Goal: Information Seeking & Learning: Learn about a topic

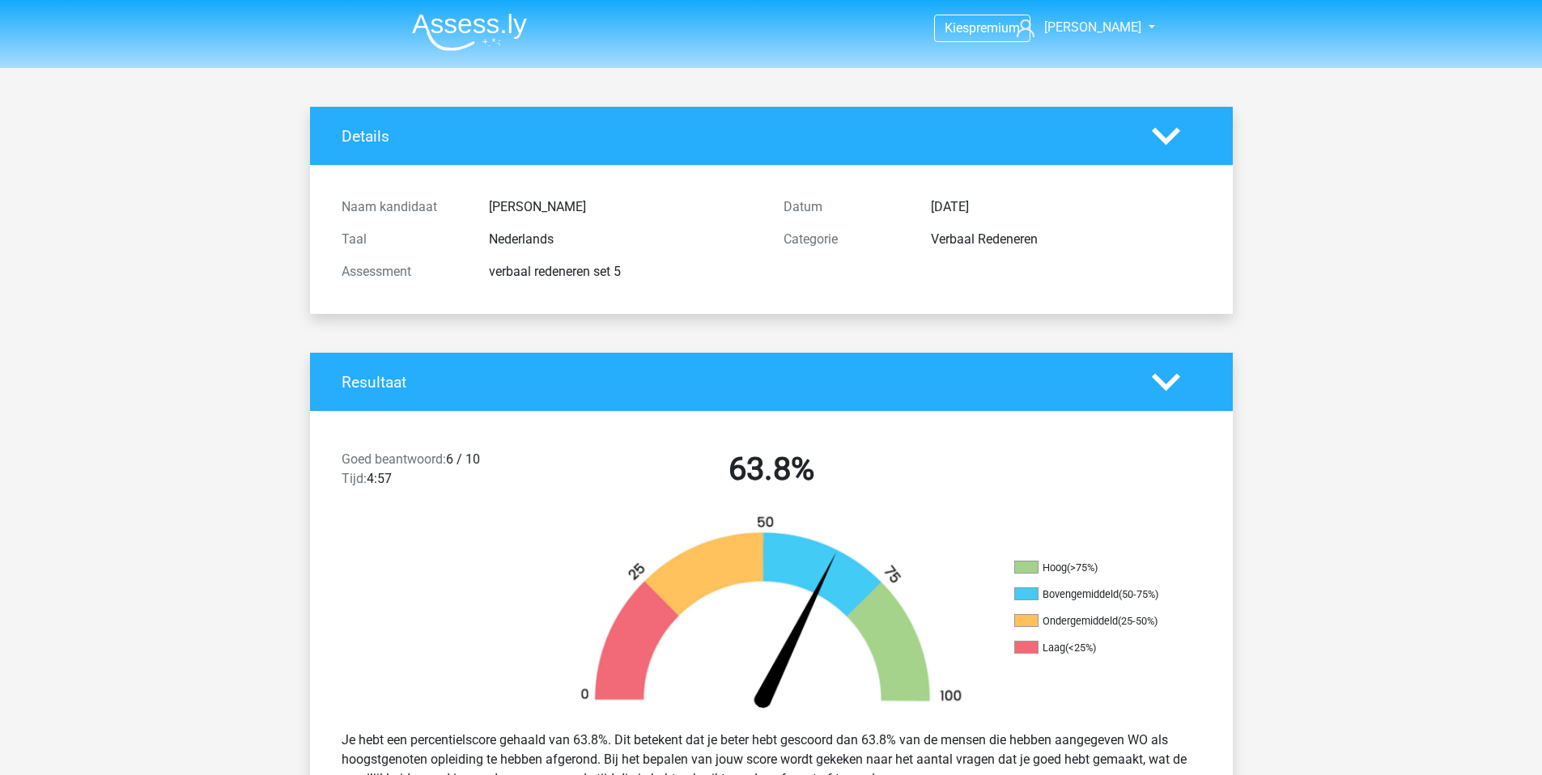
scroll to position [5518, 0]
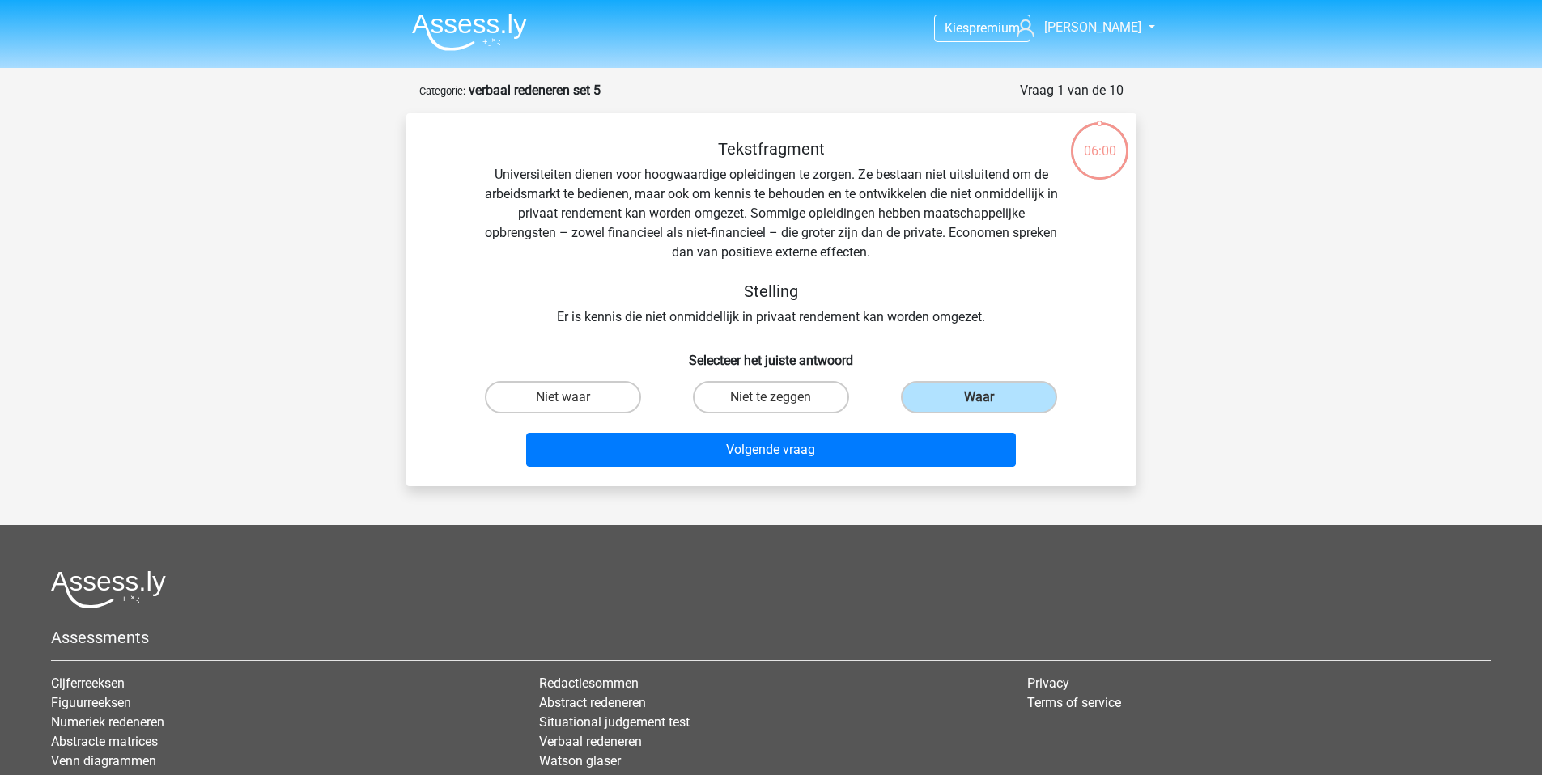
scroll to position [149, 0]
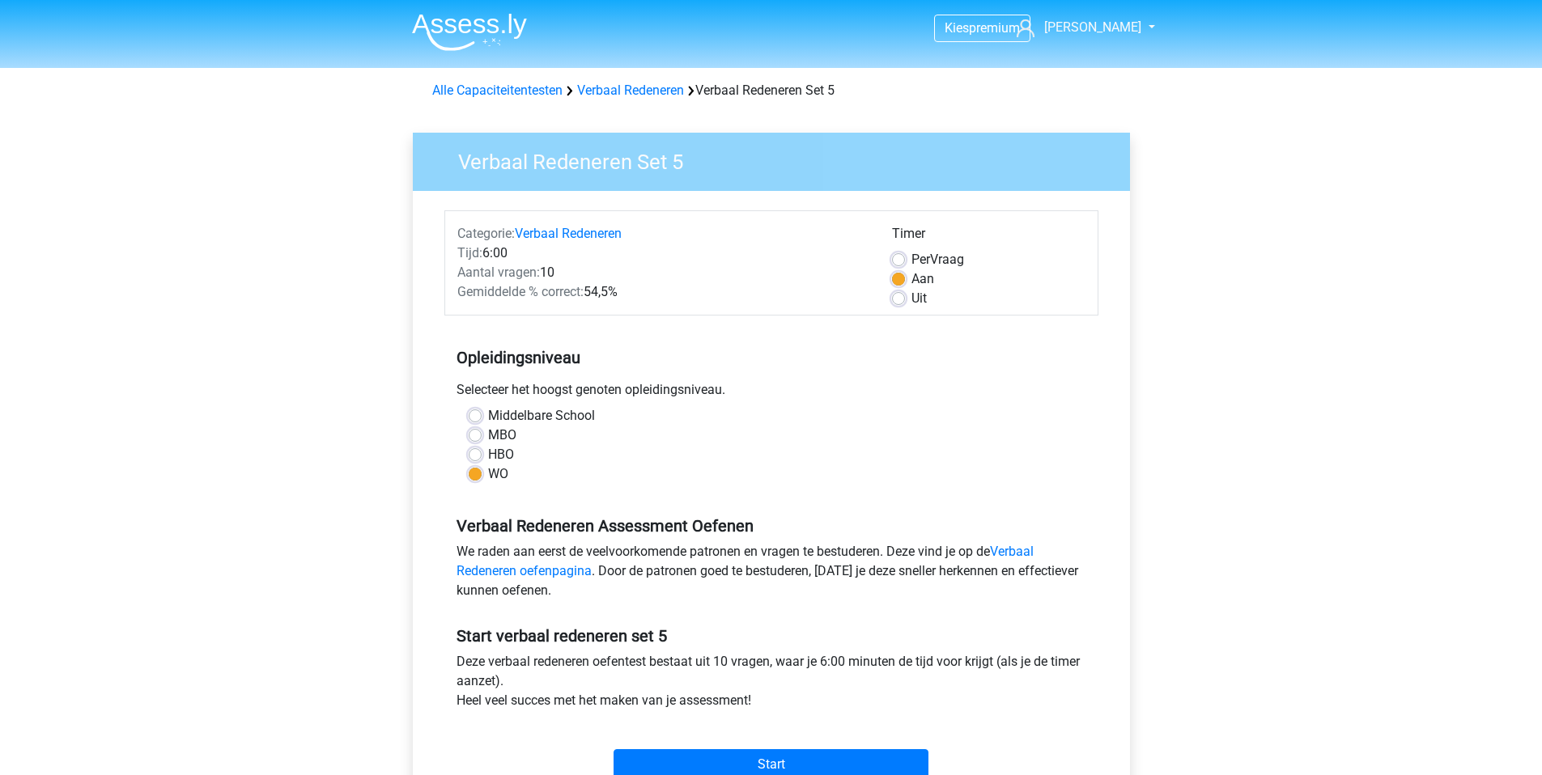
scroll to position [503, 0]
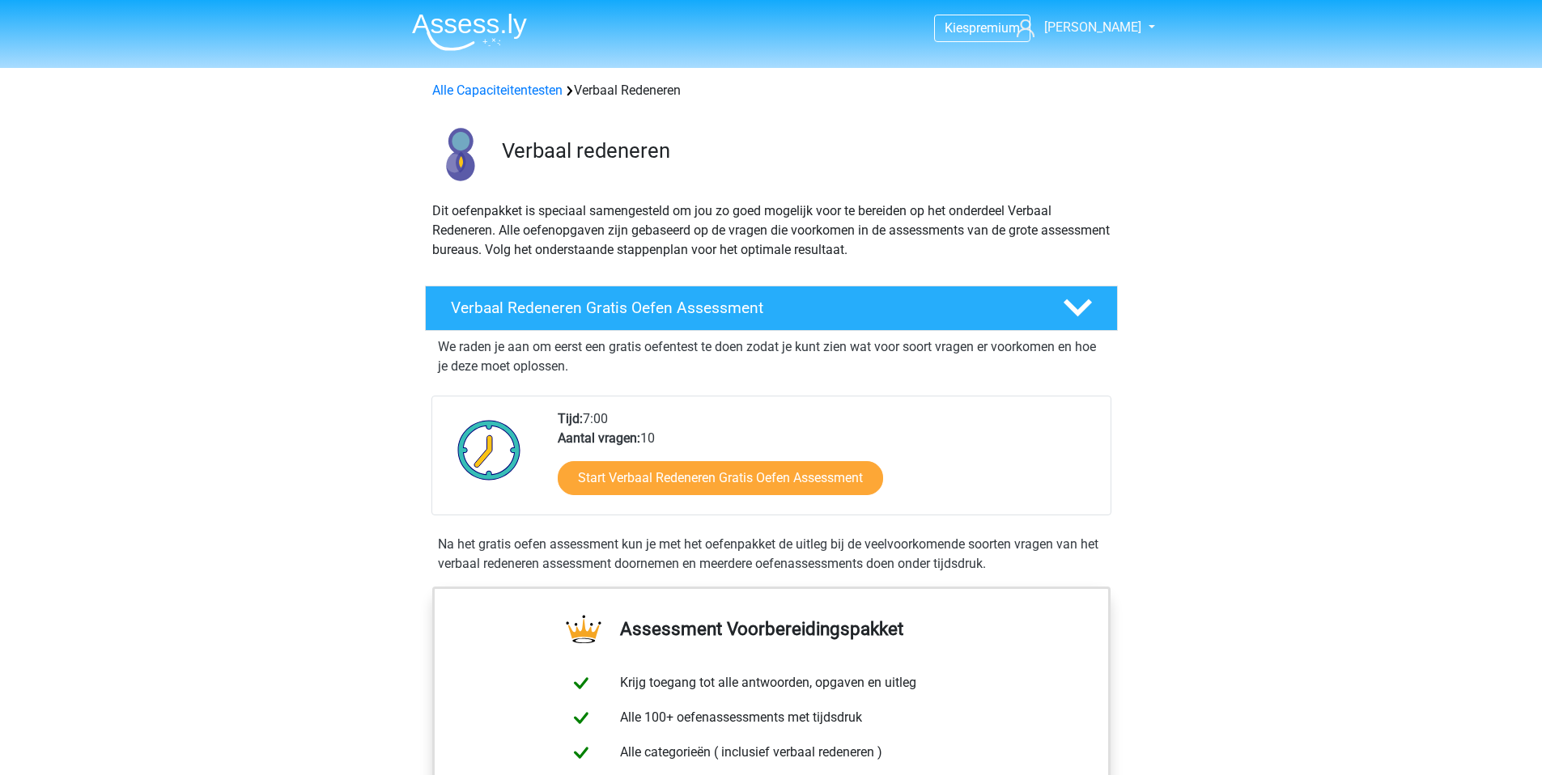
scroll to position [1380, 0]
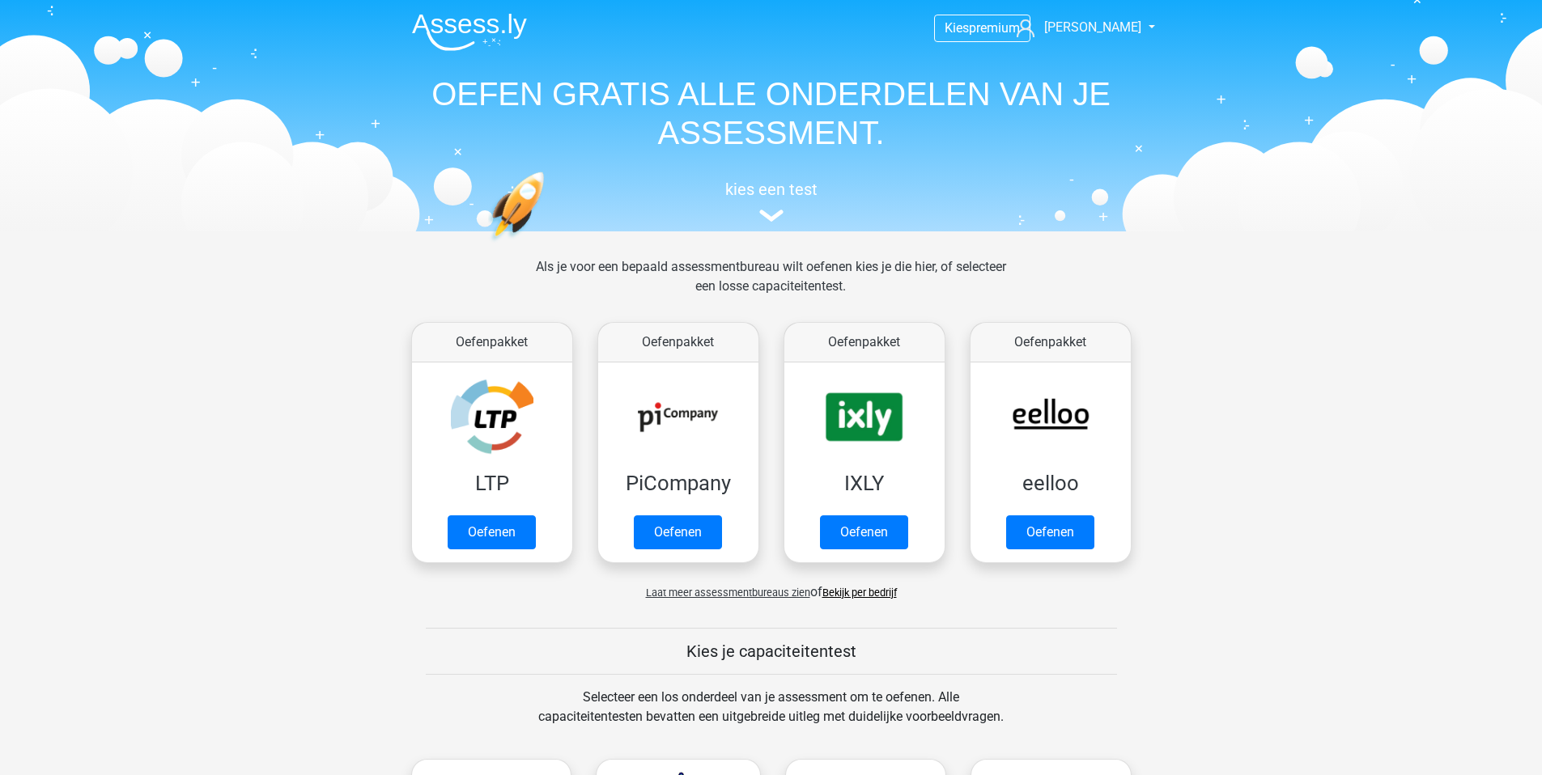
scroll to position [1792, 0]
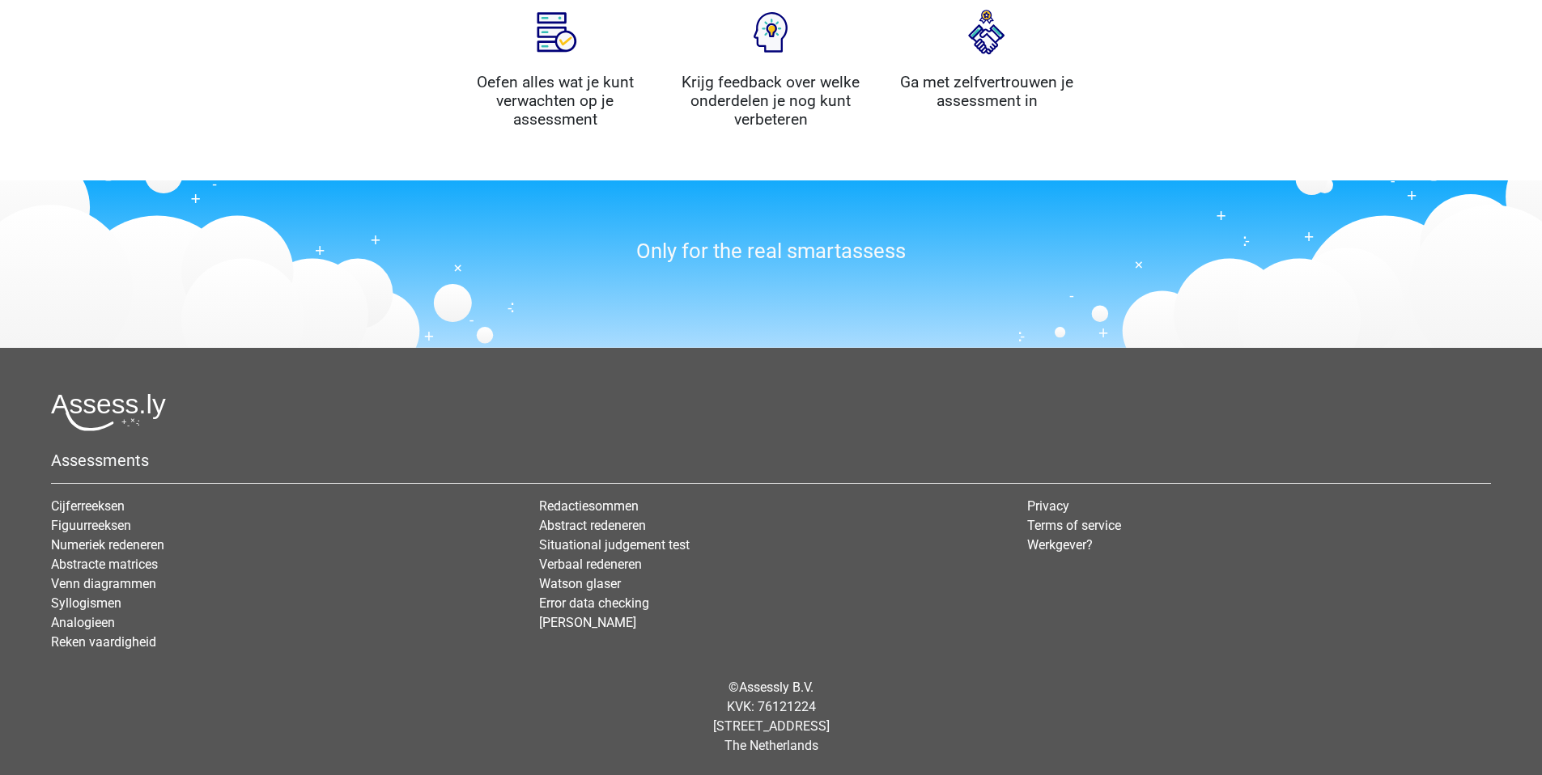
click at [299, 154] on div "Wat kun je met Assess.ly? Oefen alles wat je kunt verwachten op je assessment K…" at bounding box center [771, 44] width 1542 height 271
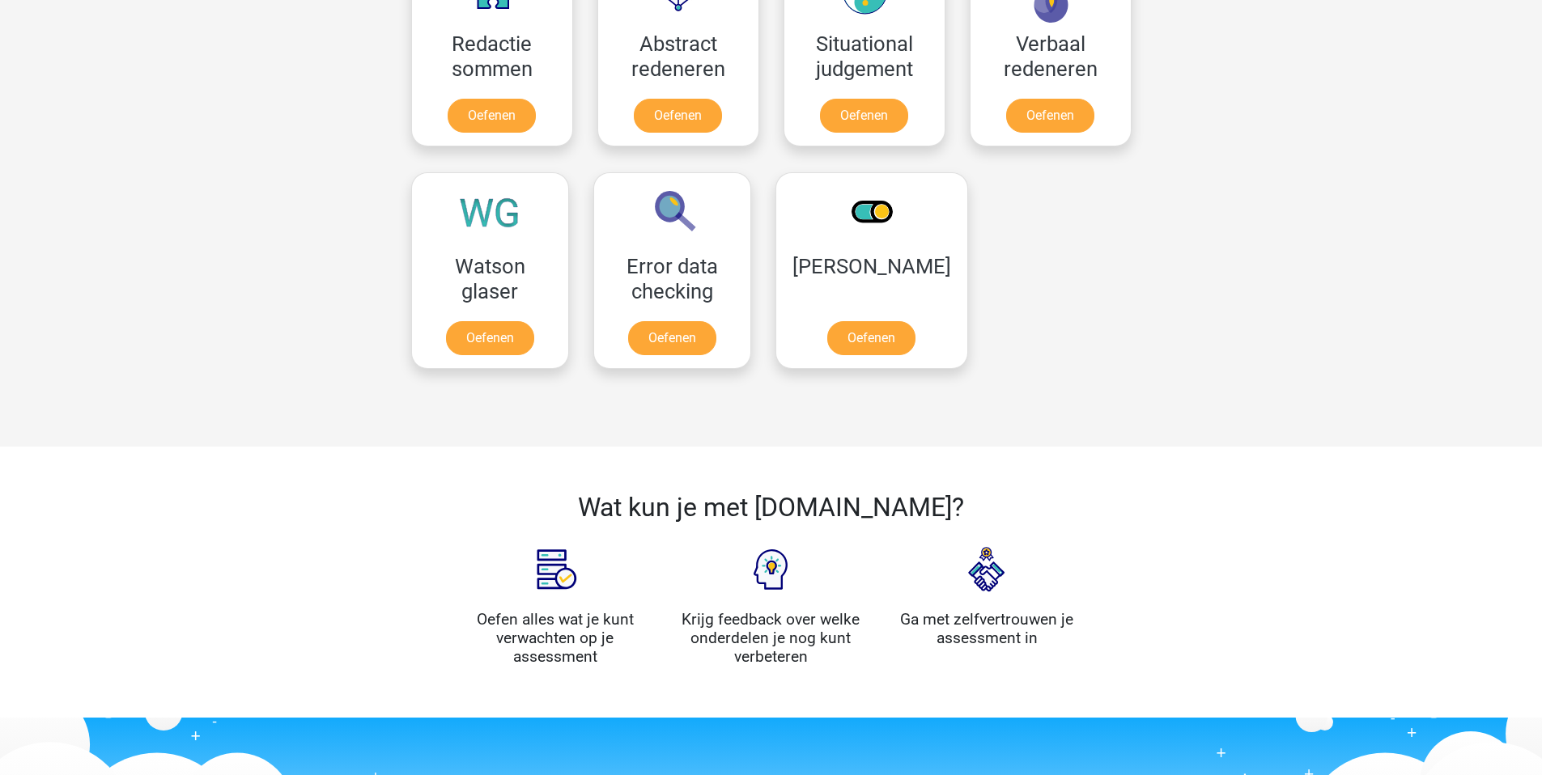
scroll to position [1251, 0]
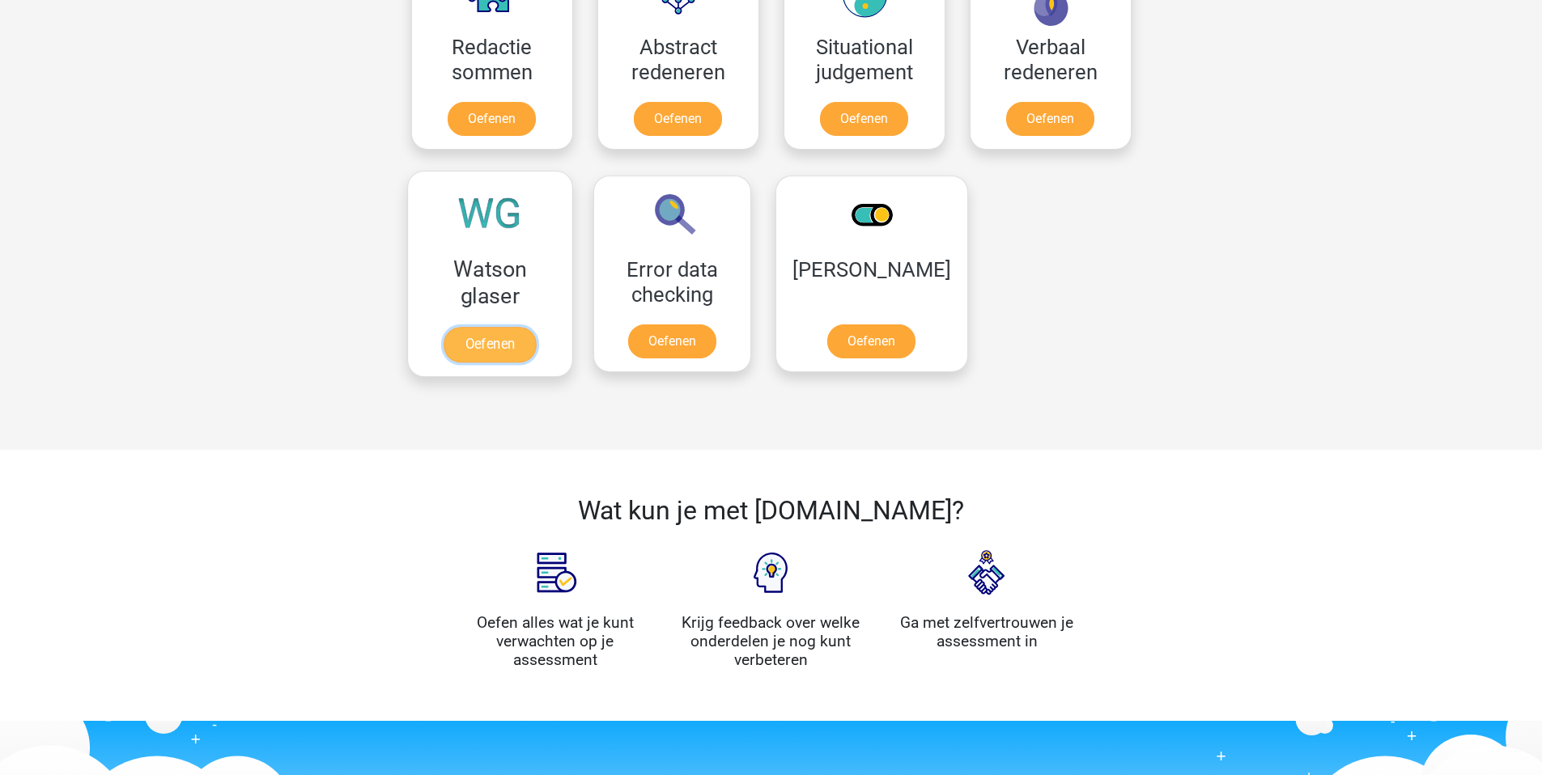
click at [511, 329] on link "Oefenen" at bounding box center [490, 345] width 92 height 36
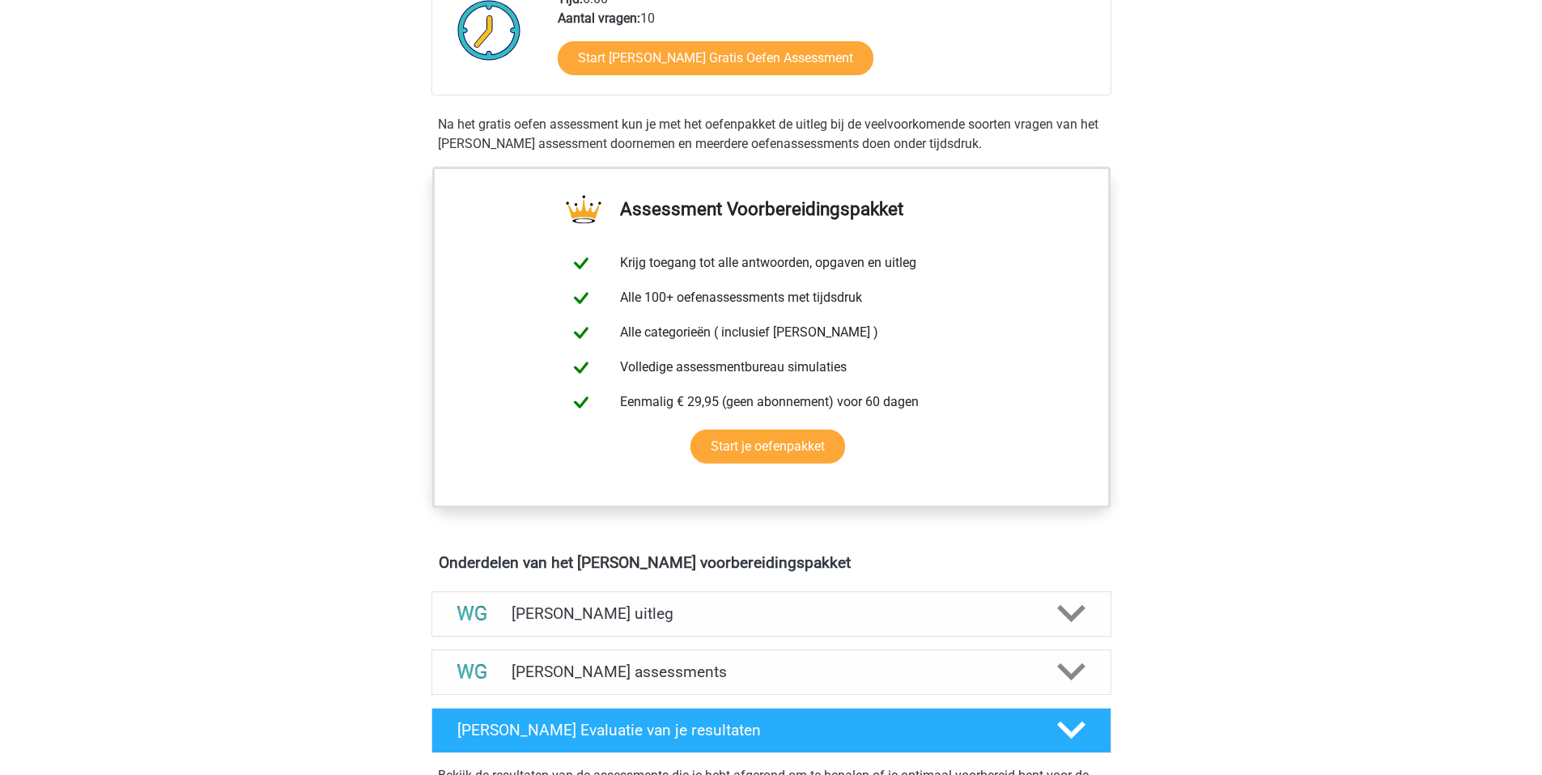
scroll to position [608, 0]
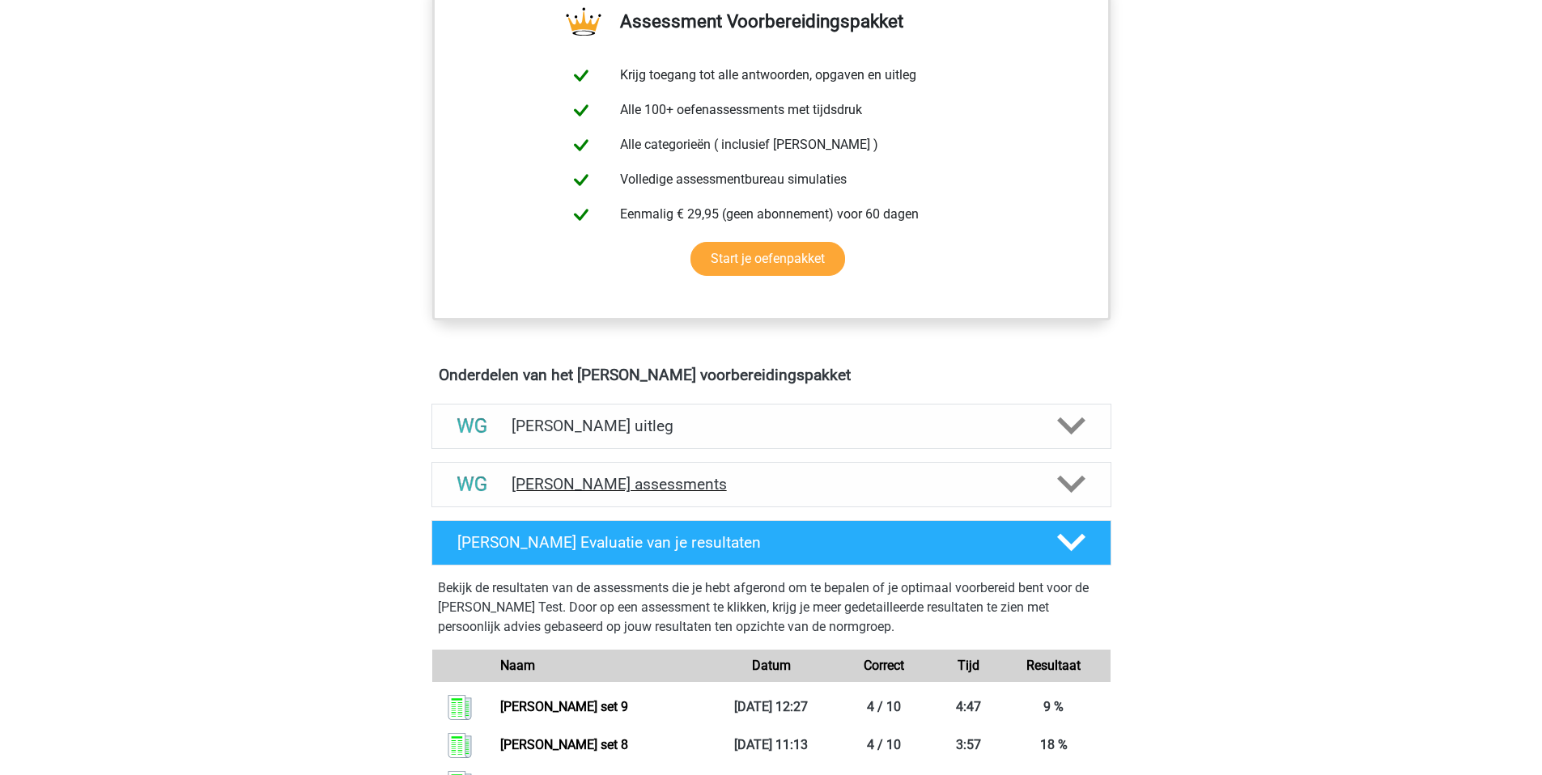
click at [544, 485] on h4 "Watson Glaser assessments" at bounding box center [772, 484] width 520 height 19
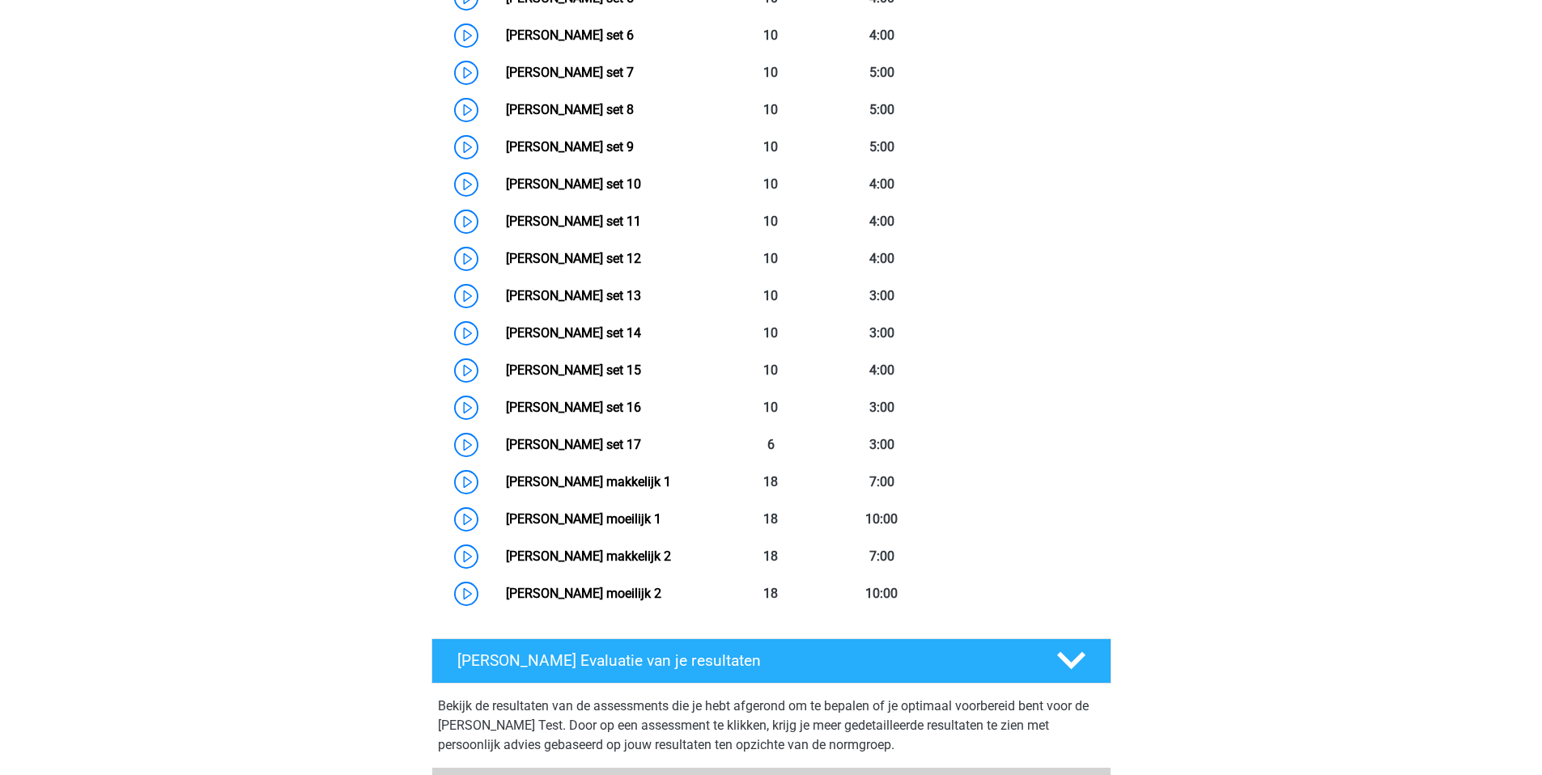
scroll to position [1389, 0]
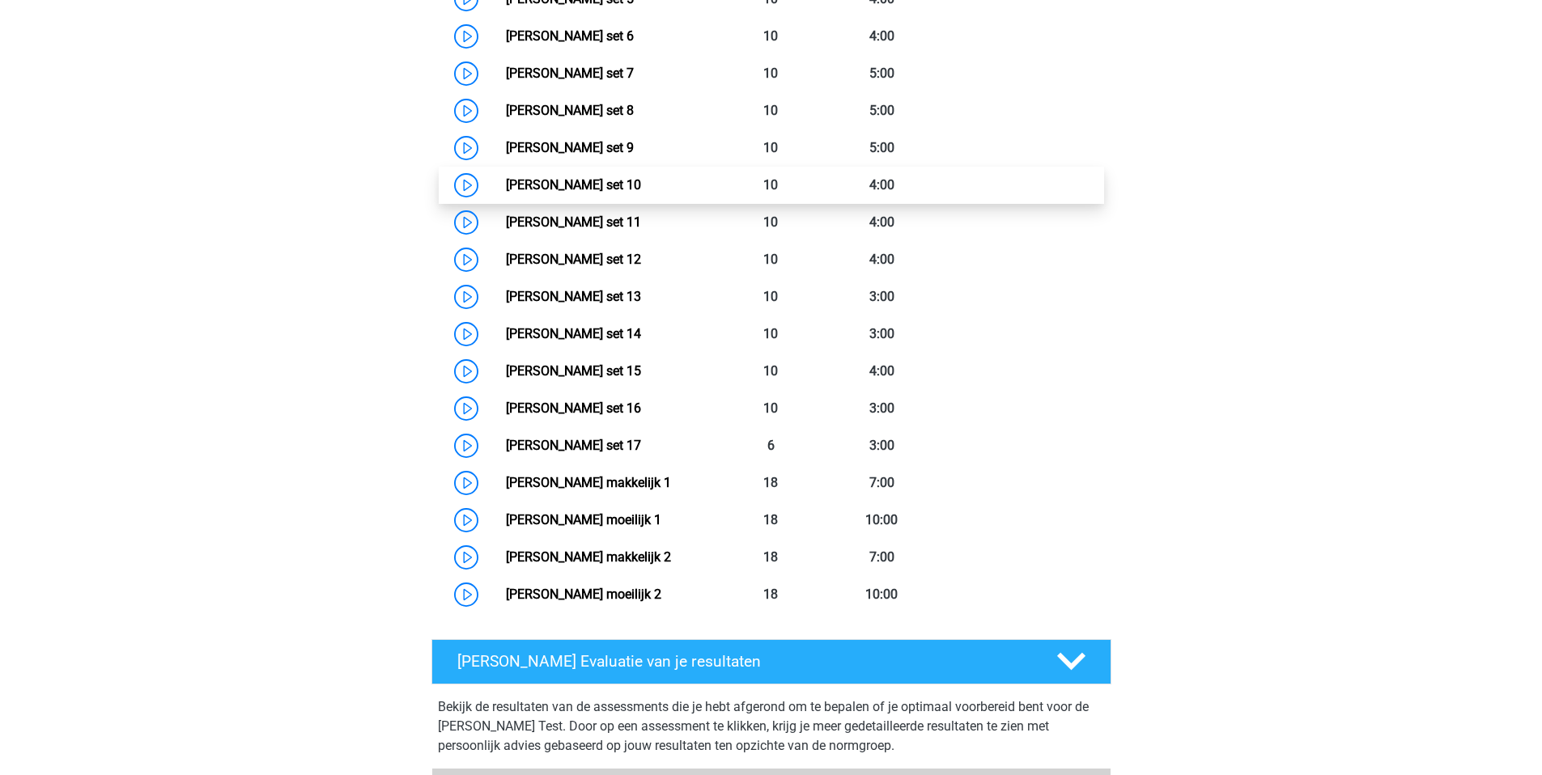
click at [586, 182] on link "Watson Glaser set 10" at bounding box center [573, 184] width 135 height 15
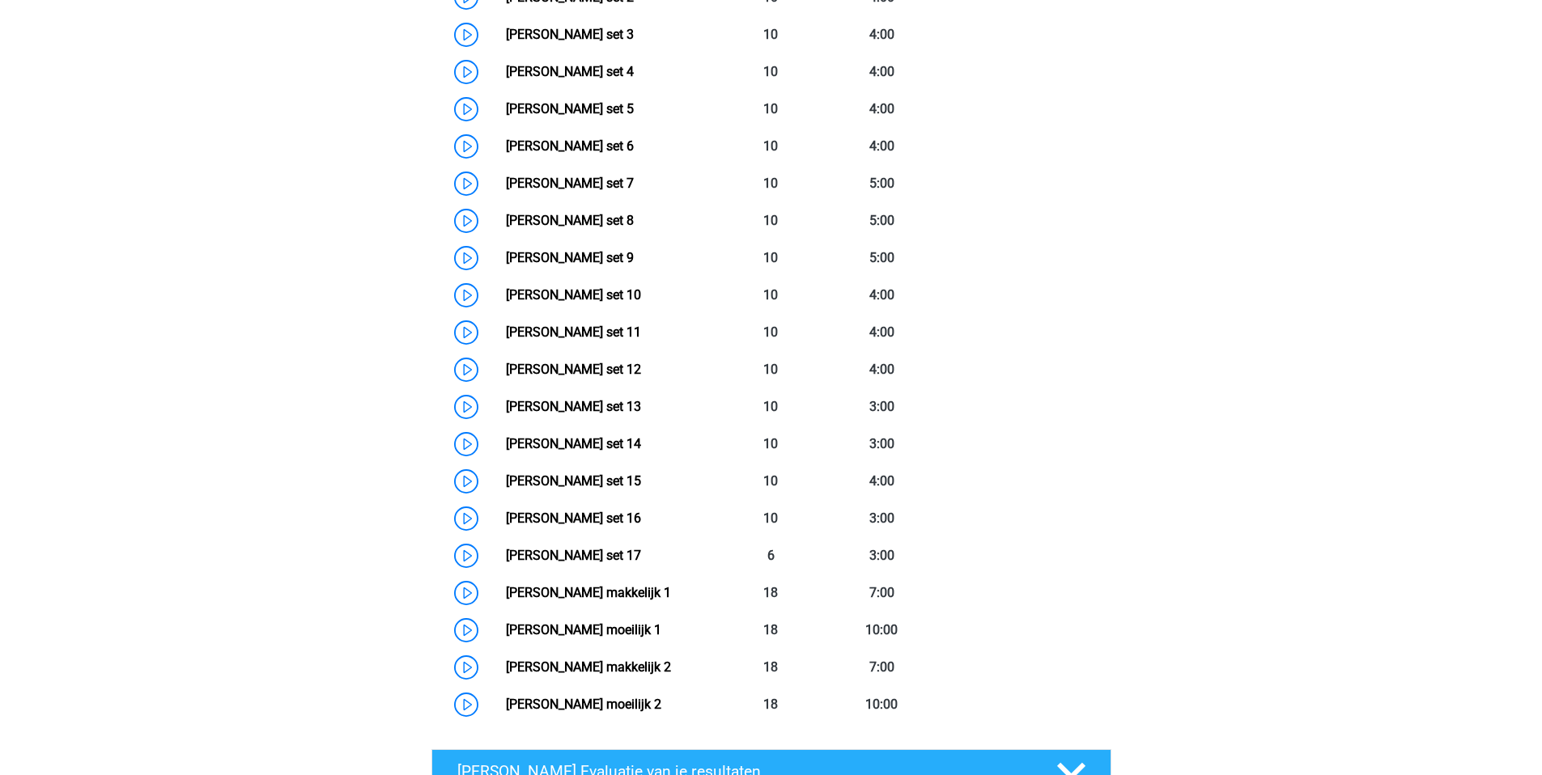
scroll to position [1263, 0]
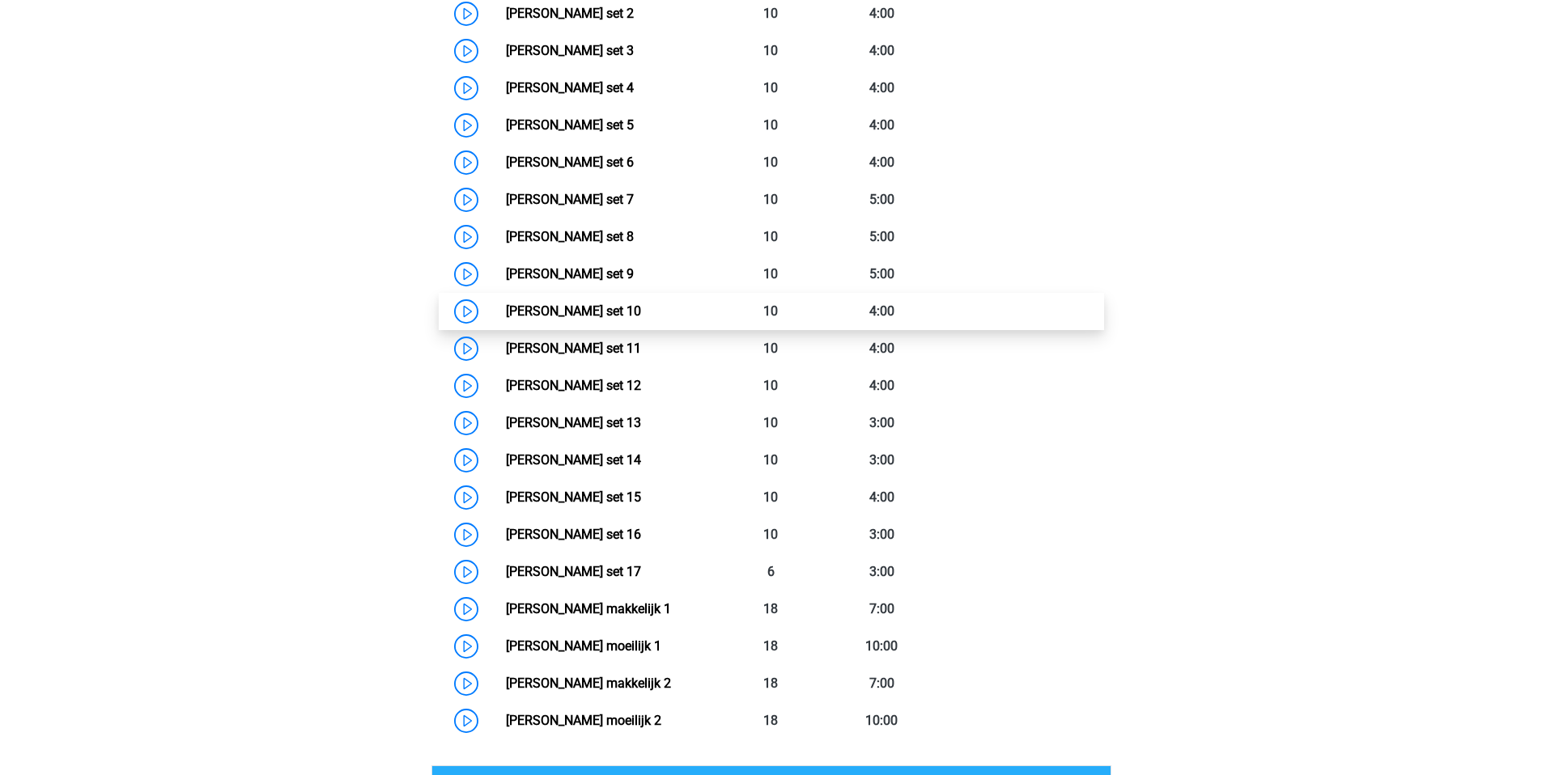
click at [556, 308] on link "Watson Glaser set 10" at bounding box center [573, 311] width 135 height 15
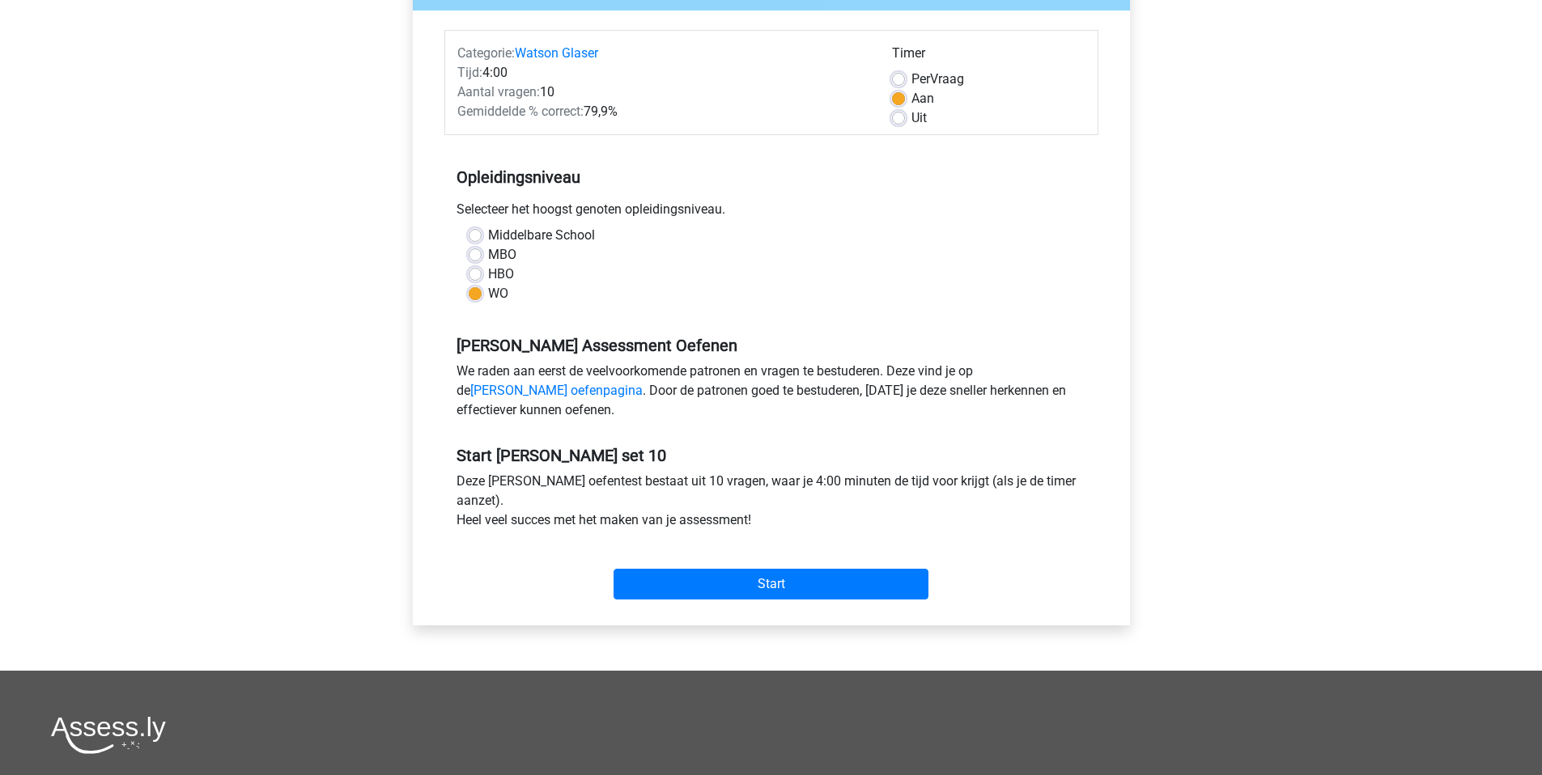
scroll to position [232, 0]
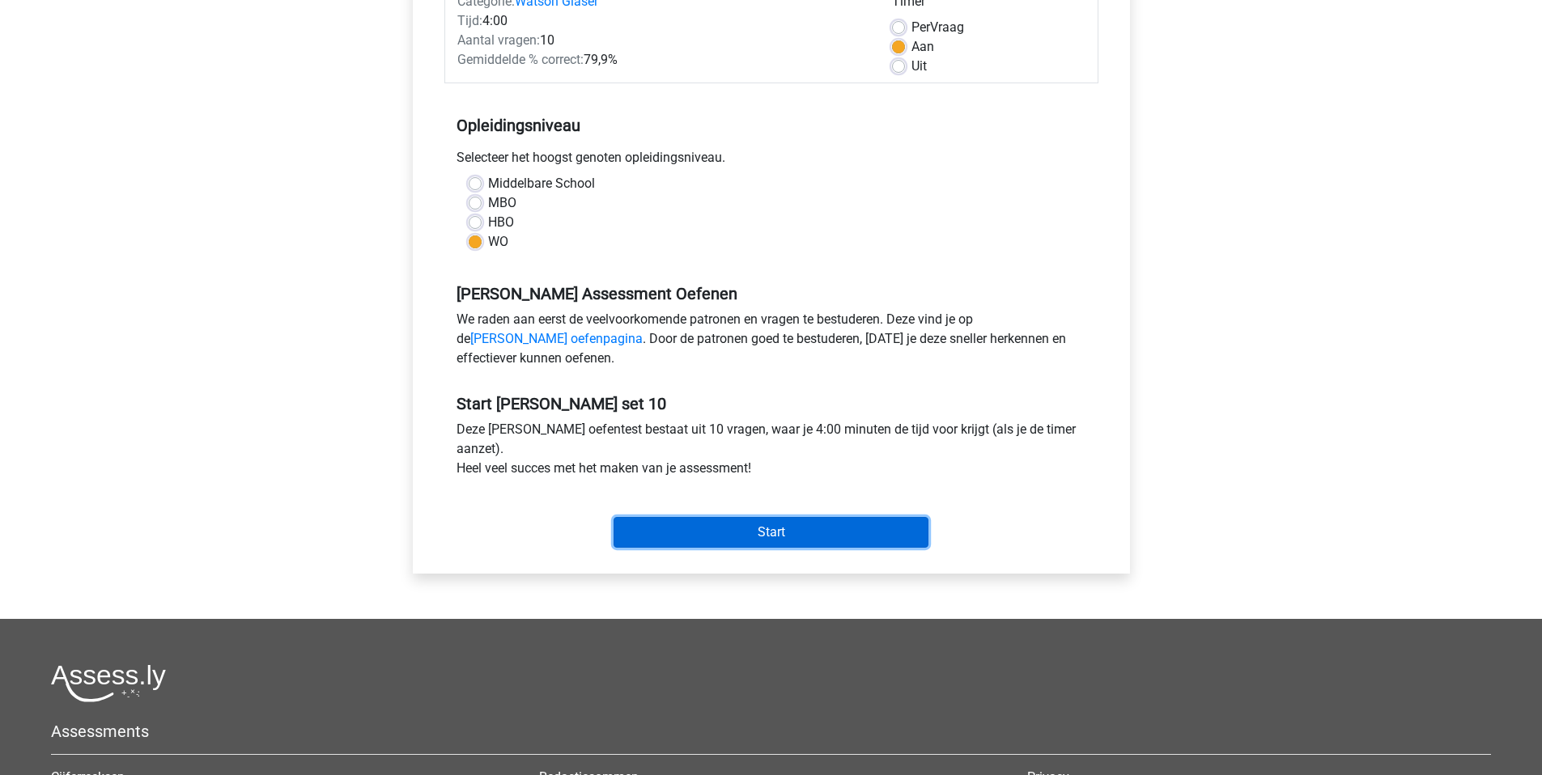
click at [732, 537] on input "Start" at bounding box center [771, 532] width 315 height 31
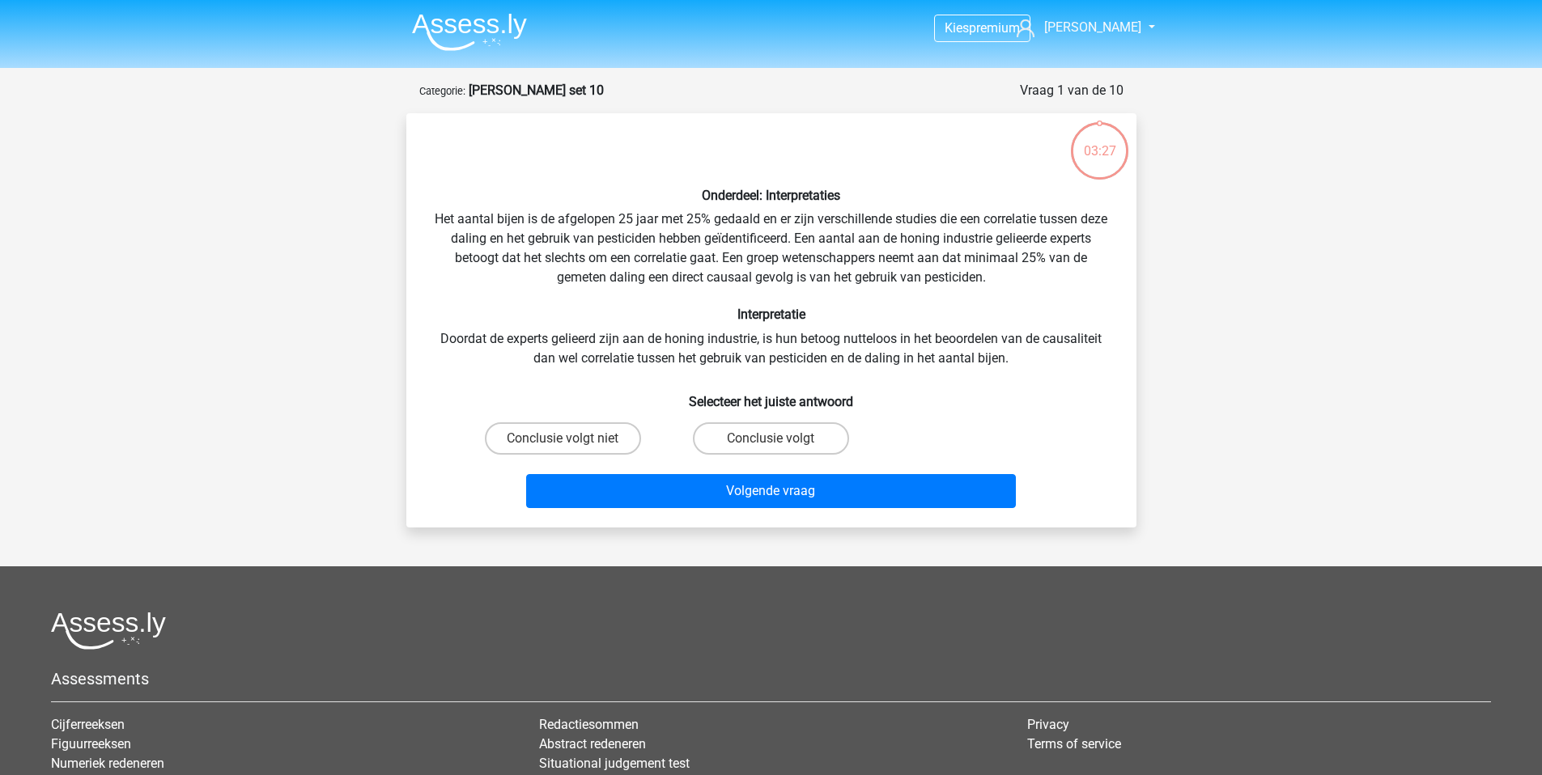
click at [773, 442] on input "Conclusie volgt" at bounding box center [776, 444] width 11 height 11
radio input "true"
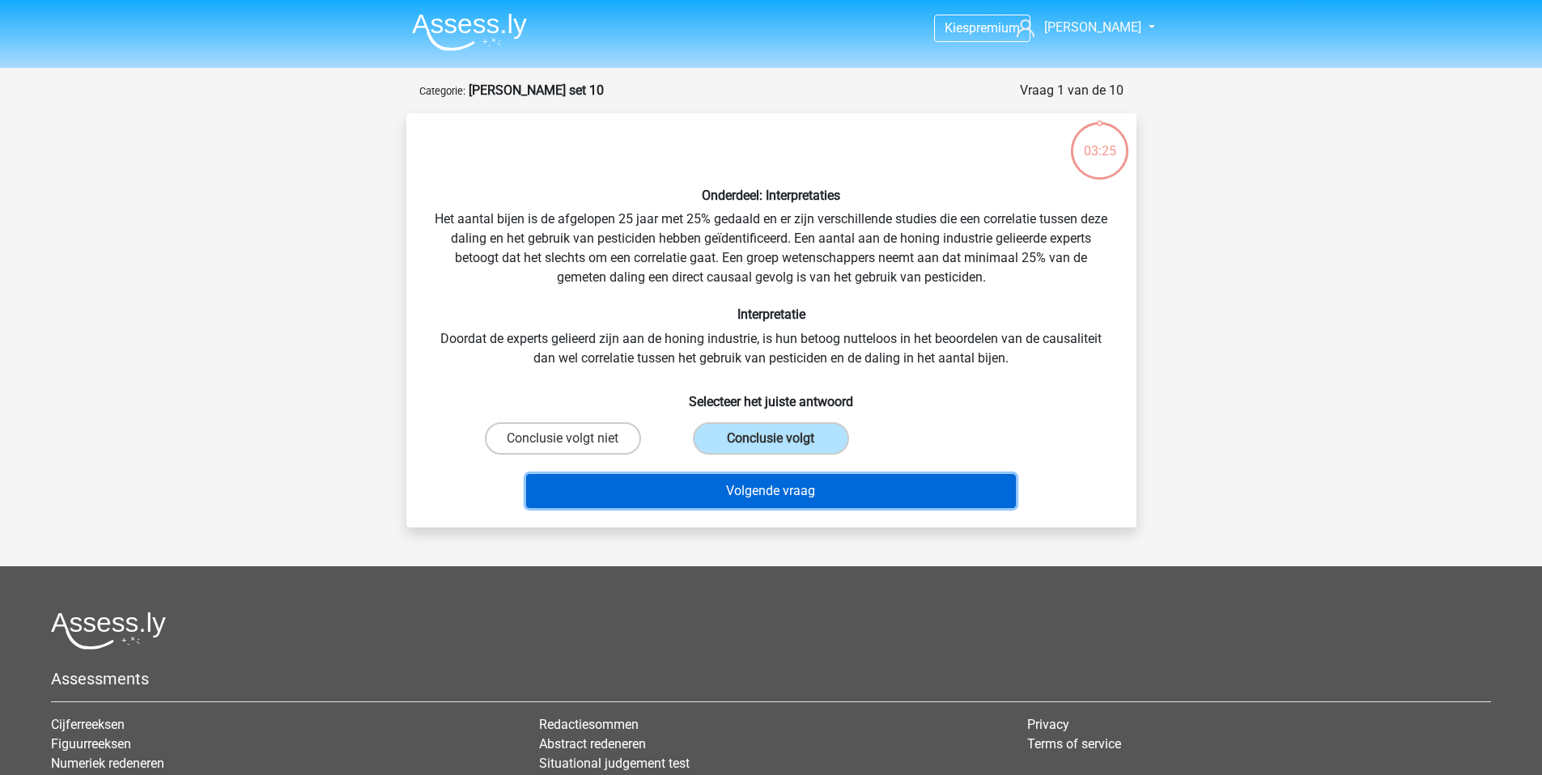
click at [778, 497] on button "Volgende vraag" at bounding box center [771, 491] width 490 height 34
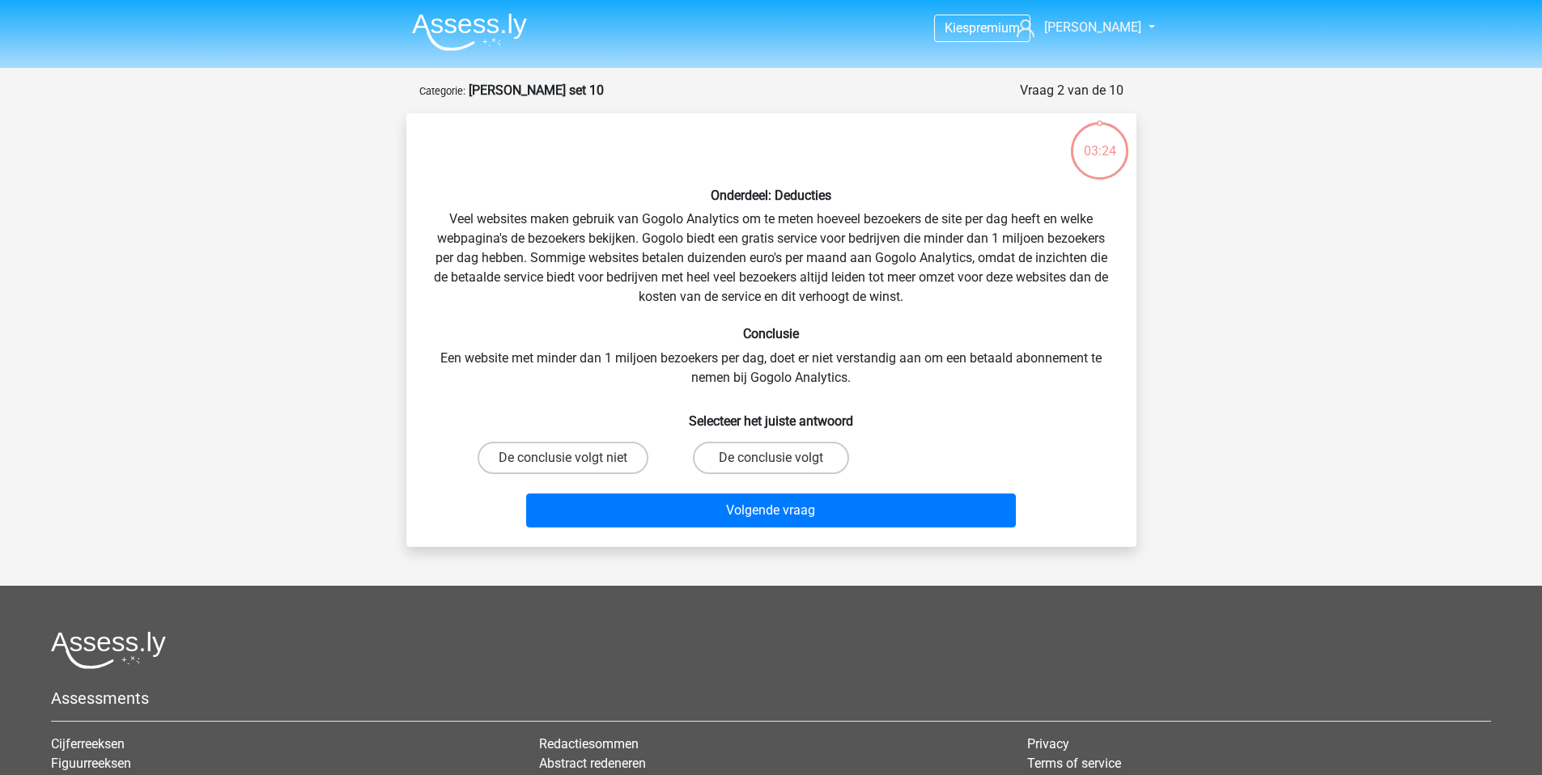
scroll to position [81, 0]
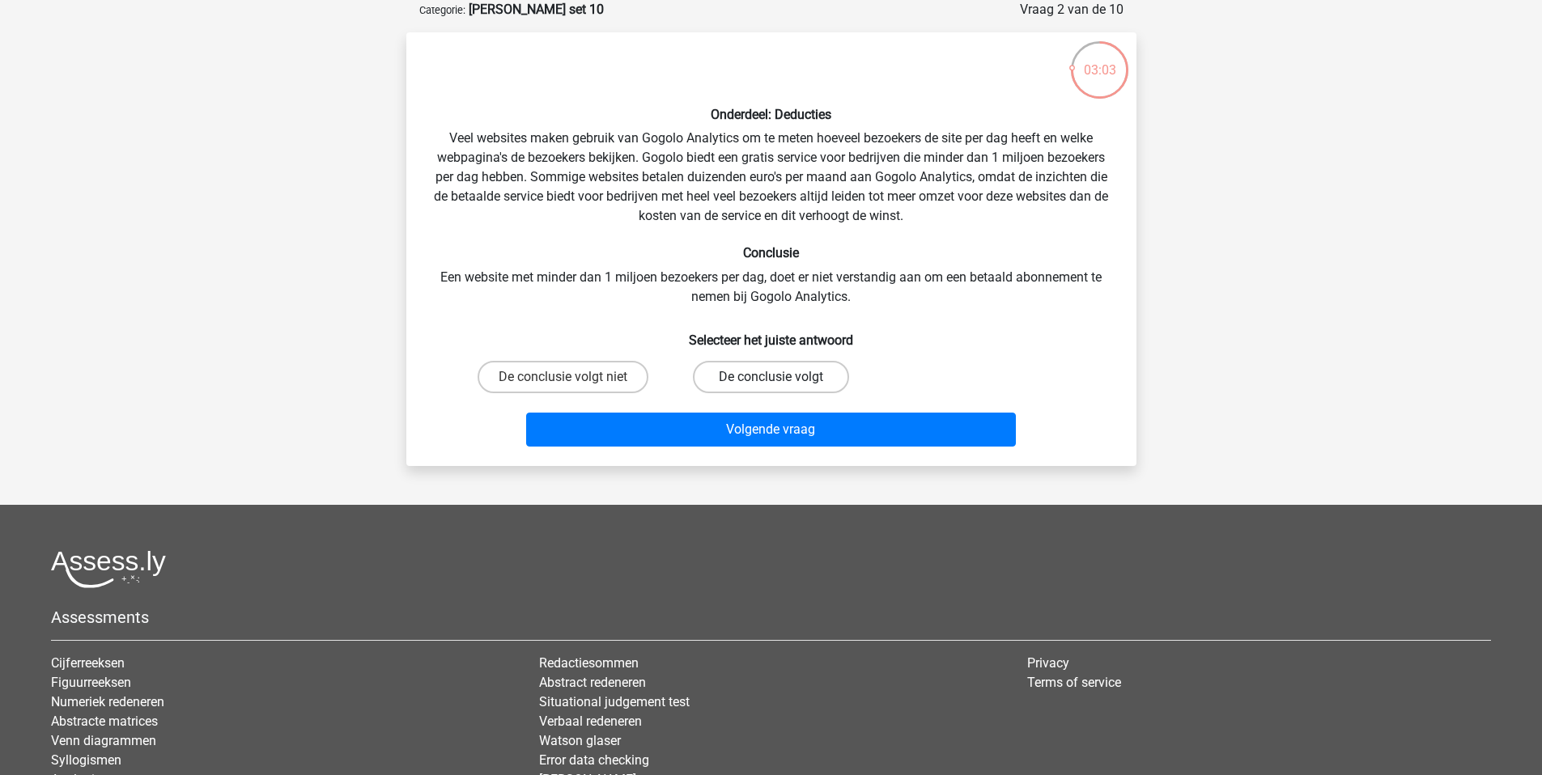
click at [738, 380] on label "De conclusie volgt" at bounding box center [771, 377] width 156 height 32
click at [771, 380] on input "De conclusie volgt" at bounding box center [776, 382] width 11 height 11
radio input "true"
click at [561, 385] on label "De conclusie volgt niet" at bounding box center [563, 377] width 171 height 32
click at [563, 385] on input "De conclusie volgt niet" at bounding box center [568, 382] width 11 height 11
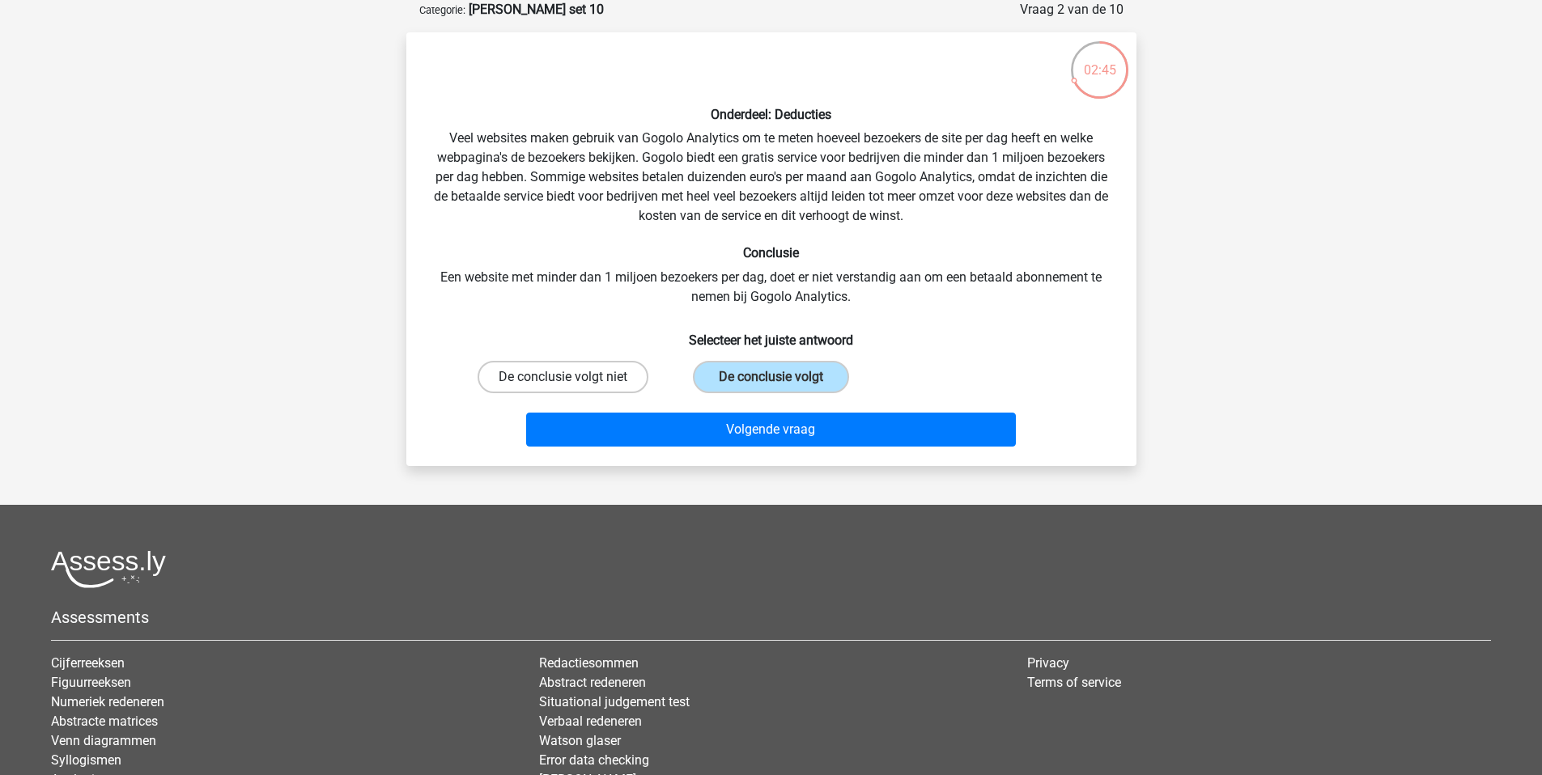
radio input "true"
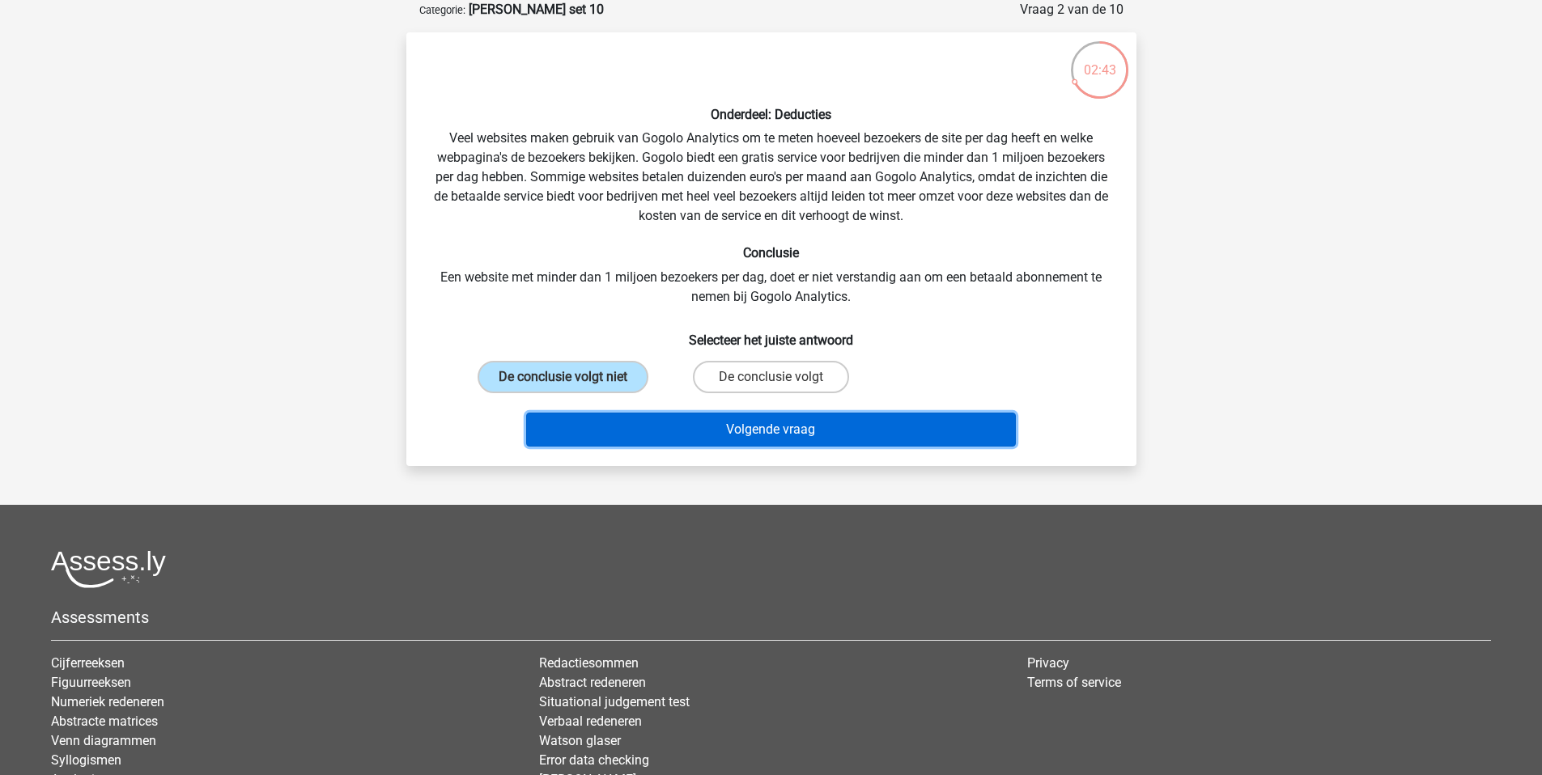
click at [791, 436] on button "Volgende vraag" at bounding box center [771, 430] width 490 height 34
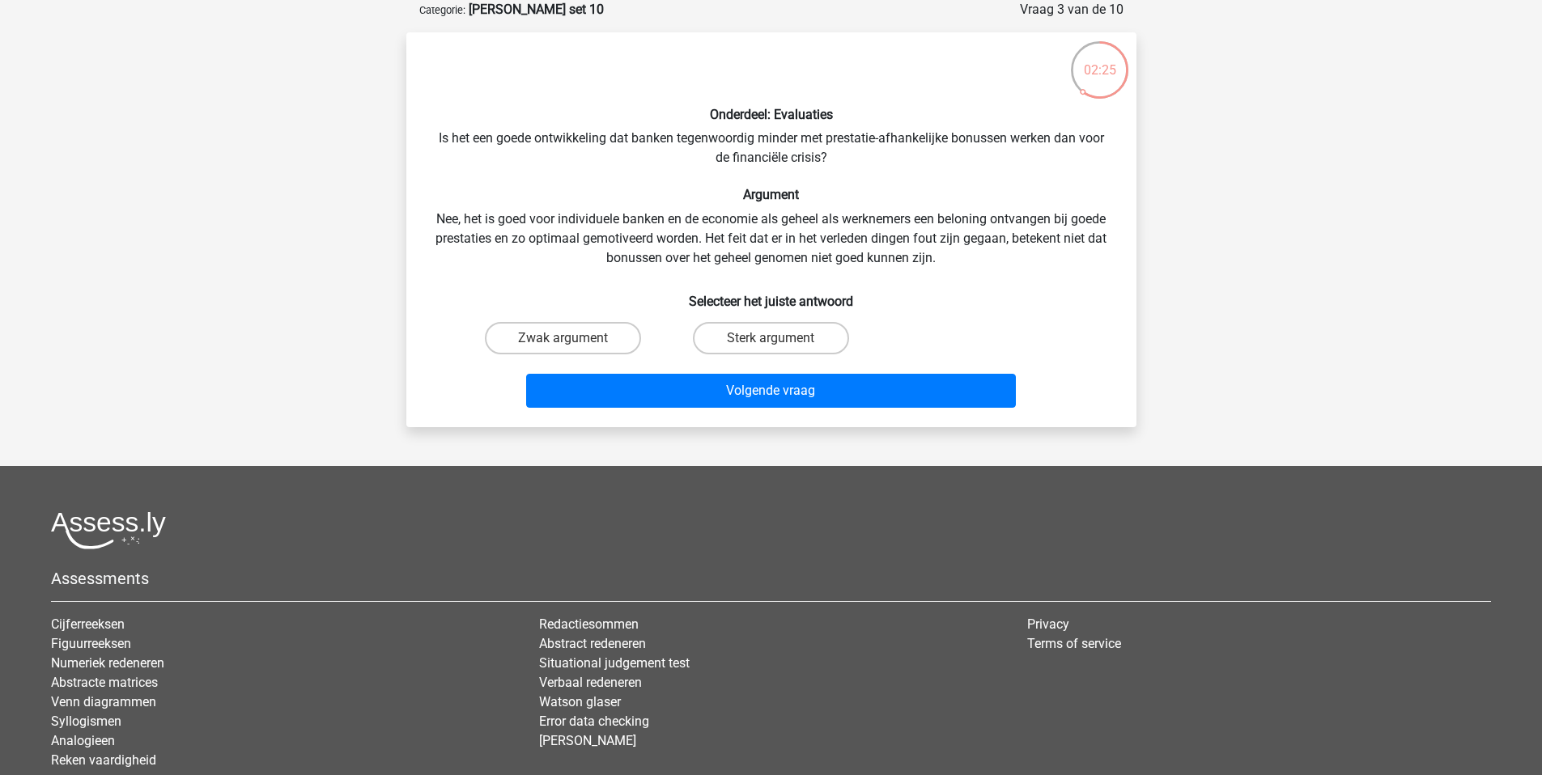
click at [773, 342] on input "Sterk argument" at bounding box center [776, 343] width 11 height 11
radio input "true"
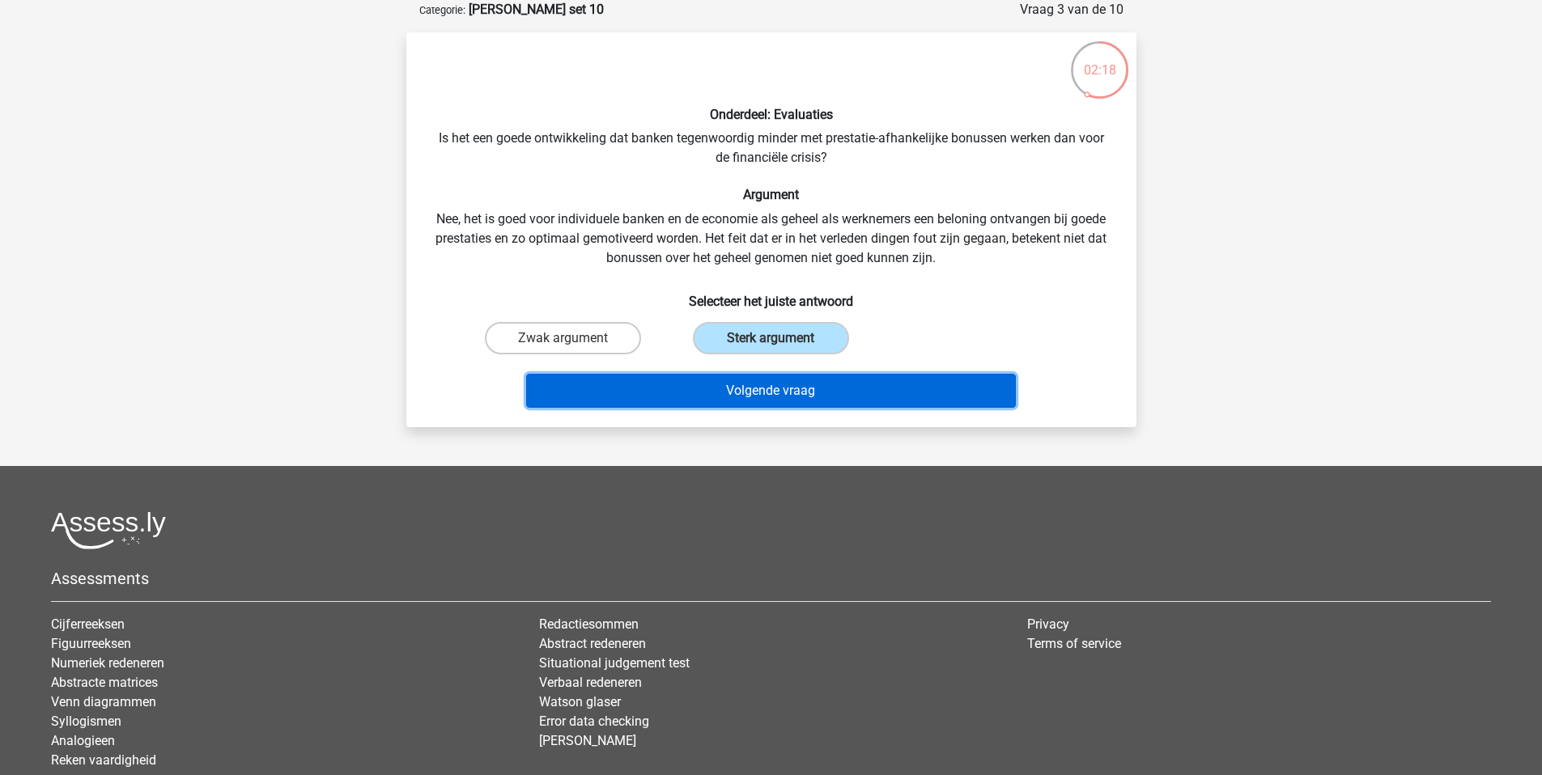
click at [783, 391] on button "Volgende vraag" at bounding box center [771, 391] width 490 height 34
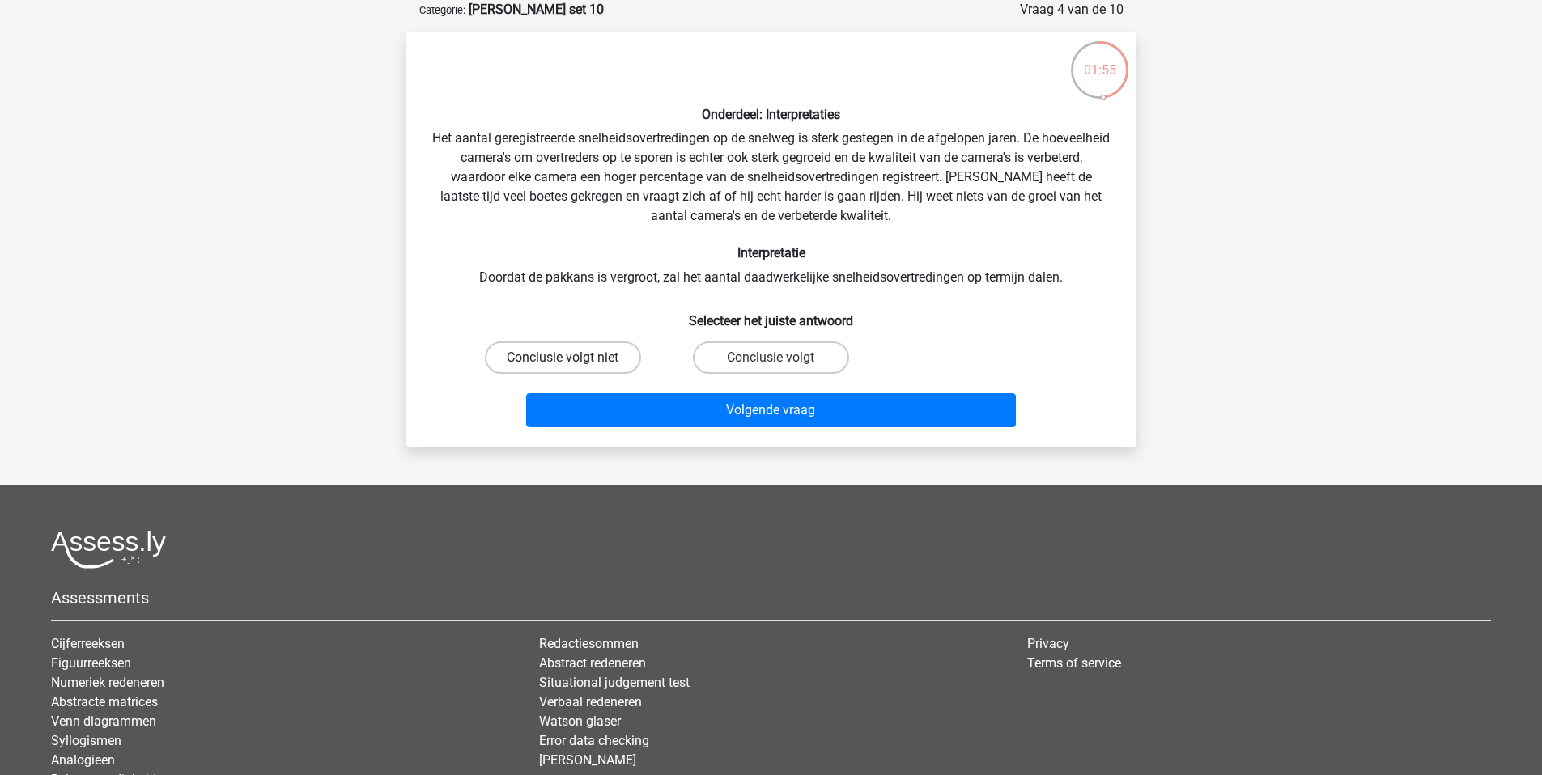
click at [584, 361] on label "Conclusie volgt niet" at bounding box center [563, 358] width 156 height 32
click at [573, 361] on input "Conclusie volgt niet" at bounding box center [568, 363] width 11 height 11
radio input "true"
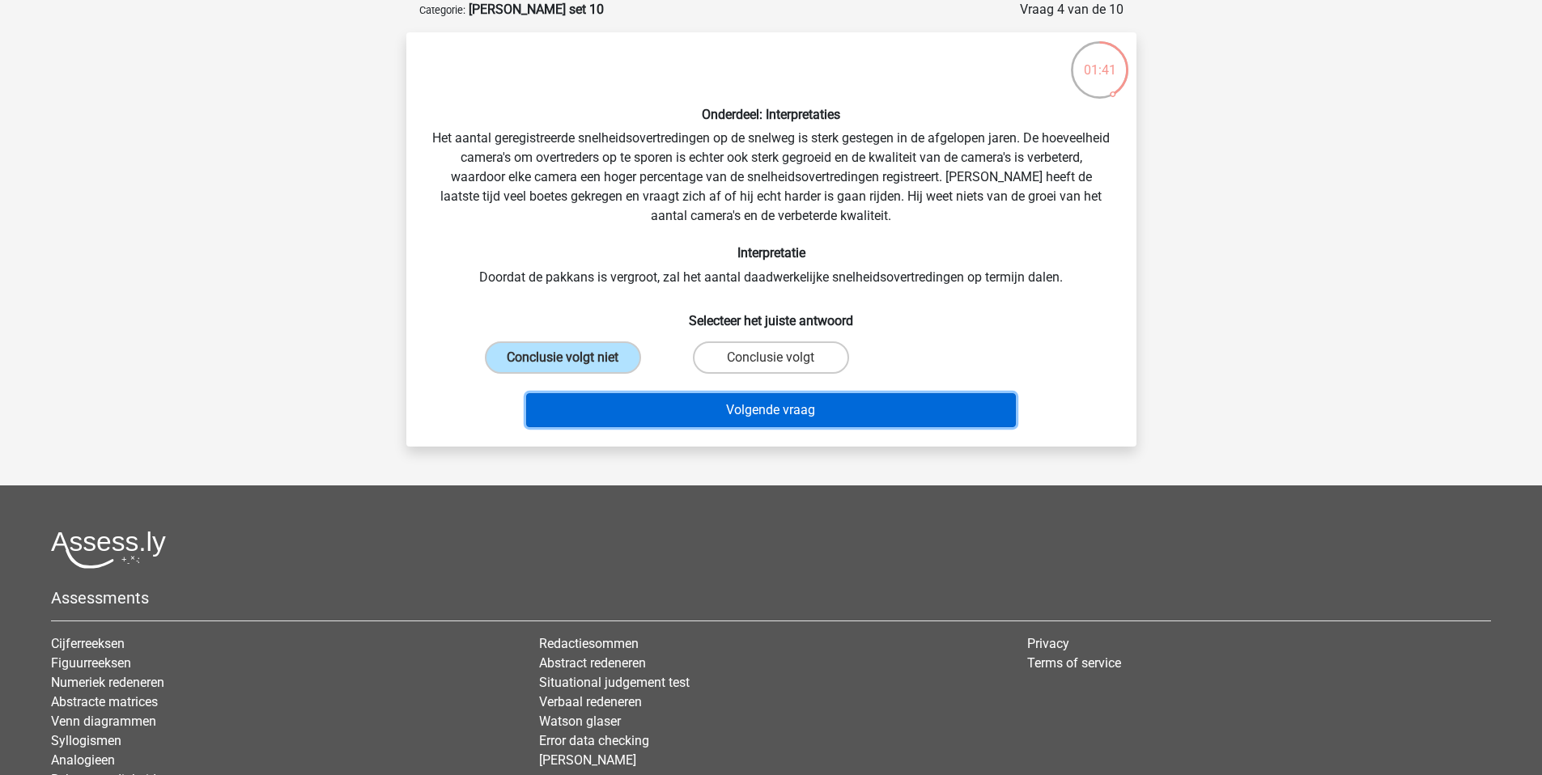
click at [782, 420] on button "Volgende vraag" at bounding box center [771, 410] width 490 height 34
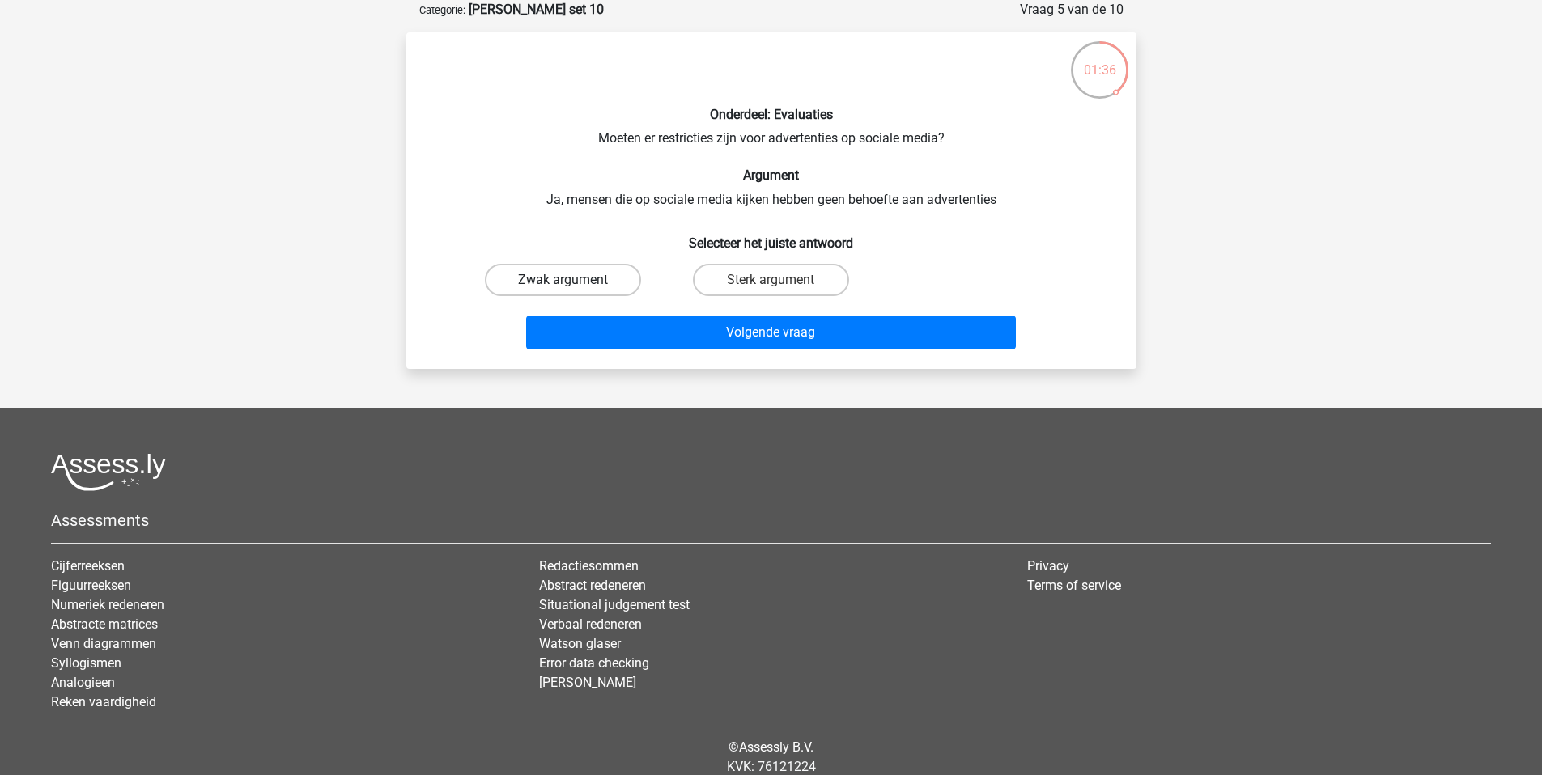
click at [540, 282] on label "Zwak argument" at bounding box center [563, 280] width 156 height 32
click at [563, 282] on input "Zwak argument" at bounding box center [568, 285] width 11 height 11
radio input "true"
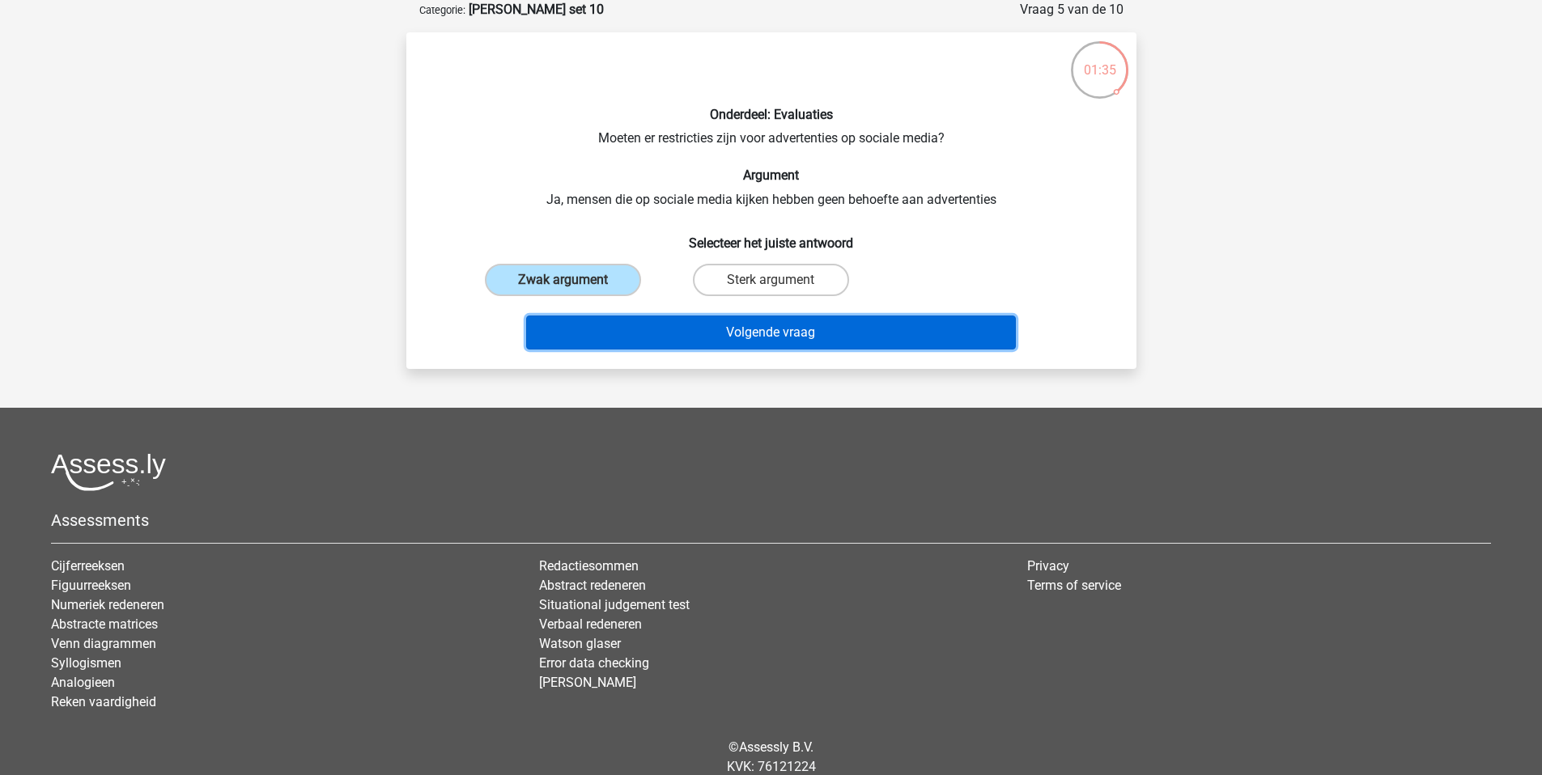
click at [732, 338] on button "Volgende vraag" at bounding box center [771, 333] width 490 height 34
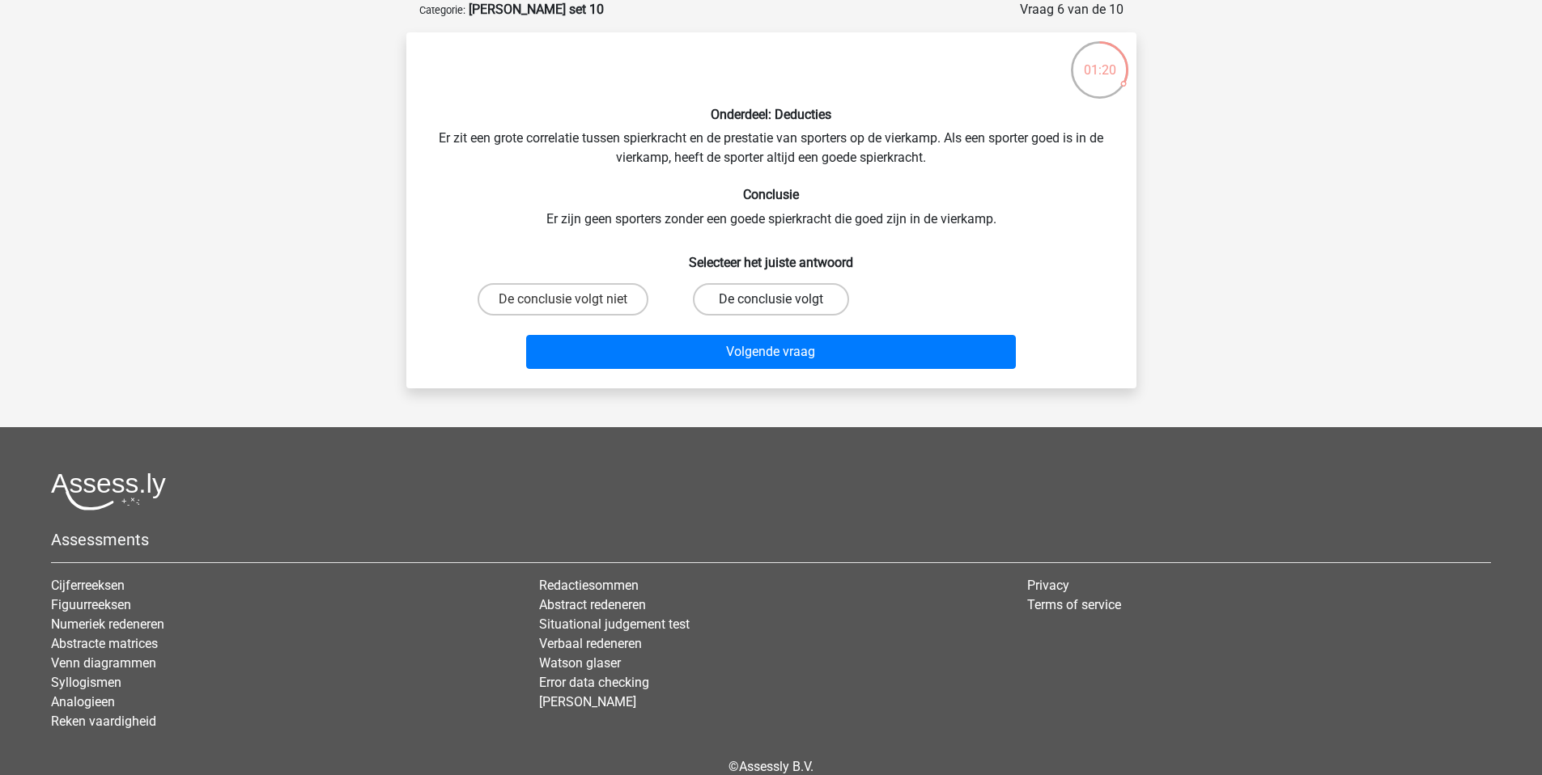
click at [761, 297] on label "De conclusie volgt" at bounding box center [771, 299] width 156 height 32
click at [771, 299] on input "De conclusie volgt" at bounding box center [776, 304] width 11 height 11
radio input "true"
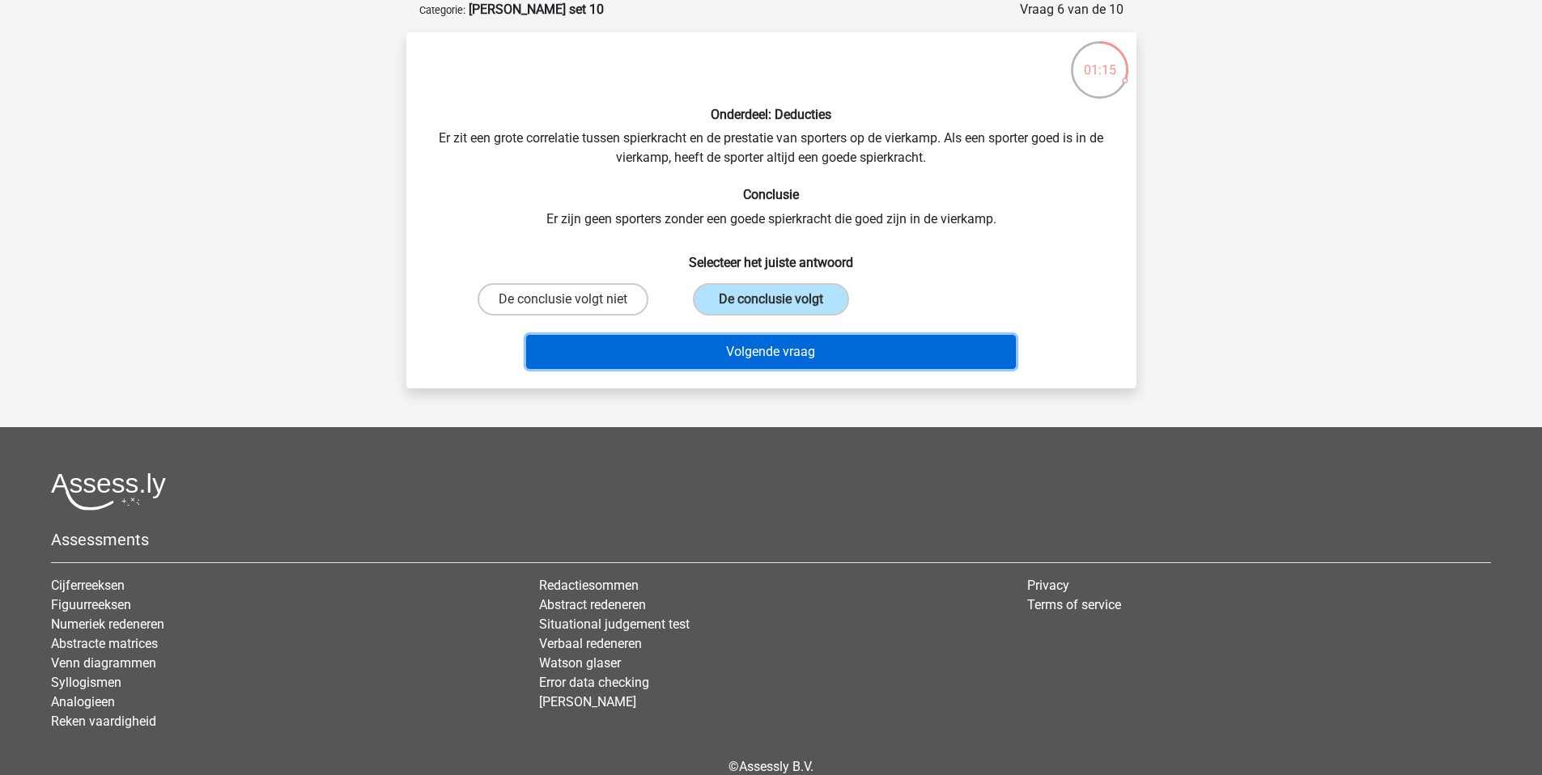
click at [769, 359] on button "Volgende vraag" at bounding box center [771, 352] width 490 height 34
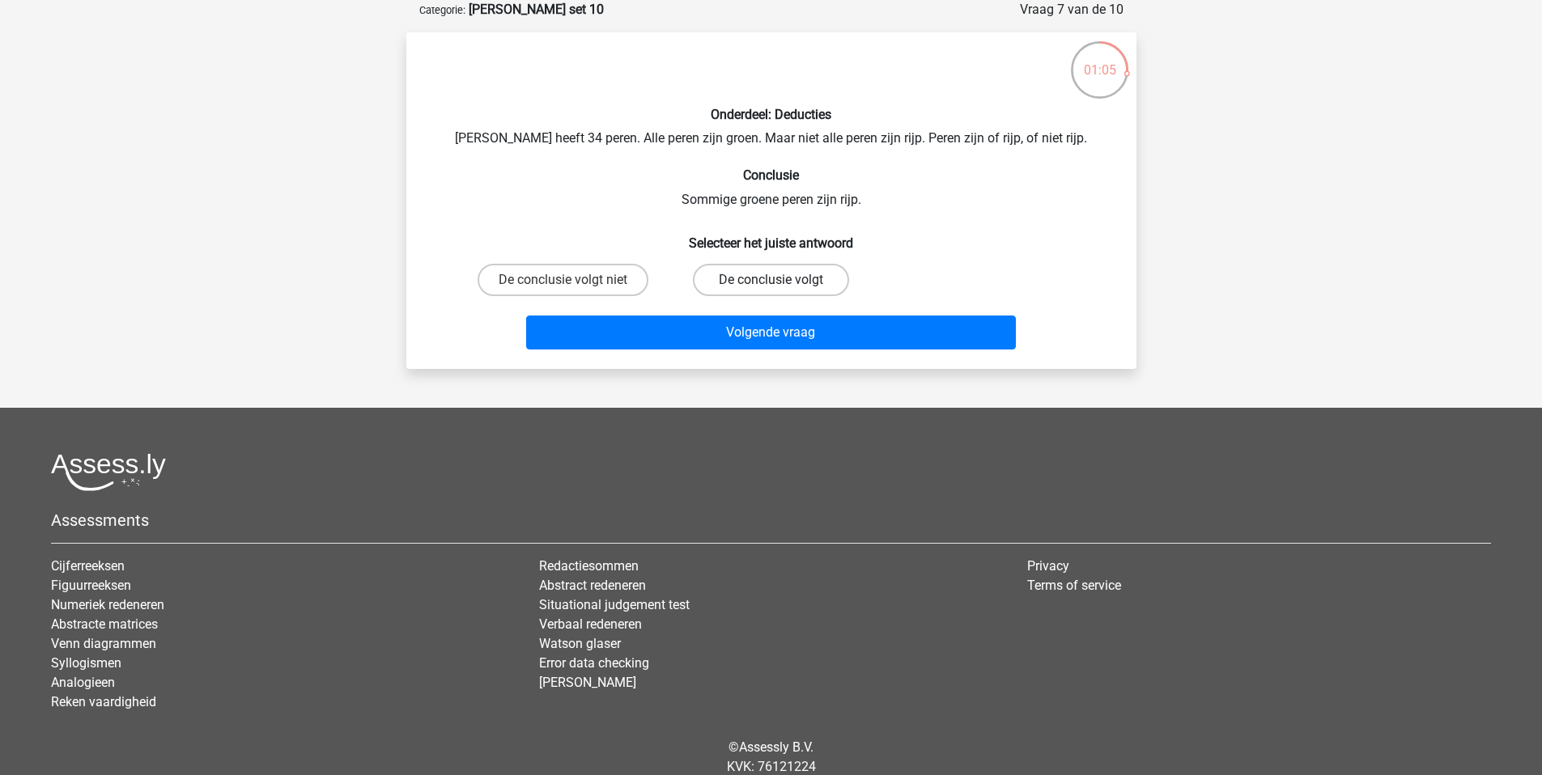
click at [758, 278] on label "De conclusie volgt" at bounding box center [771, 280] width 156 height 32
click at [771, 280] on input "De conclusie volgt" at bounding box center [776, 285] width 11 height 11
radio input "true"
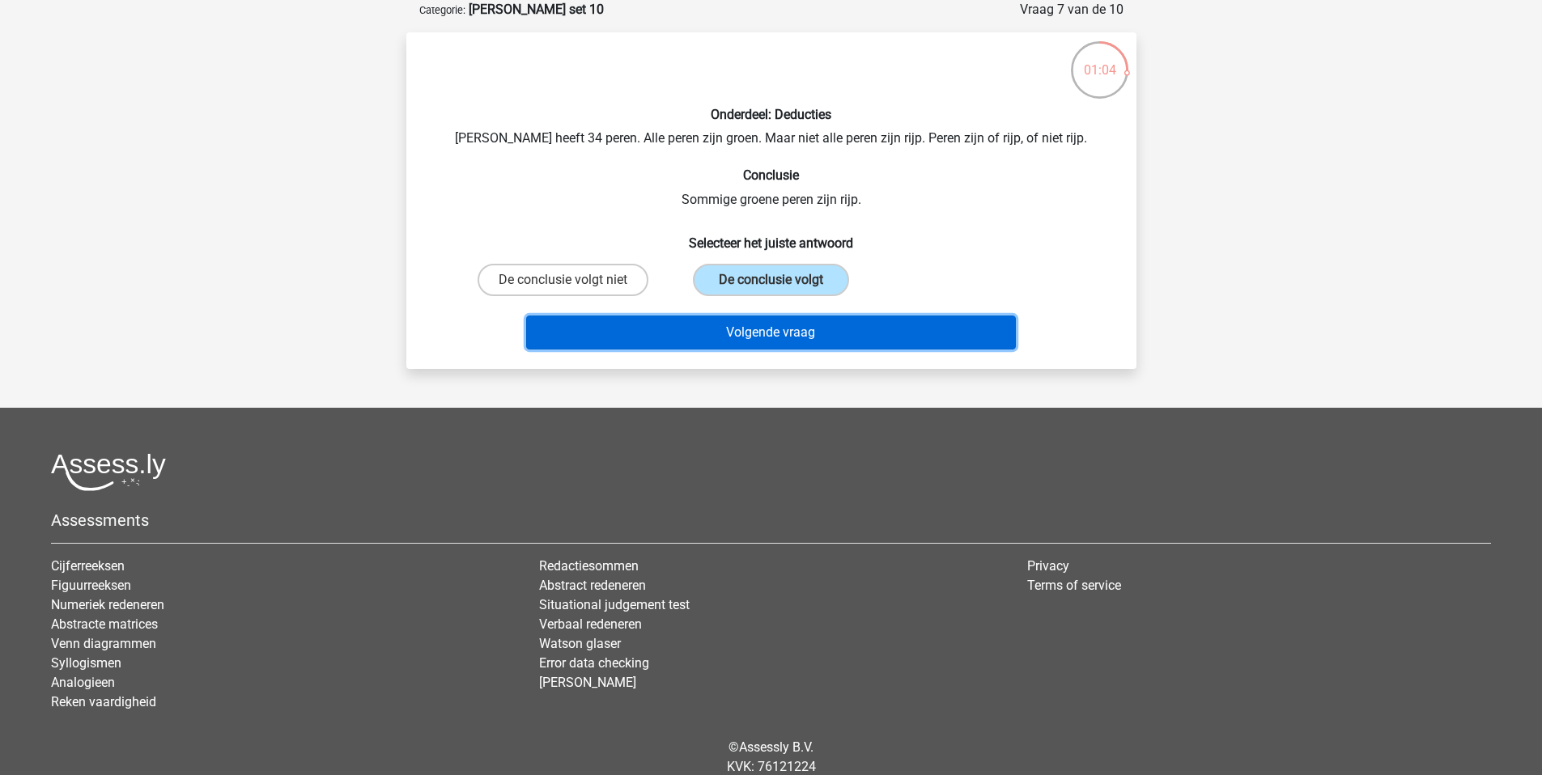
click at [795, 336] on button "Volgende vraag" at bounding box center [771, 333] width 490 height 34
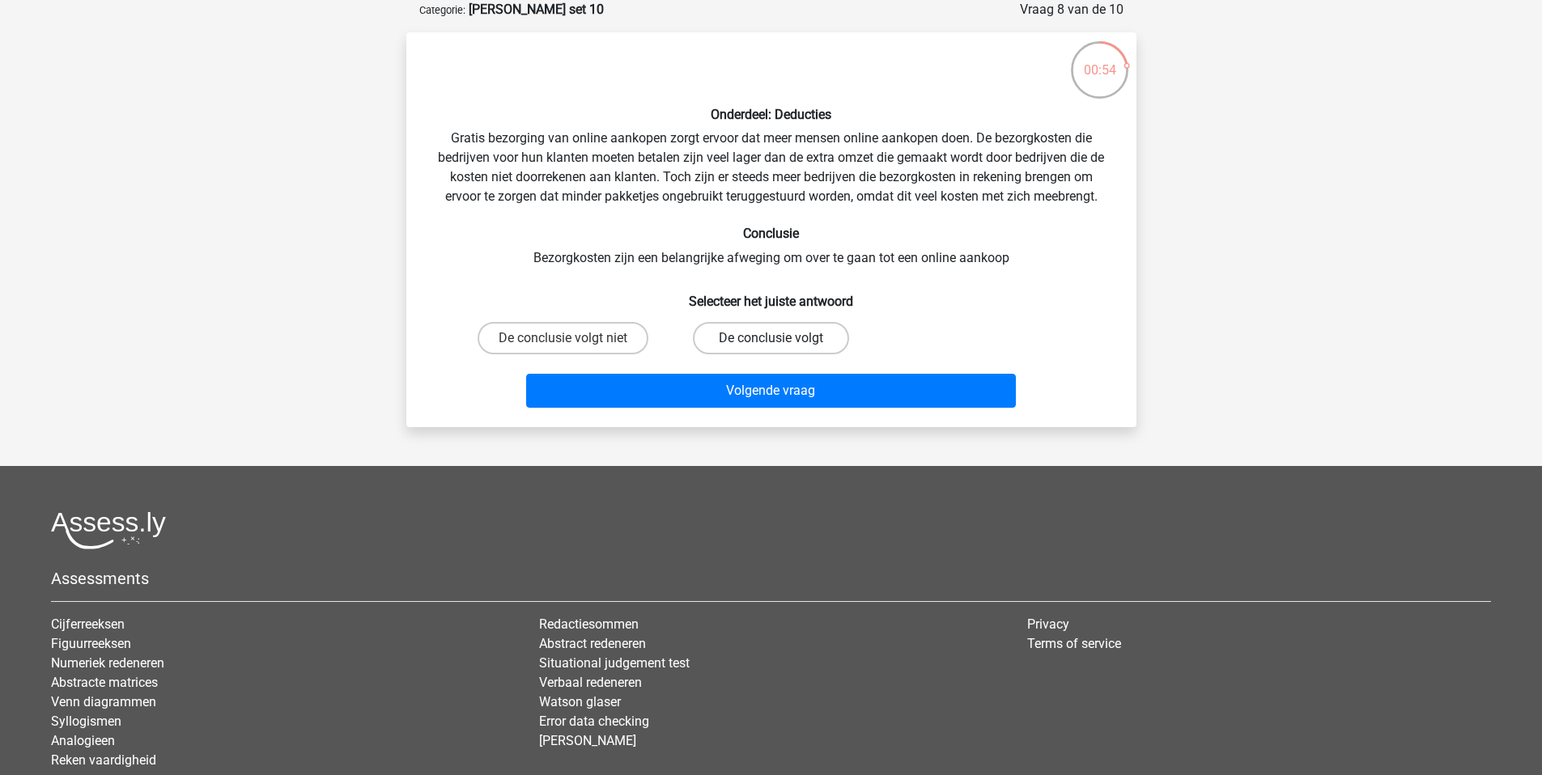
click at [767, 338] on label "De conclusie volgt" at bounding box center [771, 338] width 156 height 32
click at [771, 338] on input "De conclusie volgt" at bounding box center [776, 343] width 11 height 11
radio input "true"
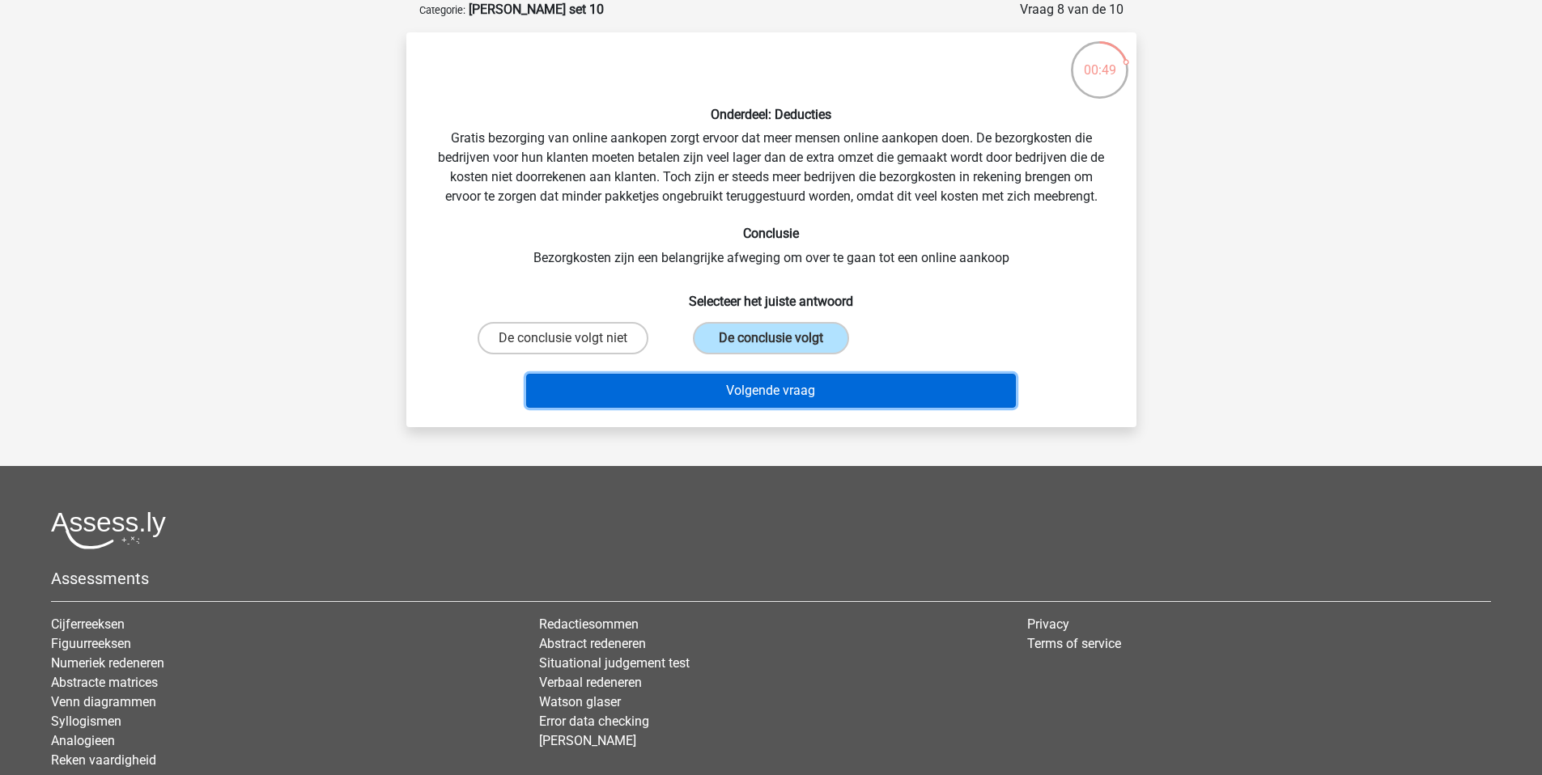
click at [817, 396] on button "Volgende vraag" at bounding box center [771, 391] width 490 height 34
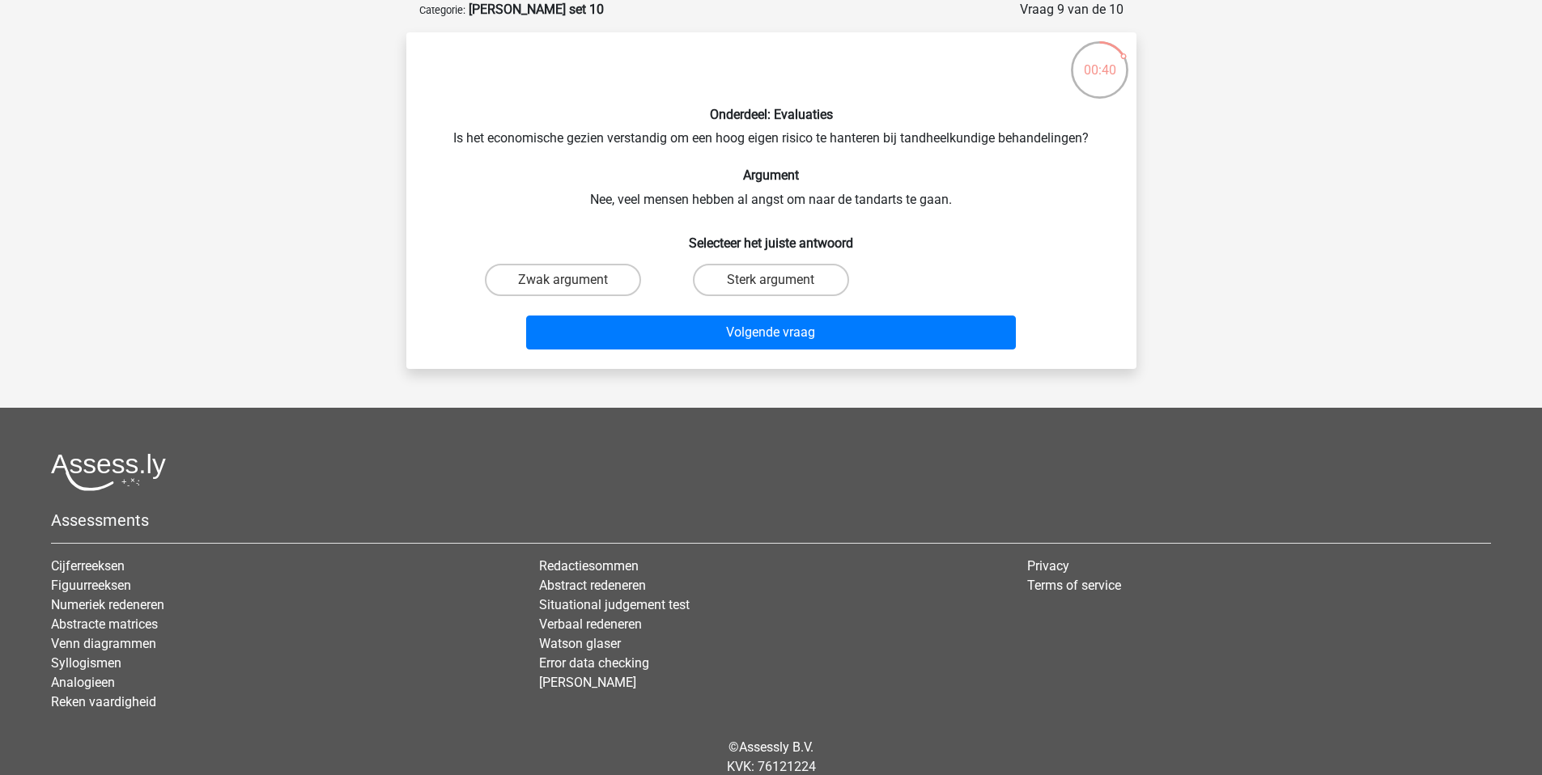
click at [563, 282] on input "Zwak argument" at bounding box center [568, 285] width 11 height 11
radio input "true"
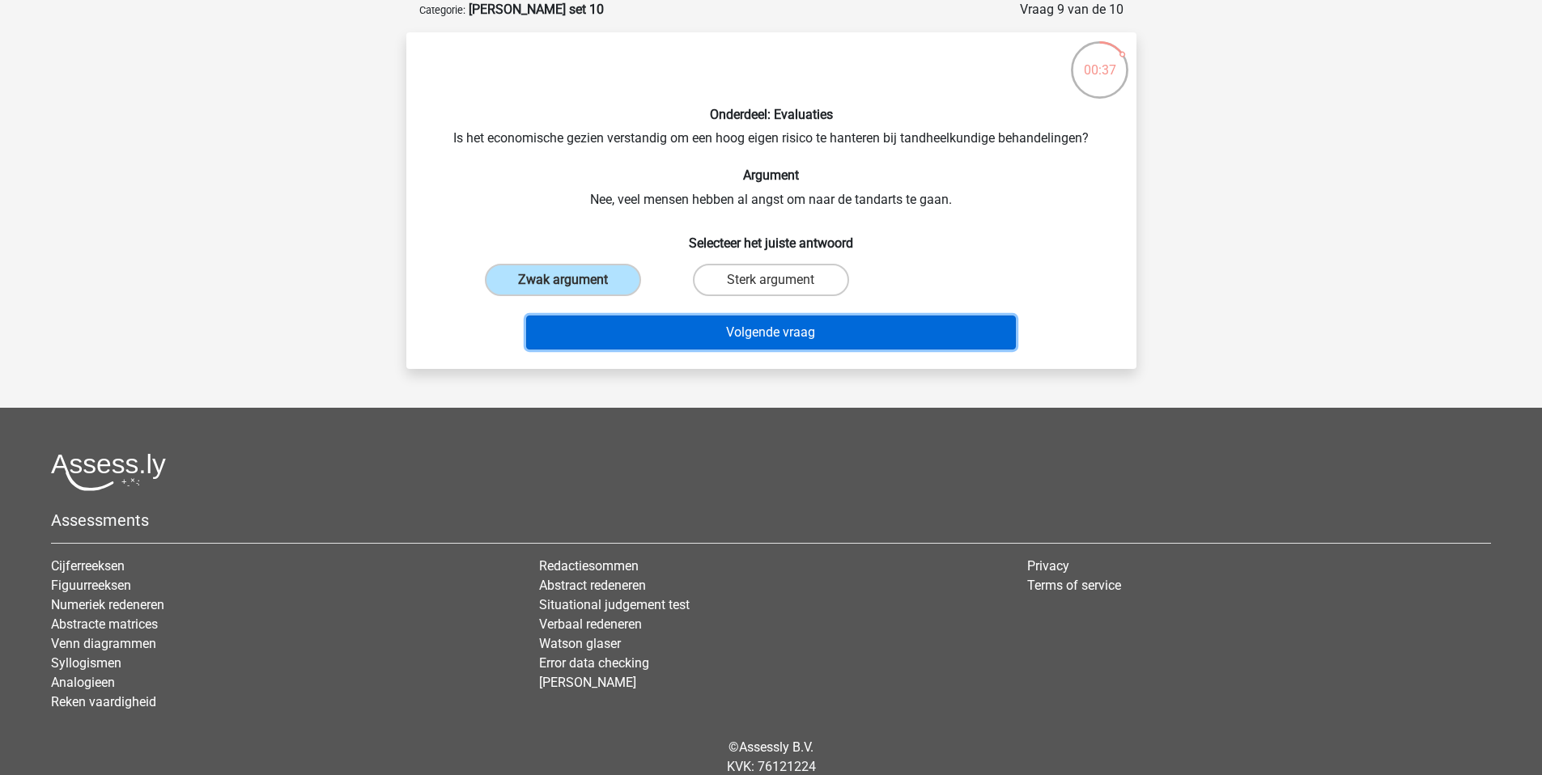
click at [779, 338] on button "Volgende vraag" at bounding box center [771, 333] width 490 height 34
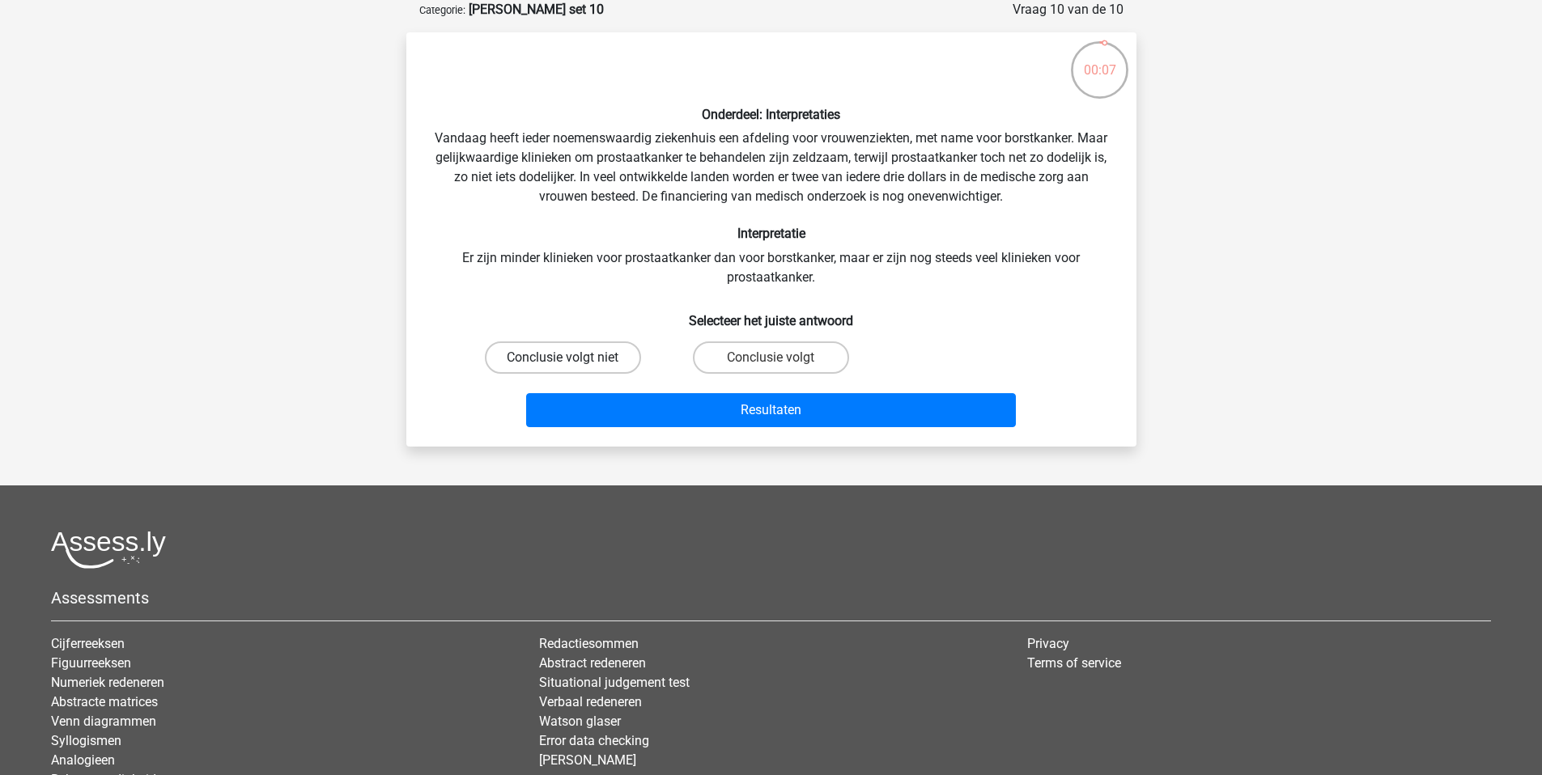
click at [547, 363] on label "Conclusie volgt niet" at bounding box center [563, 358] width 156 height 32
click at [563, 363] on input "Conclusie volgt niet" at bounding box center [568, 363] width 11 height 11
radio input "true"
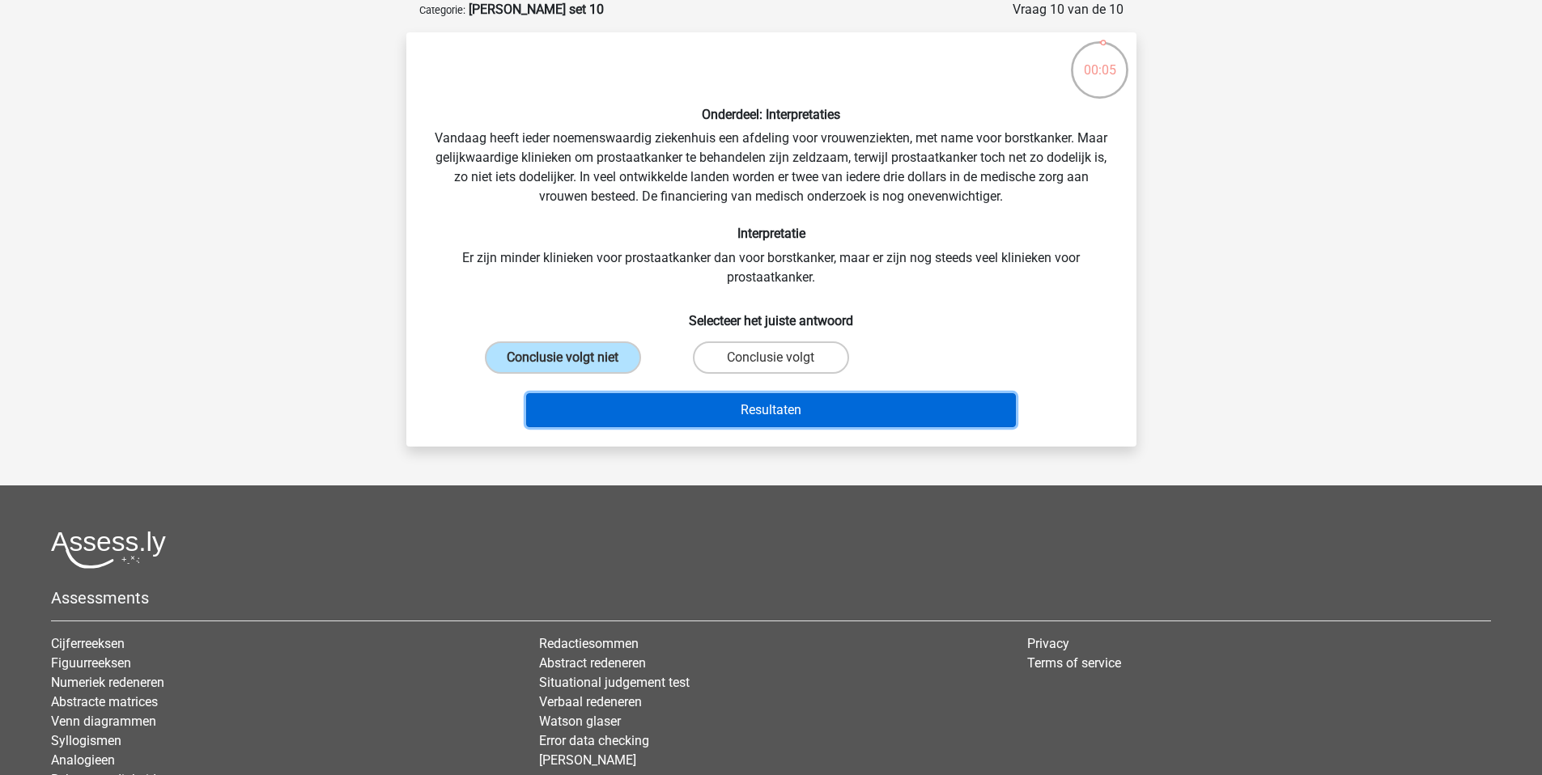
click at [771, 414] on button "Resultaten" at bounding box center [771, 410] width 490 height 34
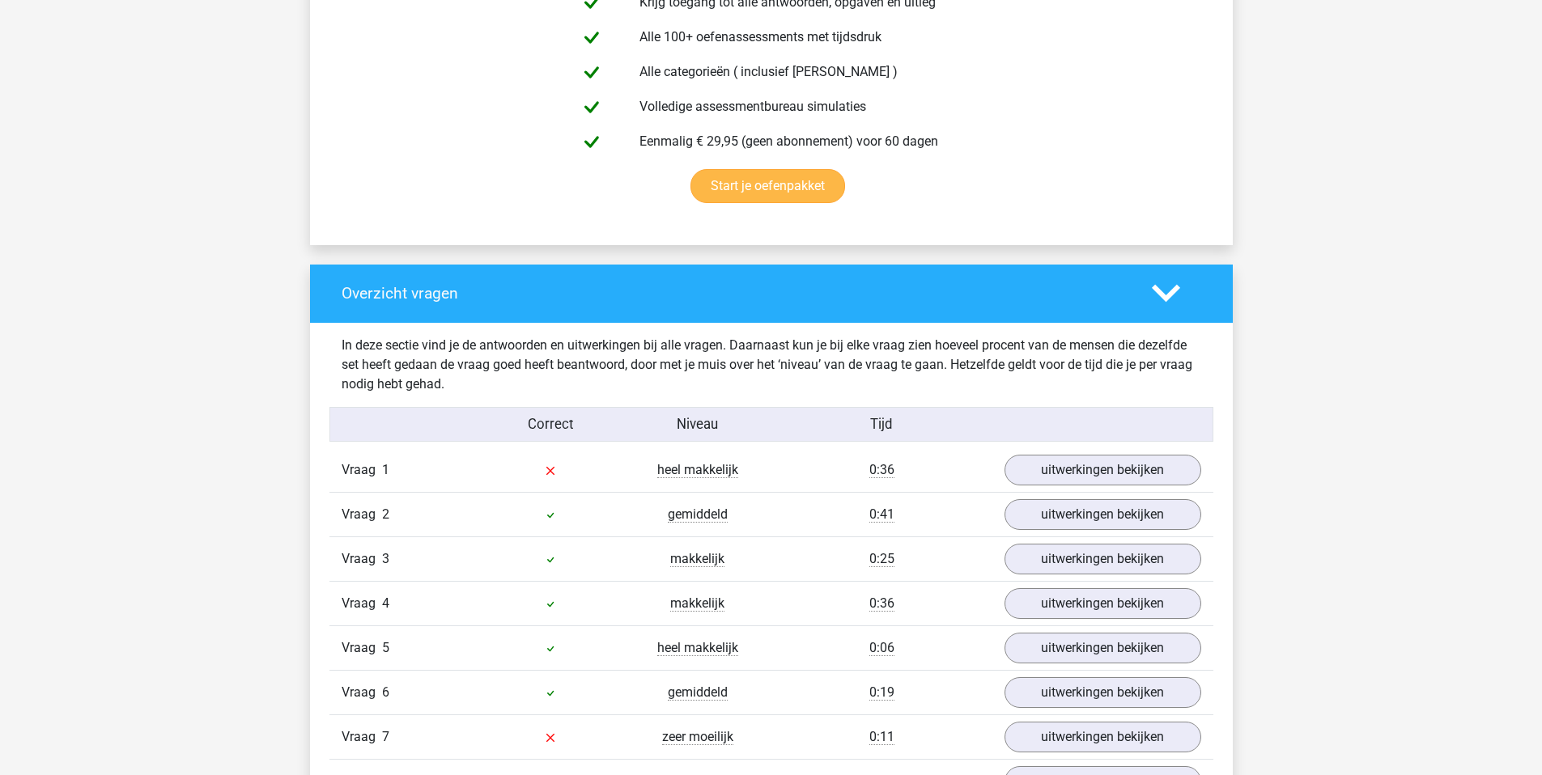
scroll to position [1334, 0]
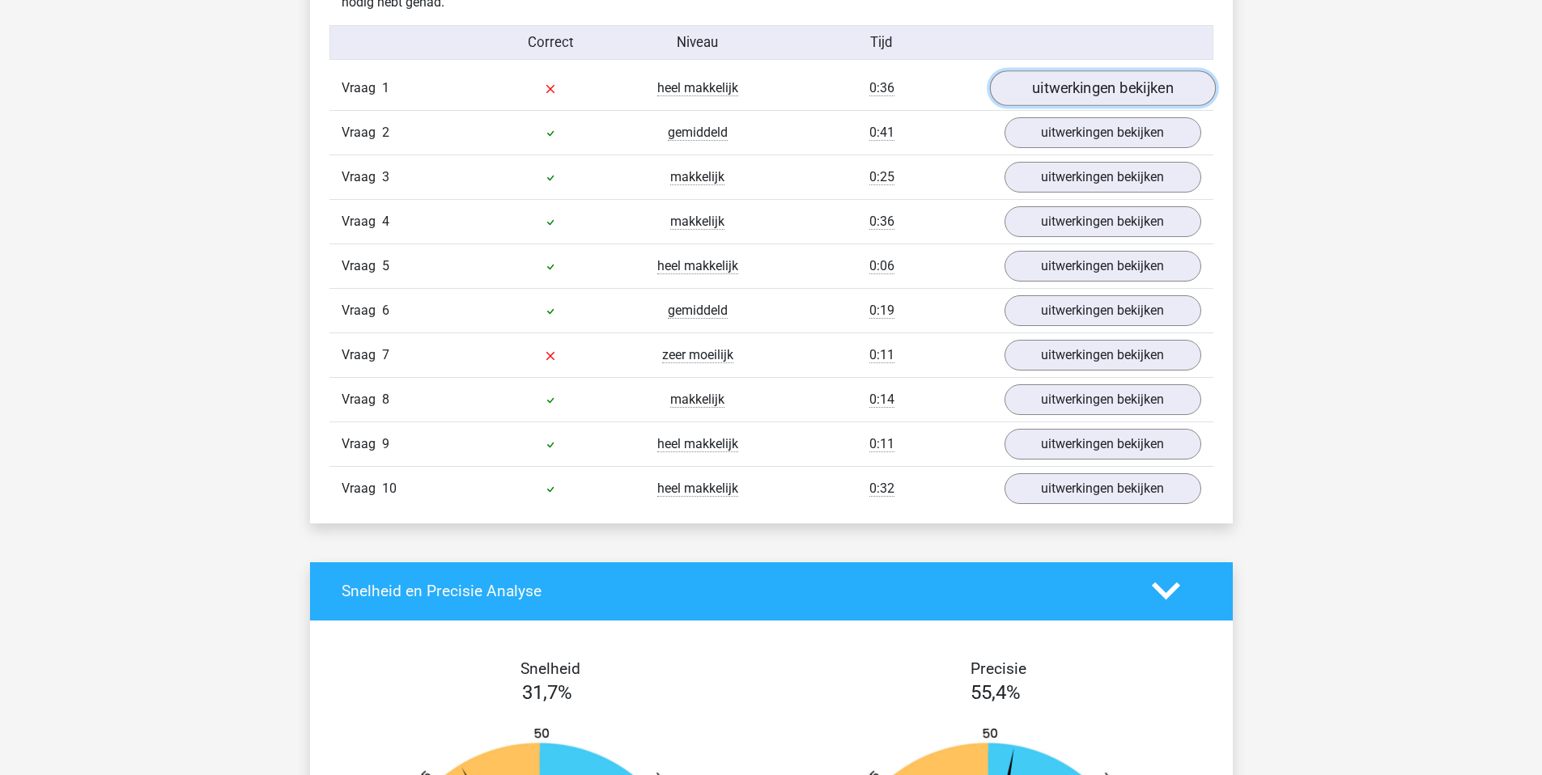
click at [1152, 96] on link "uitwerkingen bekijken" at bounding box center [1102, 88] width 226 height 36
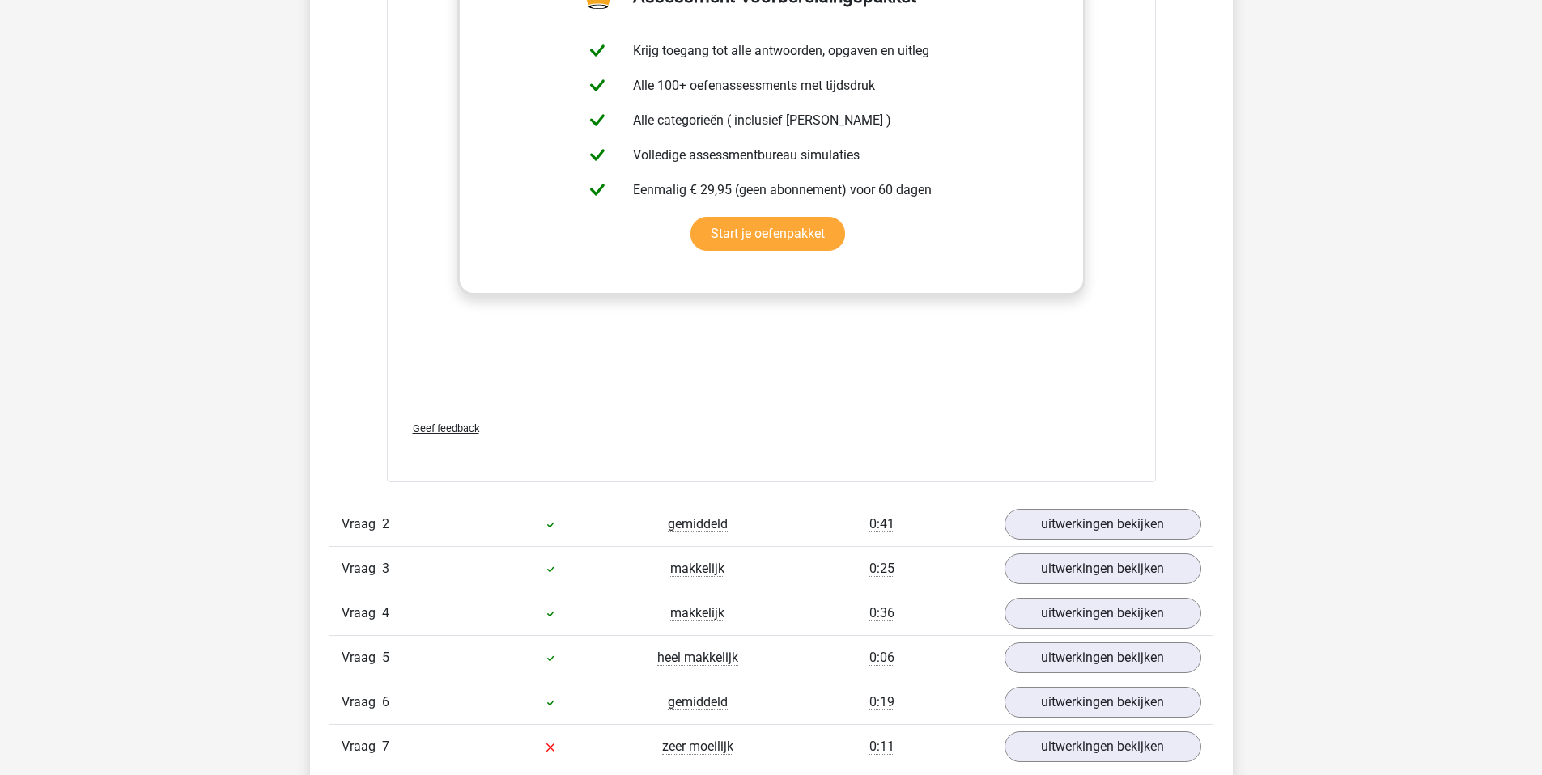
scroll to position [1917, 0]
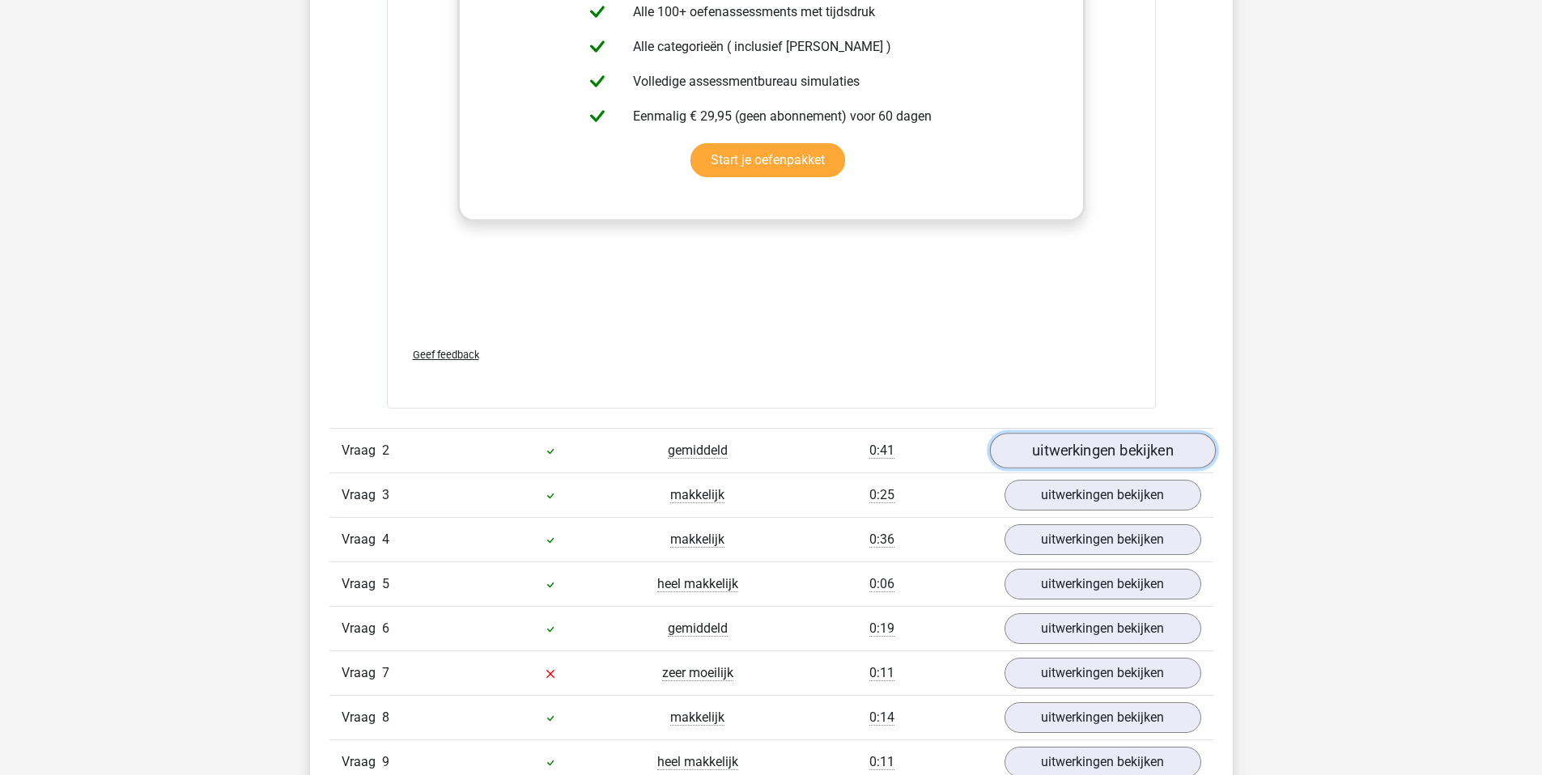
click at [1106, 446] on link "uitwerkingen bekijken" at bounding box center [1102, 452] width 226 height 36
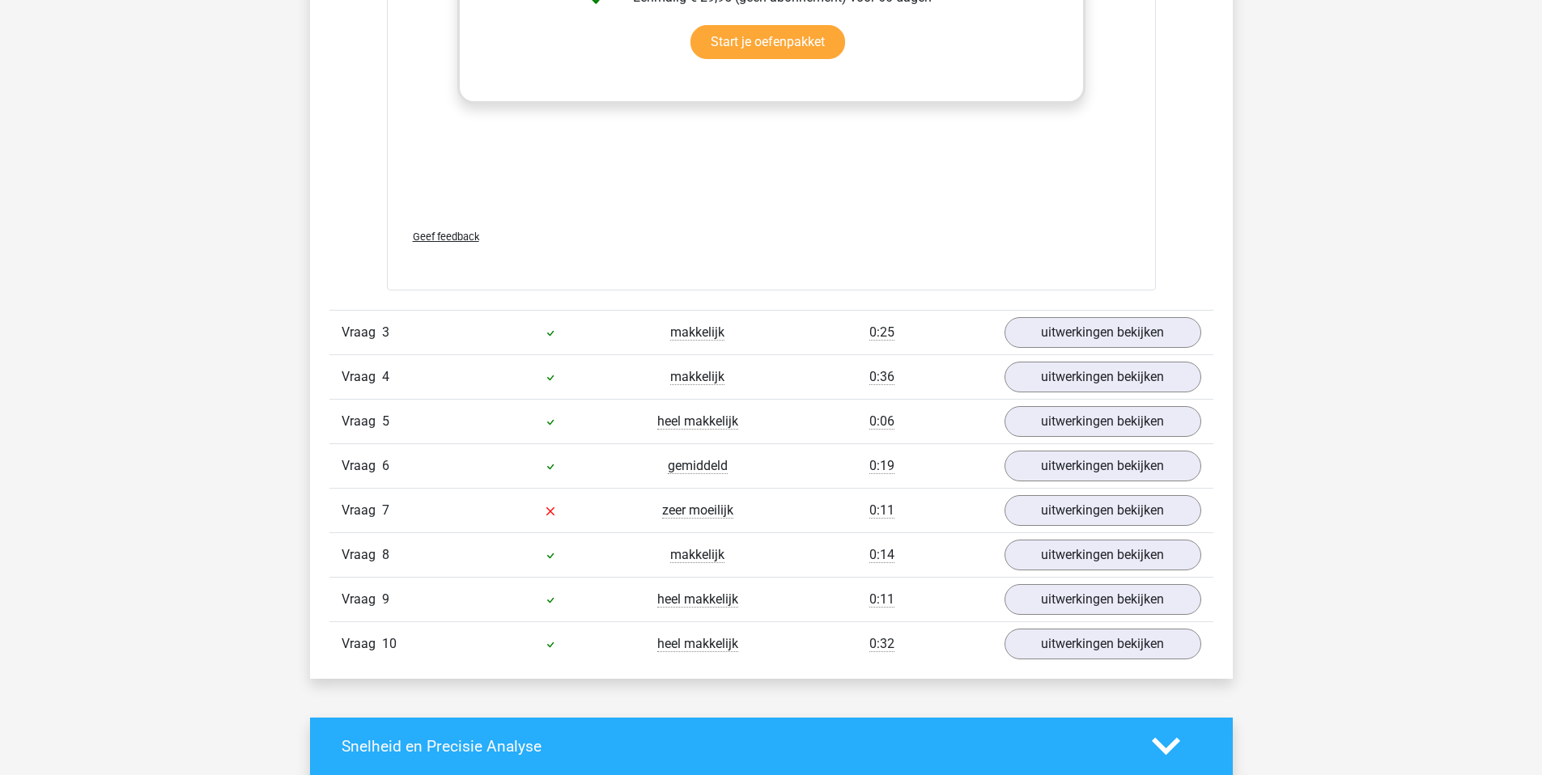
scroll to position [3083, 0]
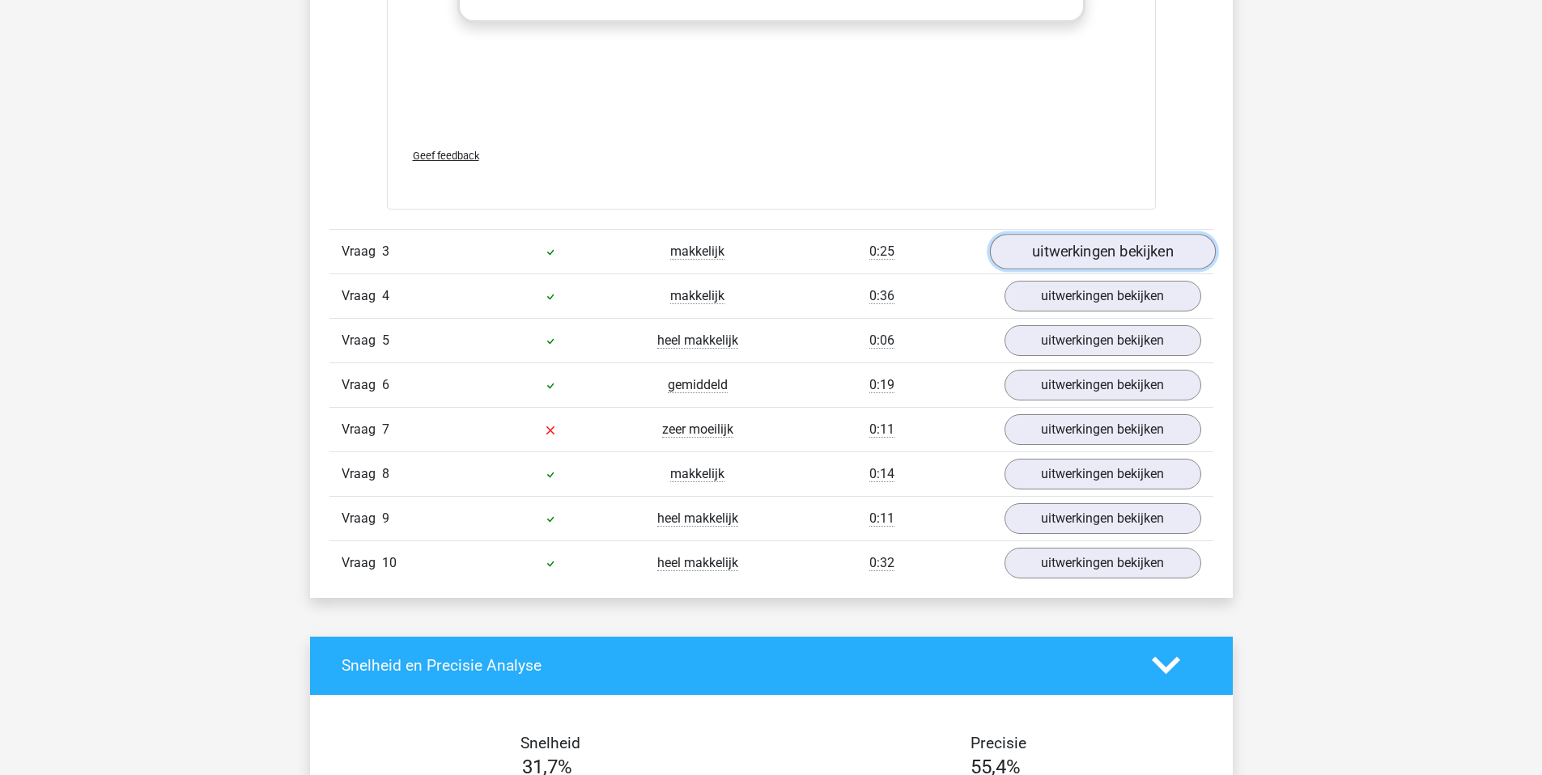
click at [1157, 248] on link "uitwerkingen bekijken" at bounding box center [1102, 252] width 226 height 36
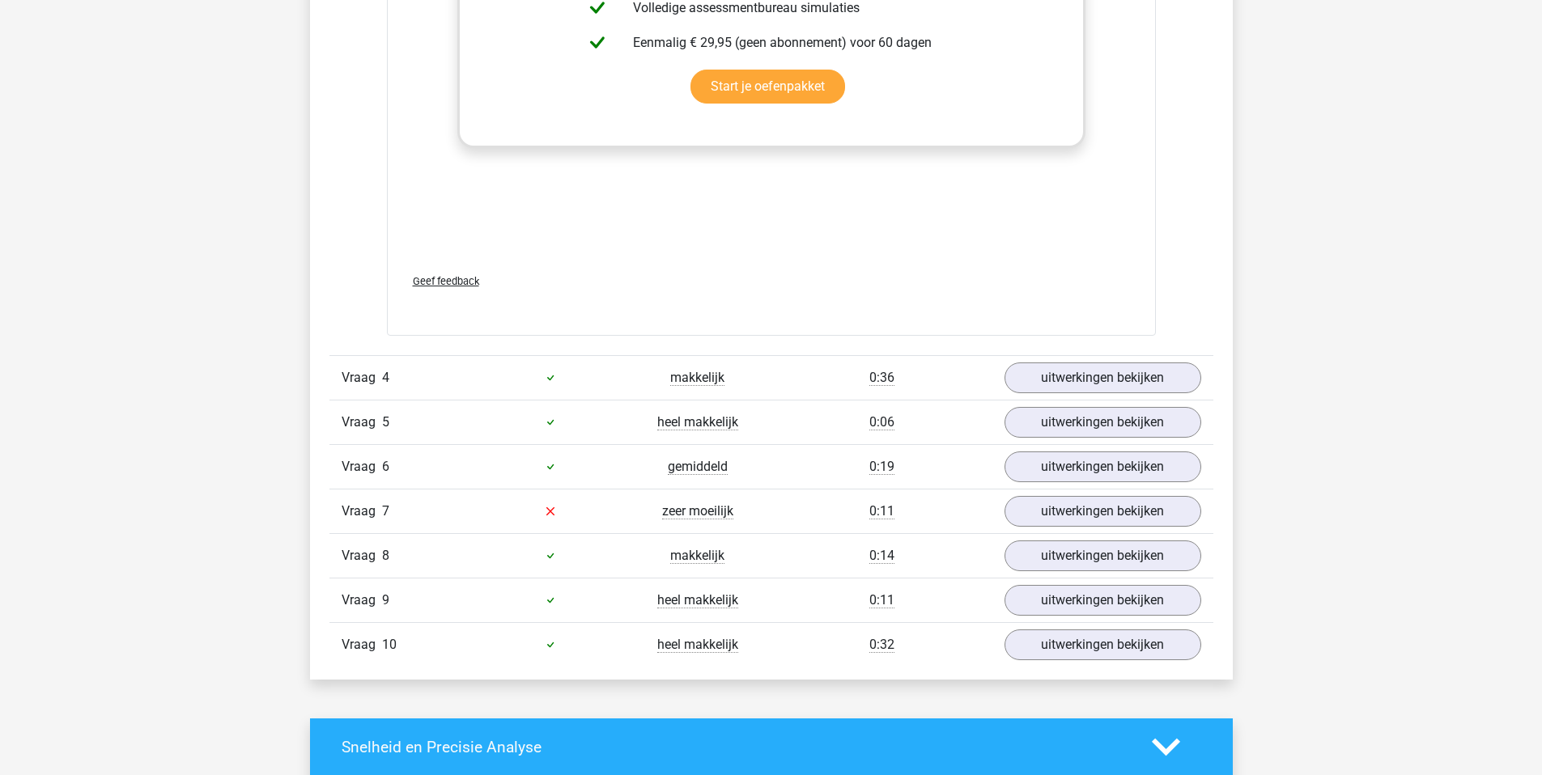
scroll to position [3917, 0]
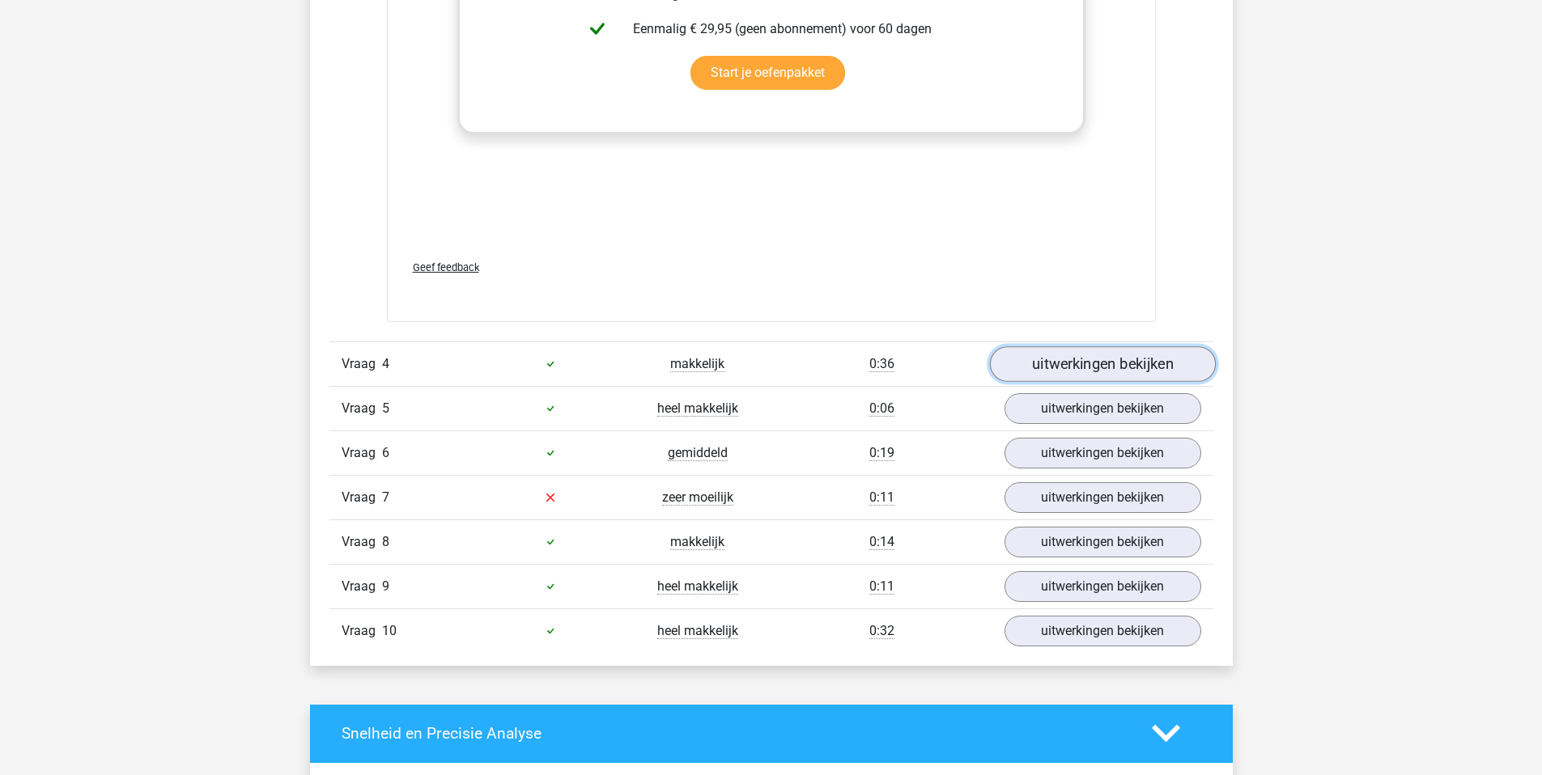
click at [1105, 374] on link "uitwerkingen bekijken" at bounding box center [1102, 364] width 226 height 36
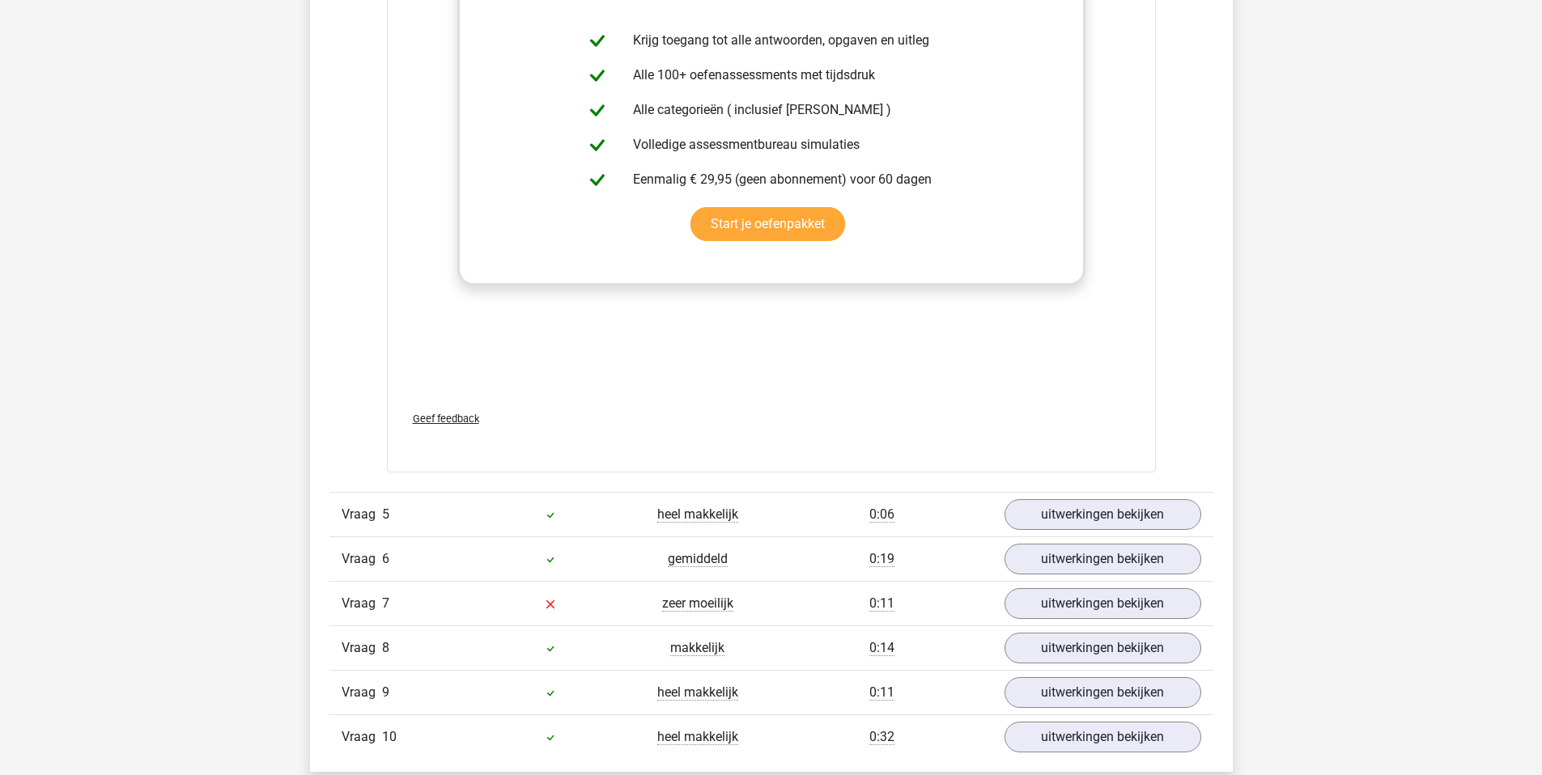
scroll to position [5061, 0]
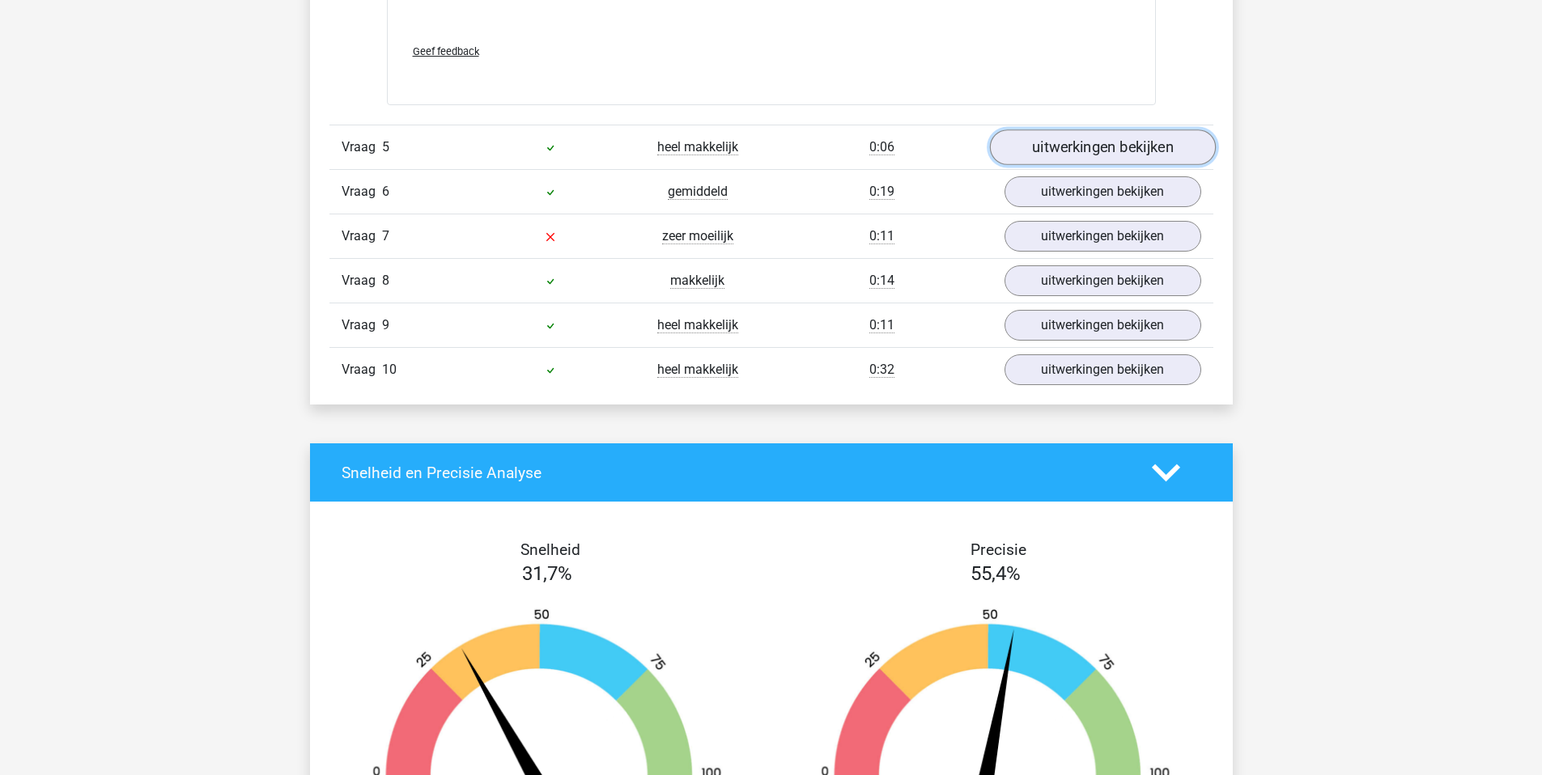
click at [1110, 157] on link "uitwerkingen bekijken" at bounding box center [1102, 147] width 226 height 36
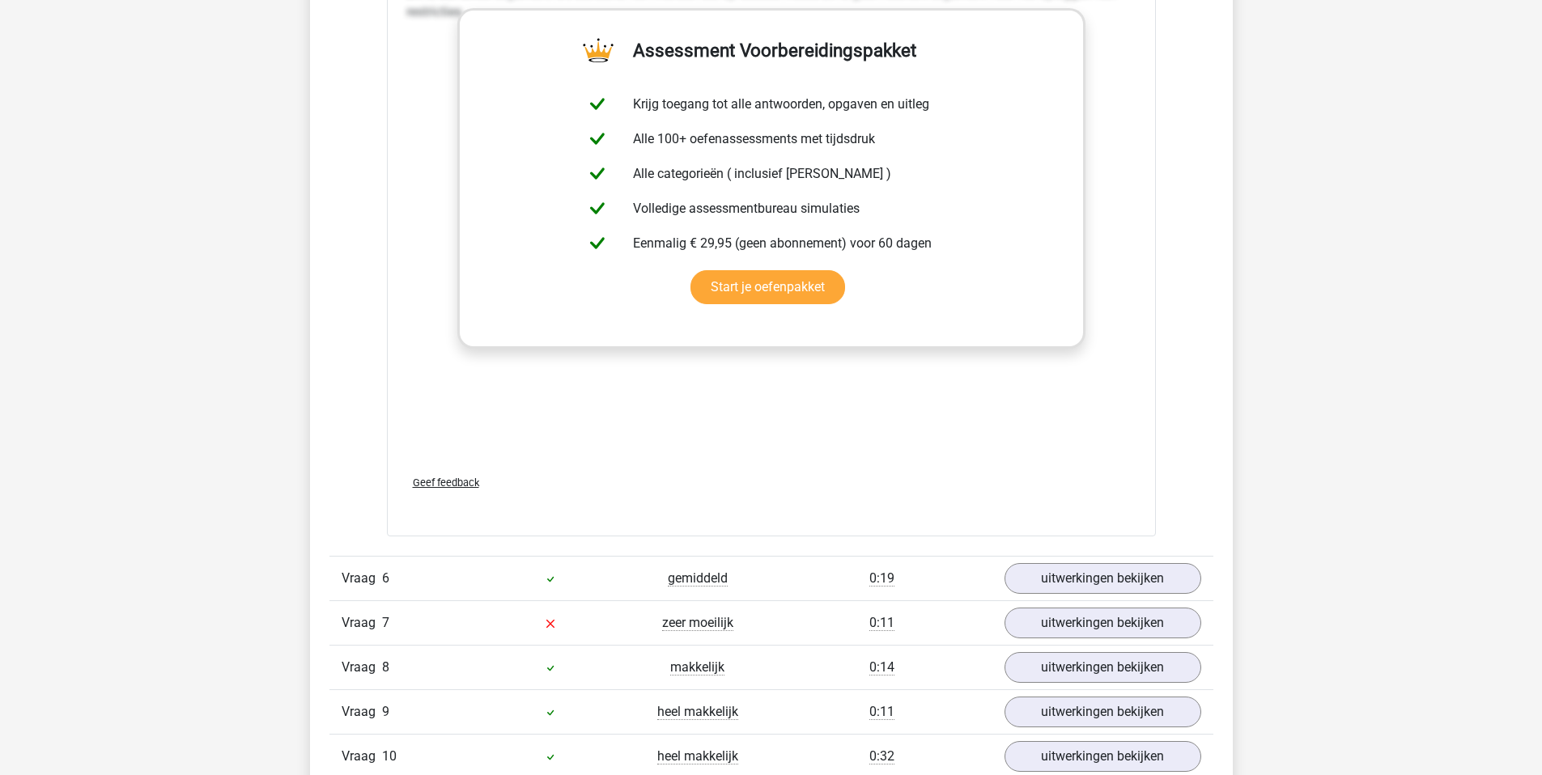
scroll to position [5625, 0]
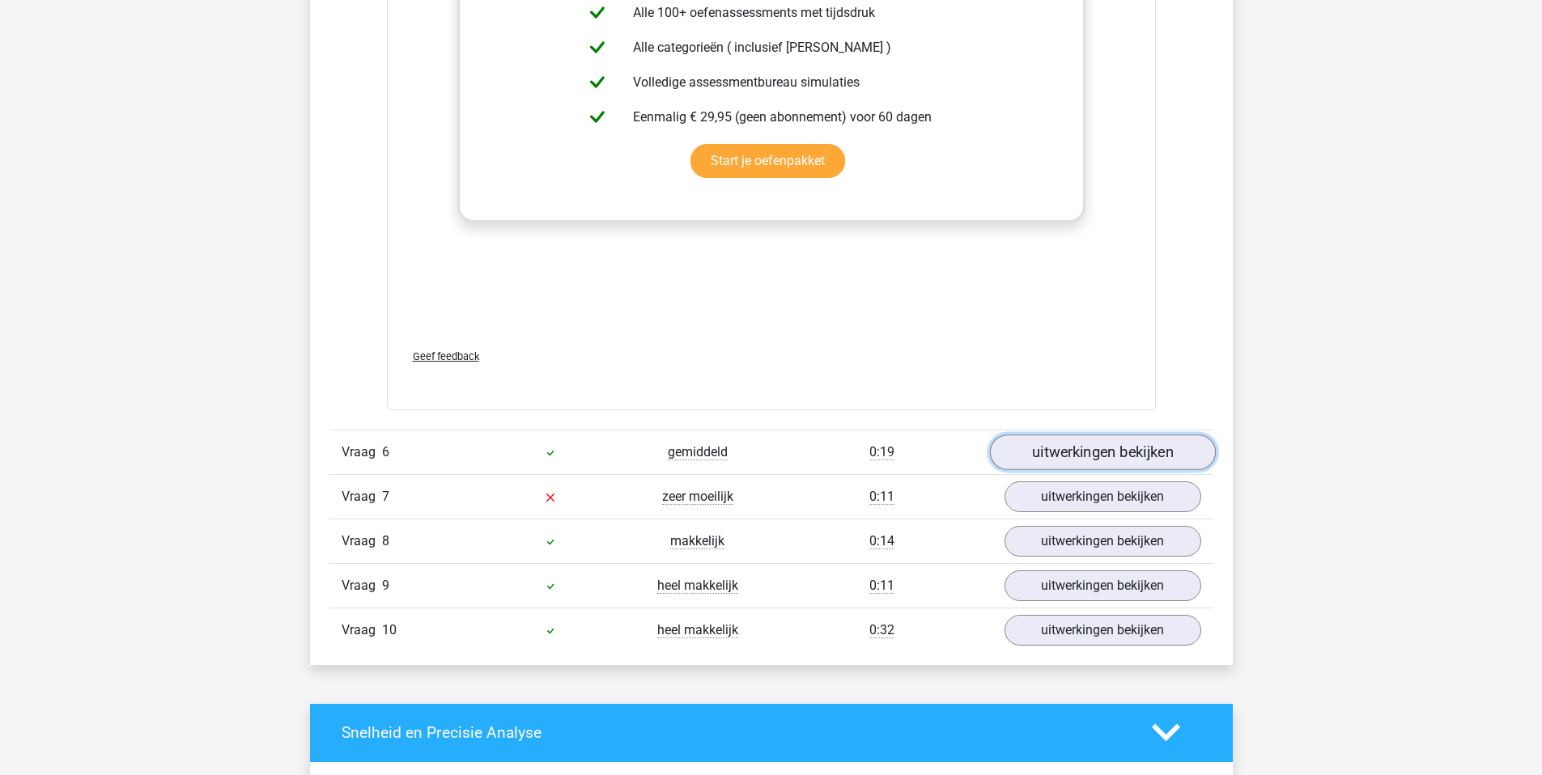
click at [1084, 445] on link "uitwerkingen bekijken" at bounding box center [1102, 453] width 226 height 36
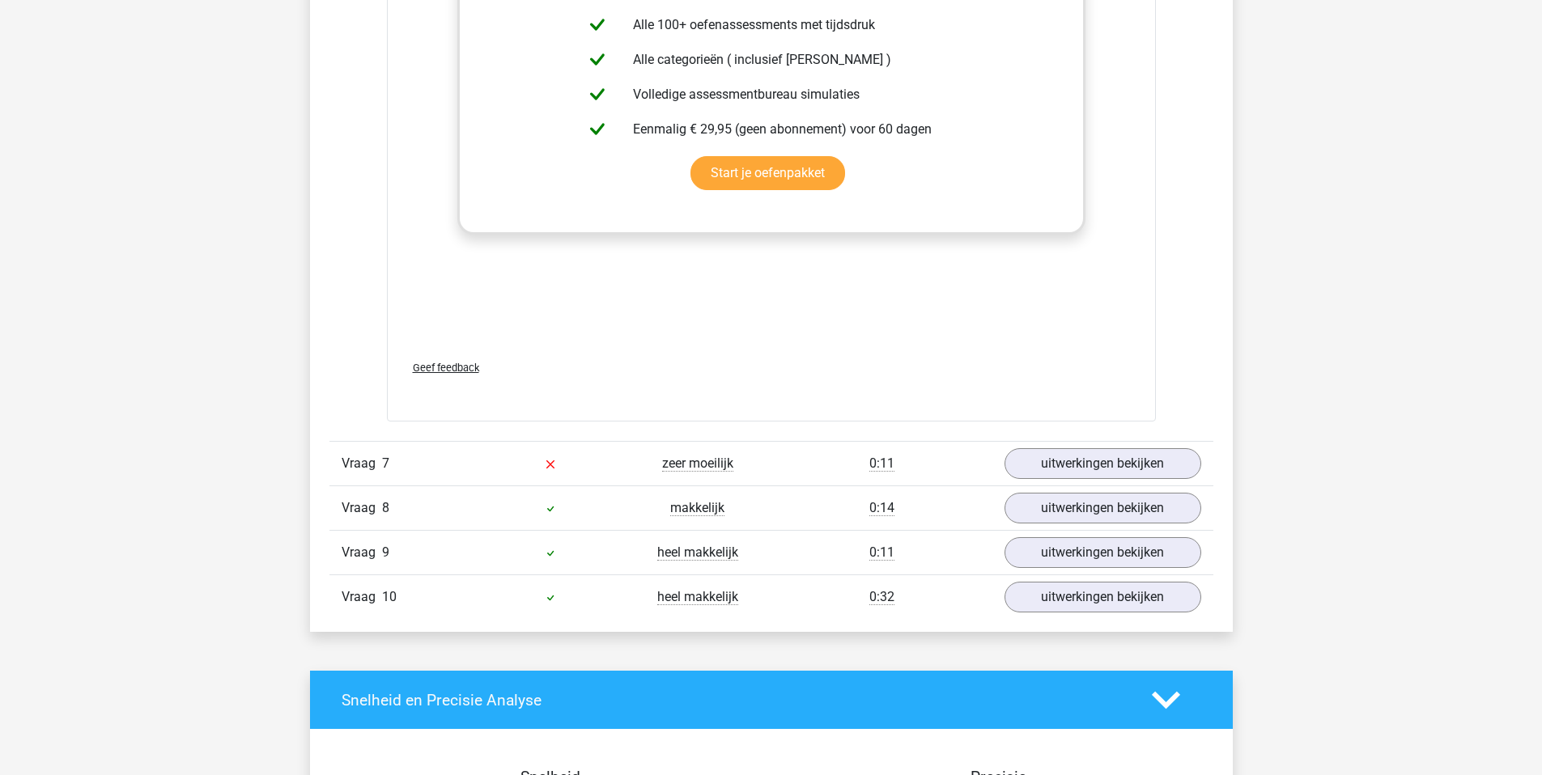
scroll to position [6515, 0]
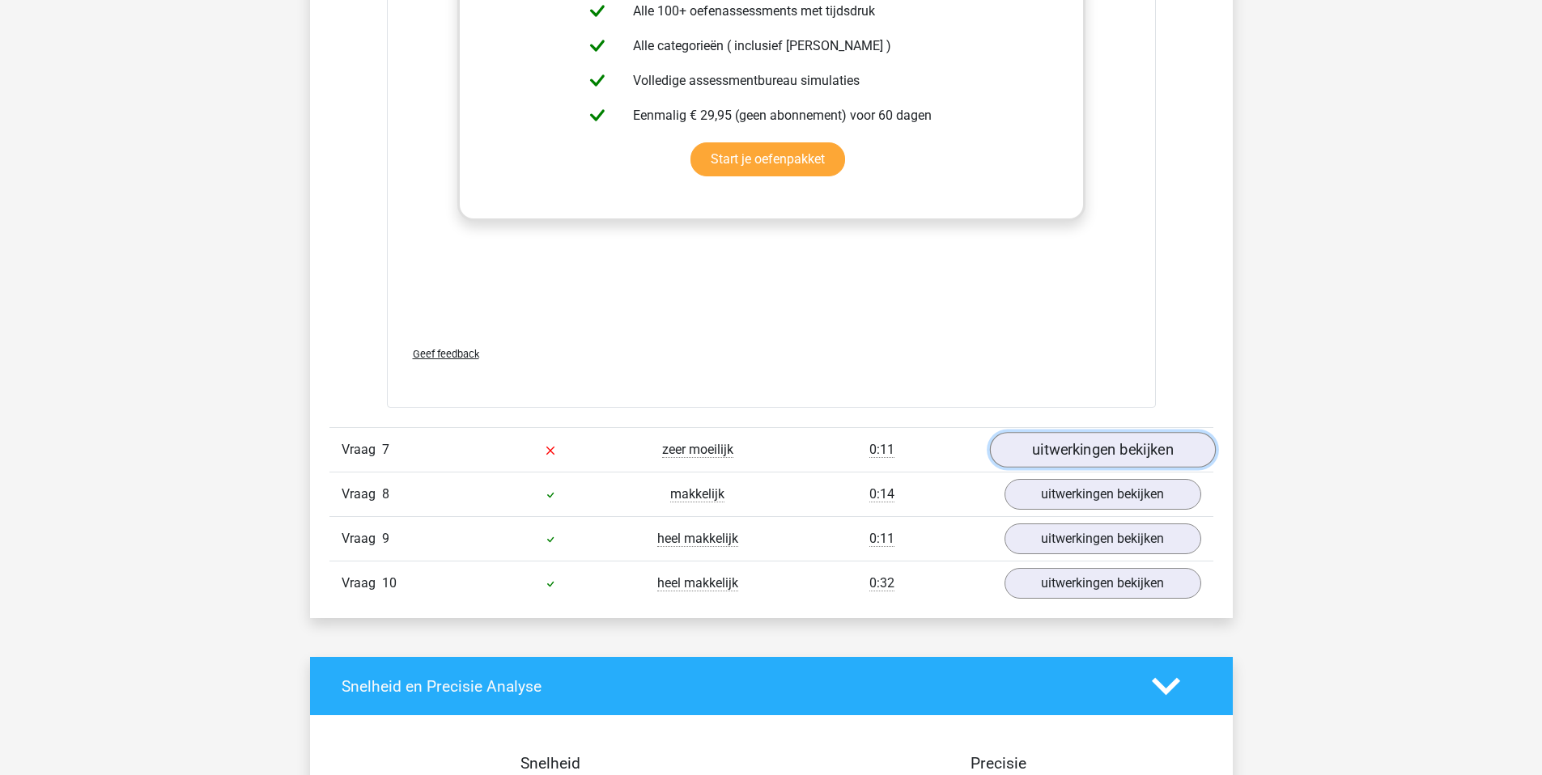
click at [1103, 448] on link "uitwerkingen bekijken" at bounding box center [1102, 450] width 226 height 36
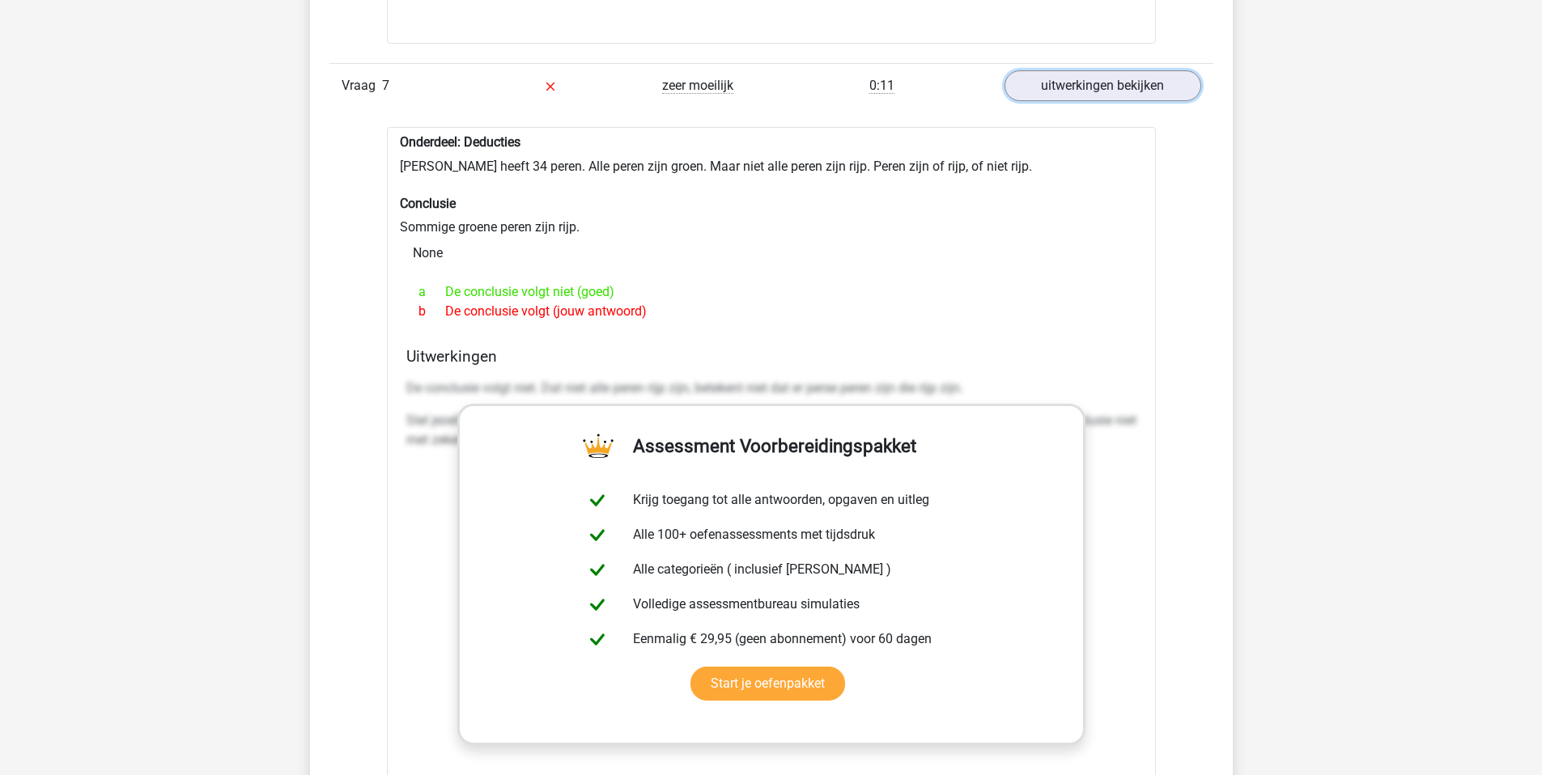
scroll to position [7428, 0]
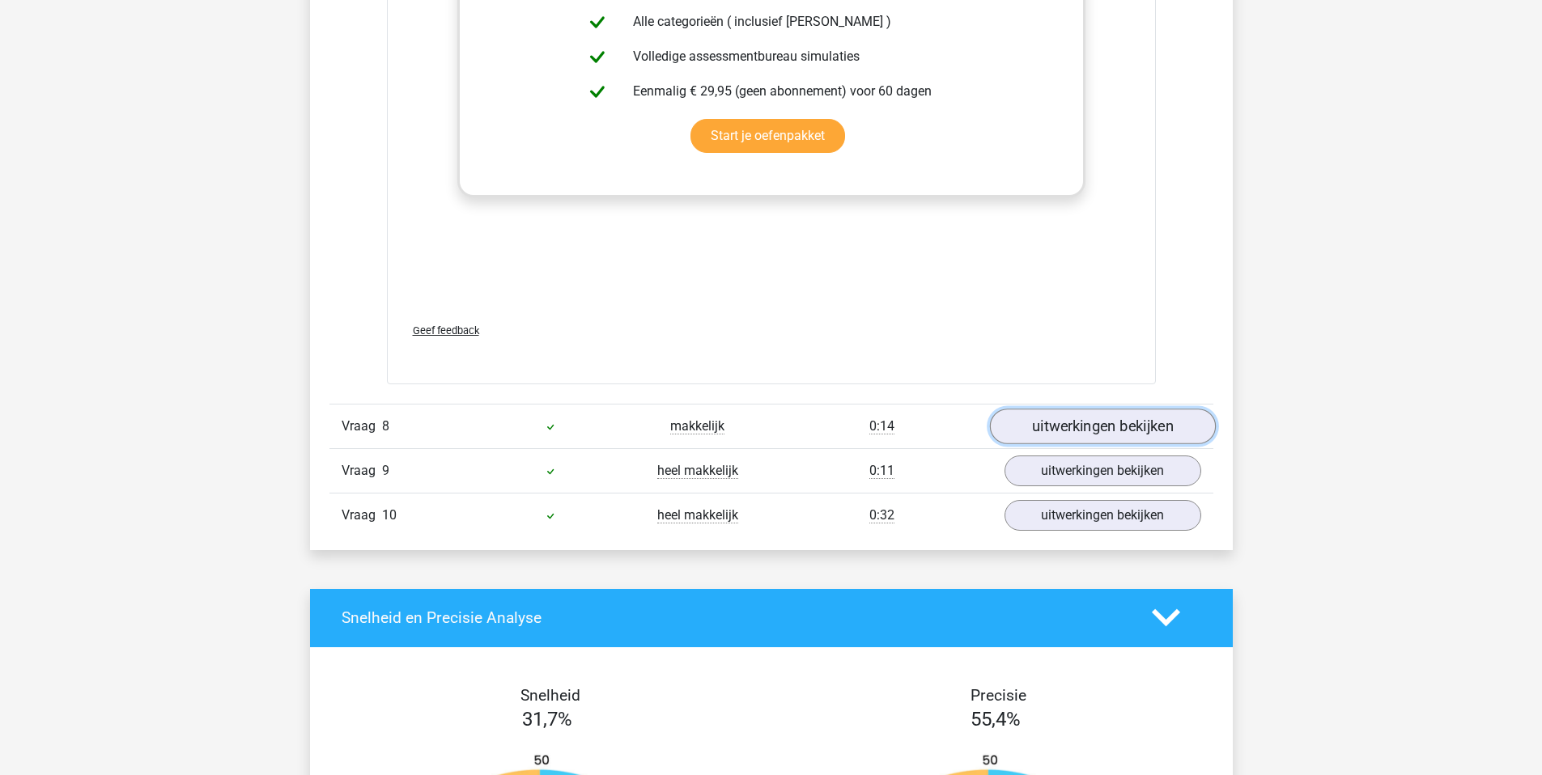
click at [1076, 417] on link "uitwerkingen bekijken" at bounding box center [1102, 427] width 226 height 36
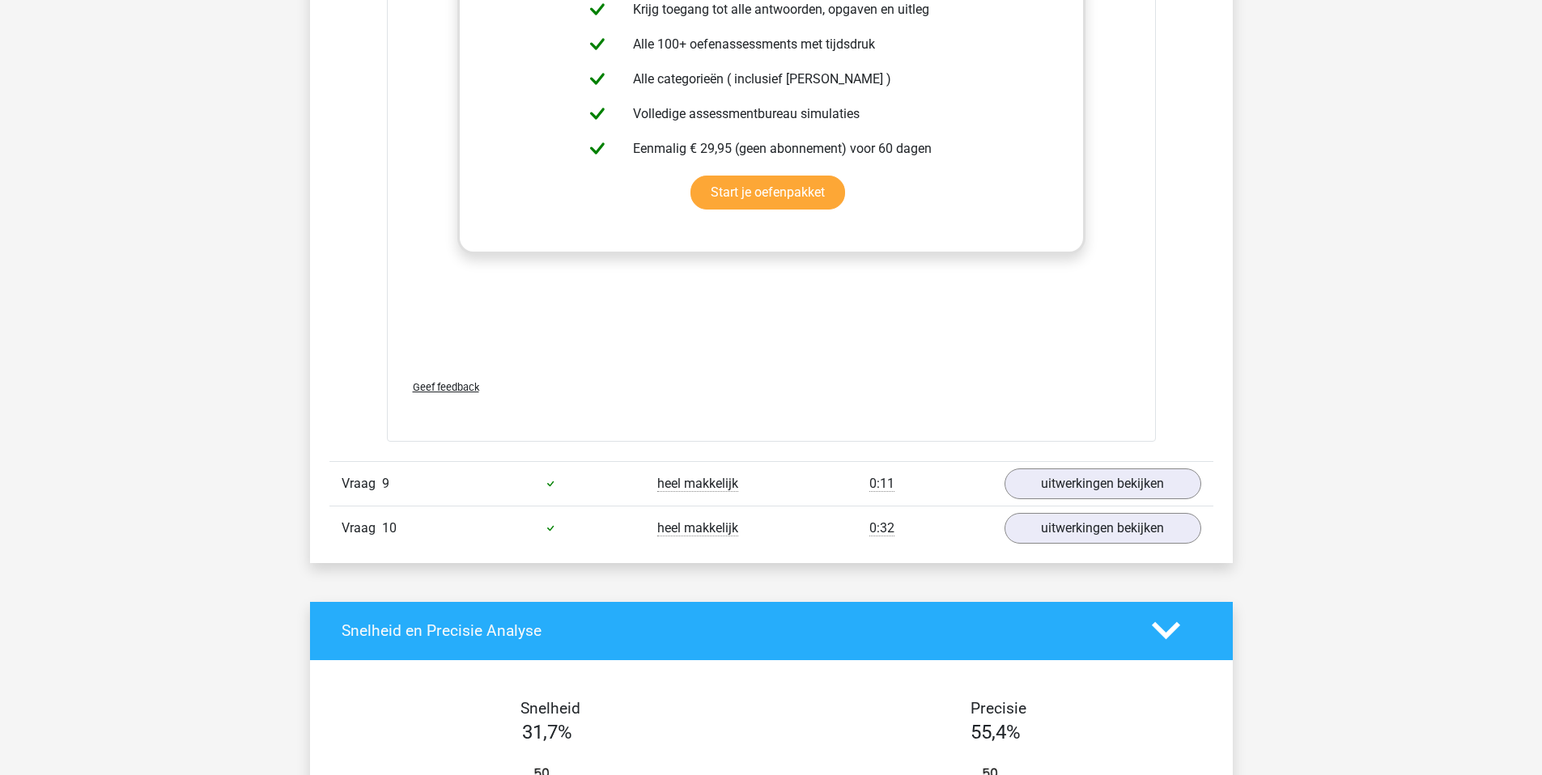
scroll to position [8305, 0]
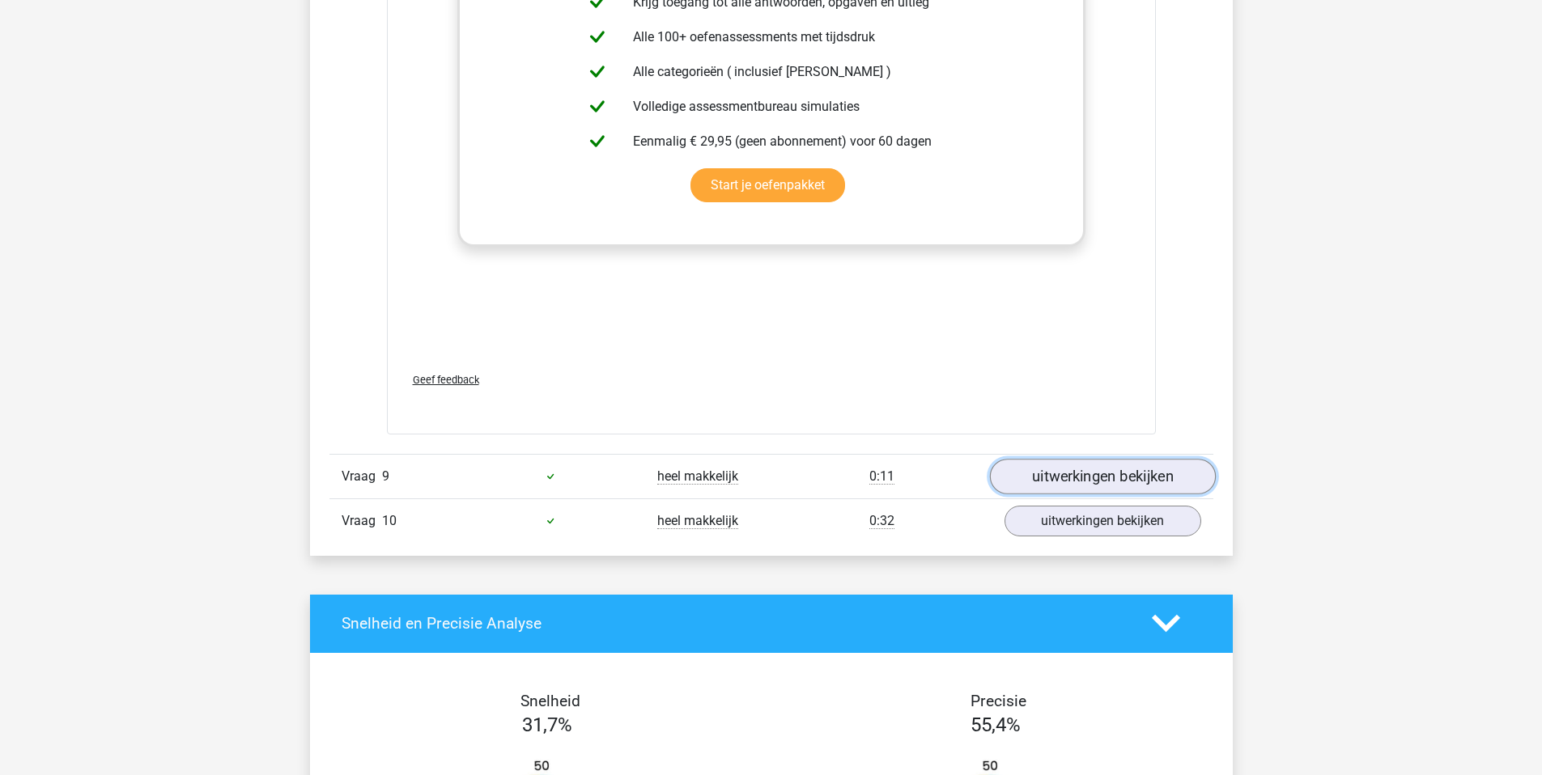
click at [1085, 480] on link "uitwerkingen bekijken" at bounding box center [1102, 477] width 226 height 36
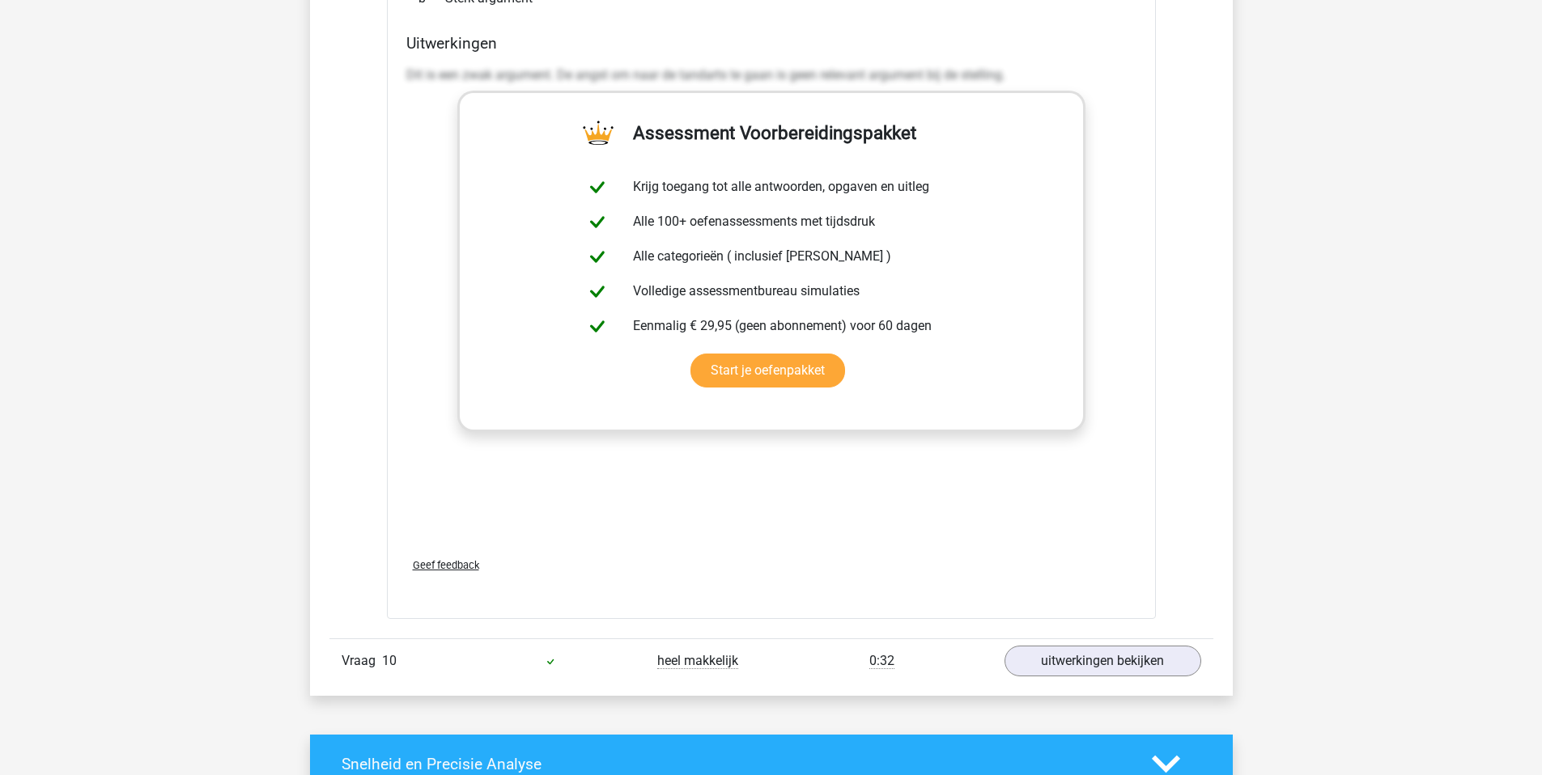
scroll to position [9018, 0]
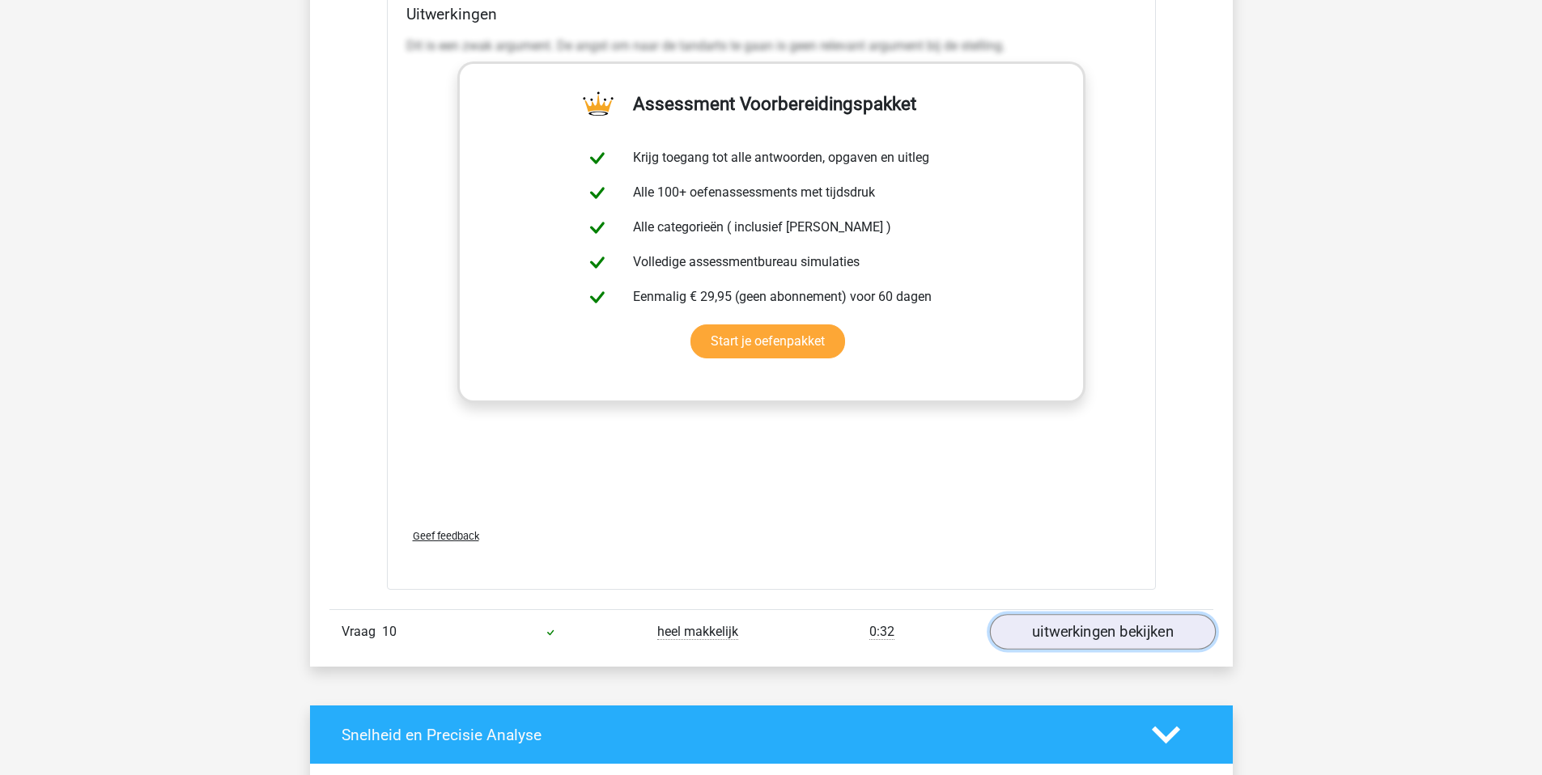
click at [1075, 636] on link "uitwerkingen bekijken" at bounding box center [1102, 632] width 226 height 36
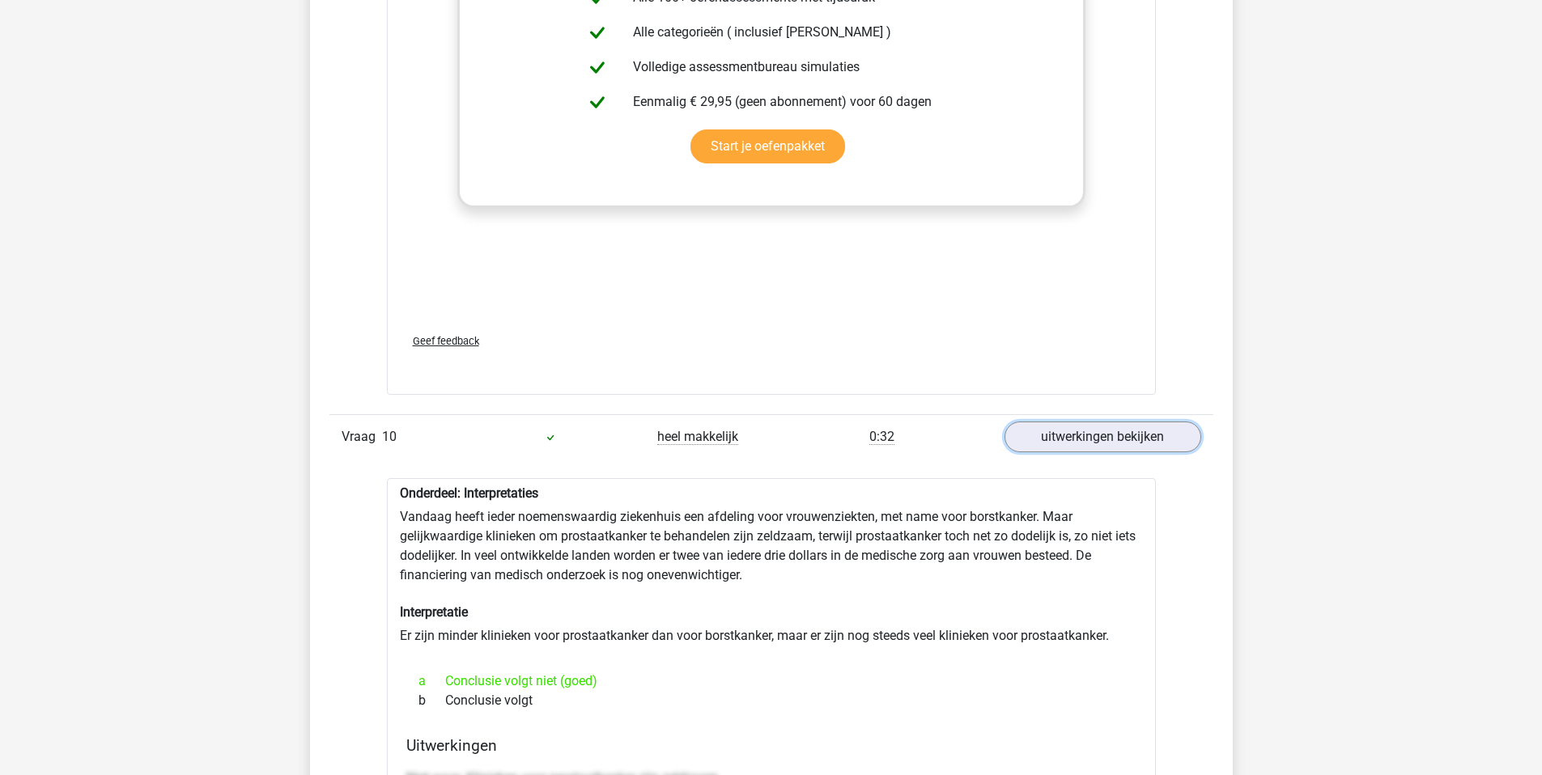
scroll to position [9224, 0]
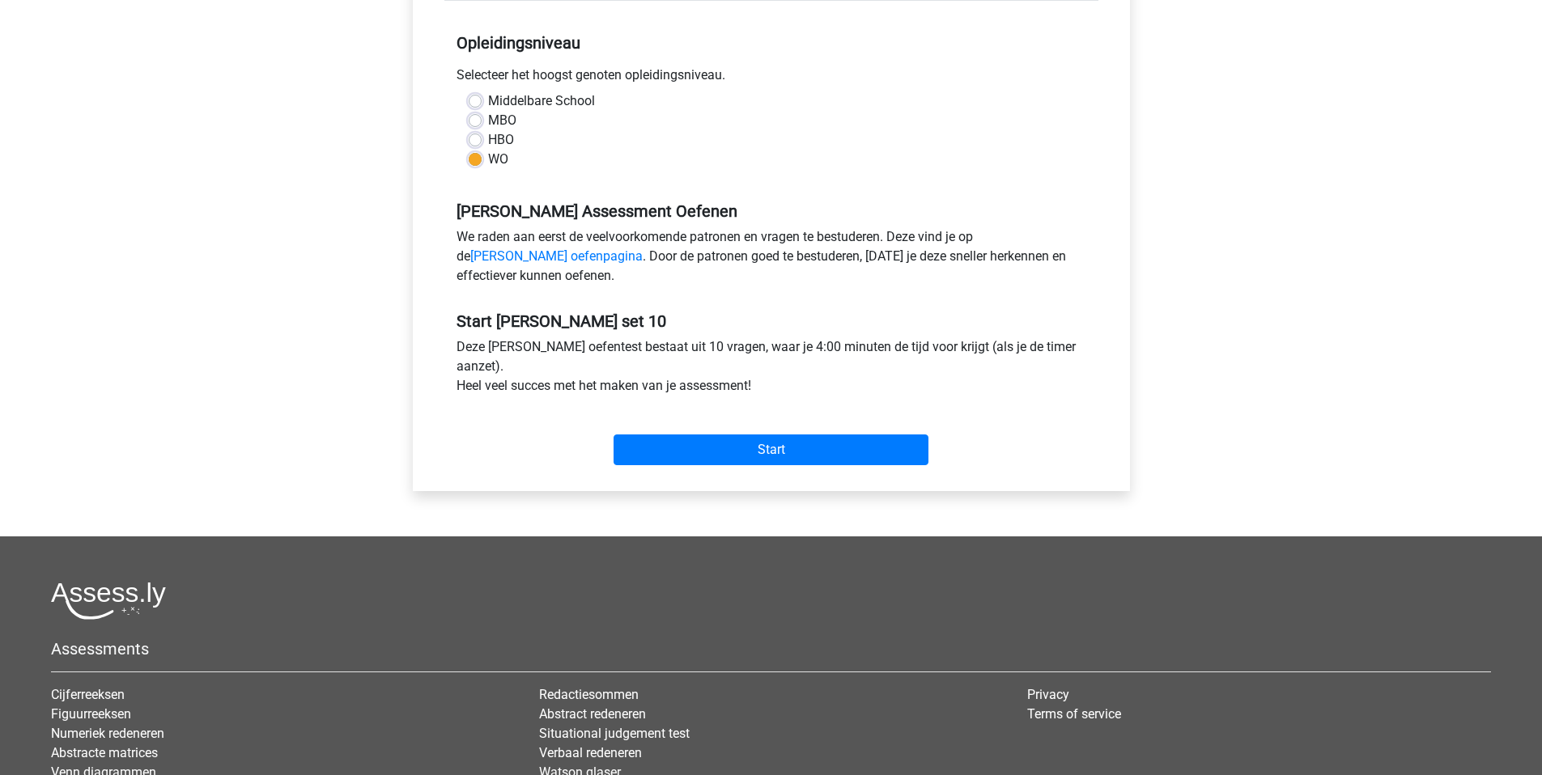
scroll to position [337, 0]
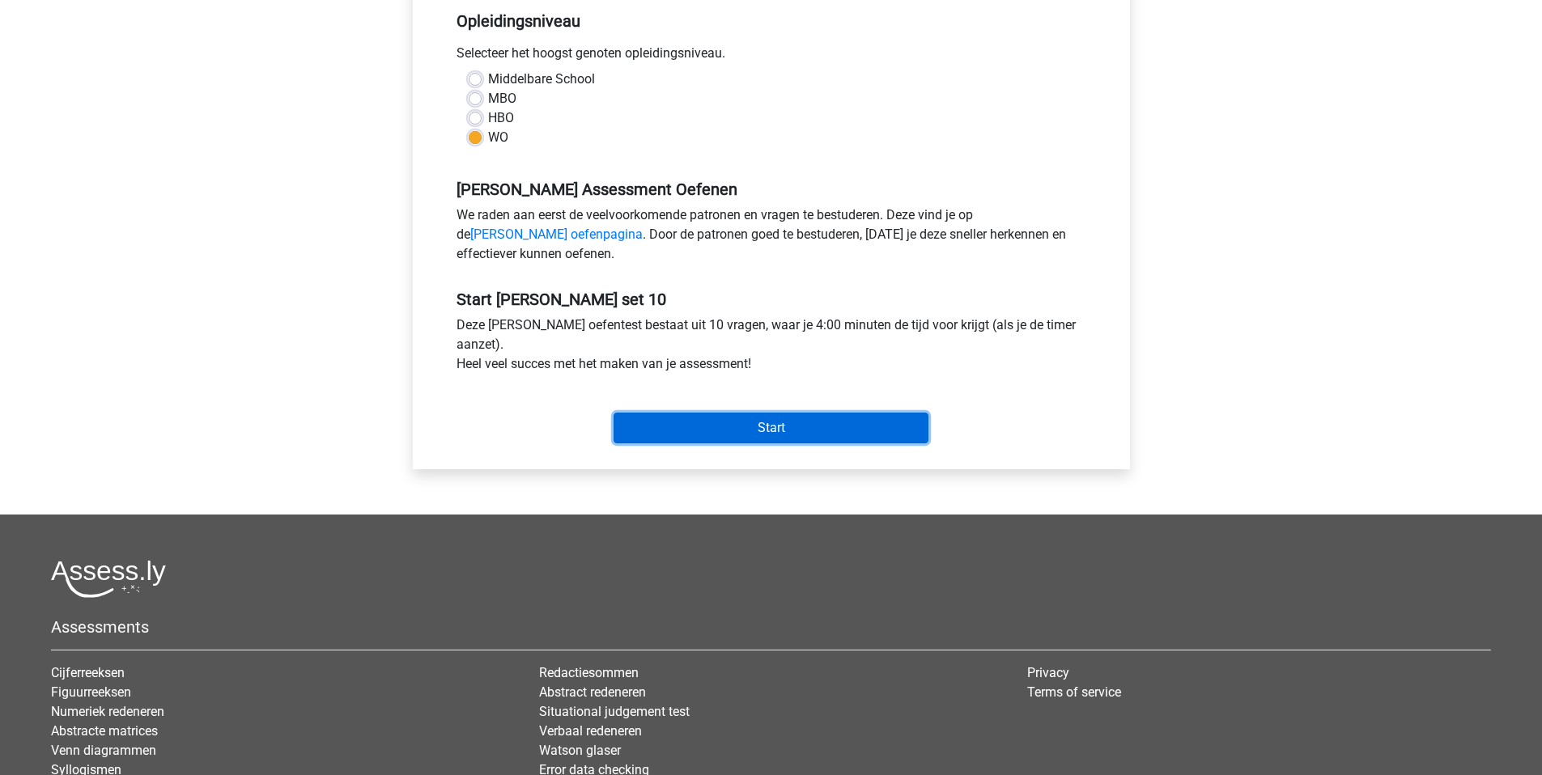
click at [743, 433] on input "Start" at bounding box center [771, 428] width 315 height 31
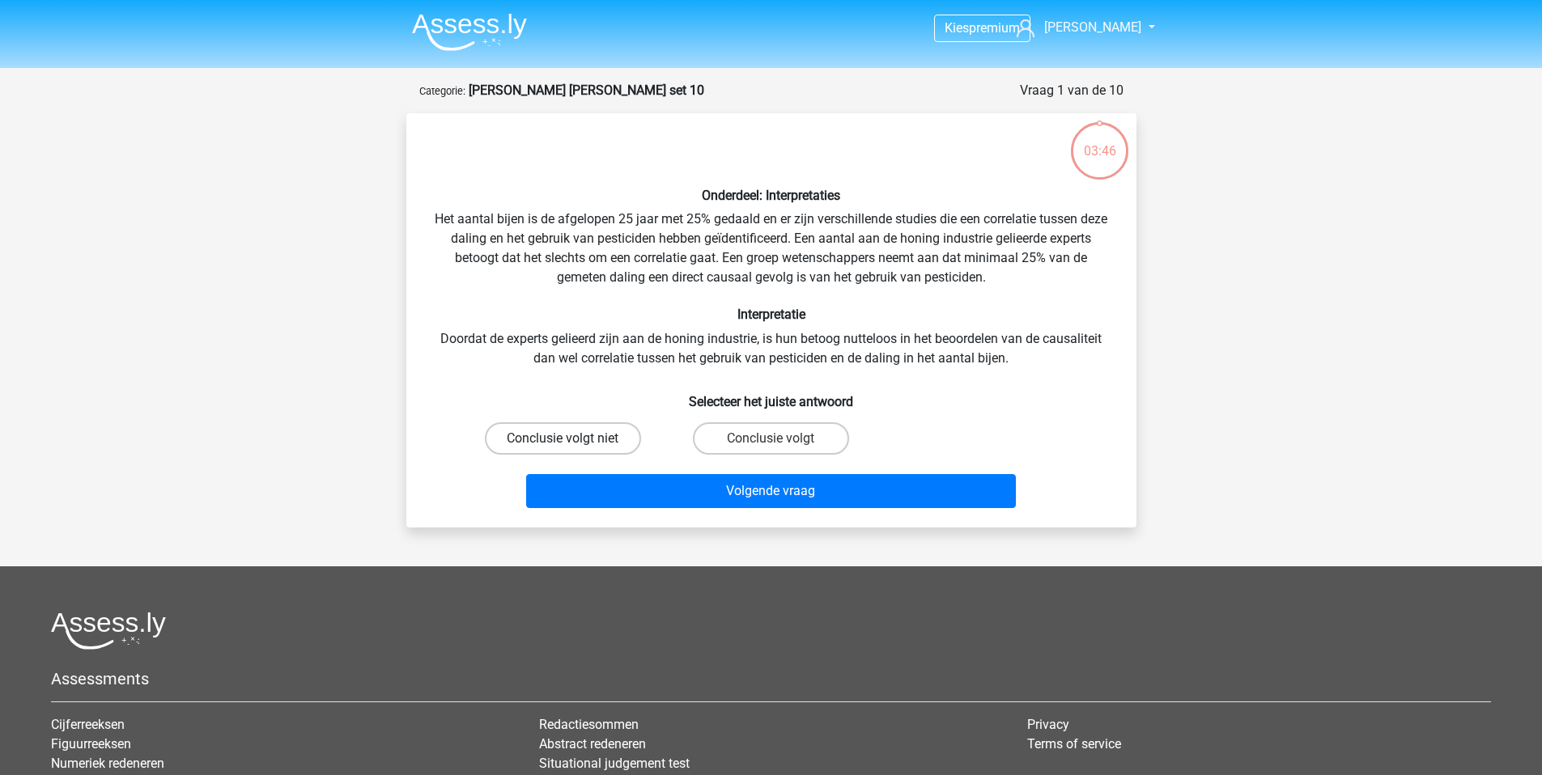
click at [584, 447] on label "Conclusie volgt niet" at bounding box center [563, 438] width 156 height 32
click at [573, 447] on input "Conclusie volgt niet" at bounding box center [568, 444] width 11 height 11
radio input "true"
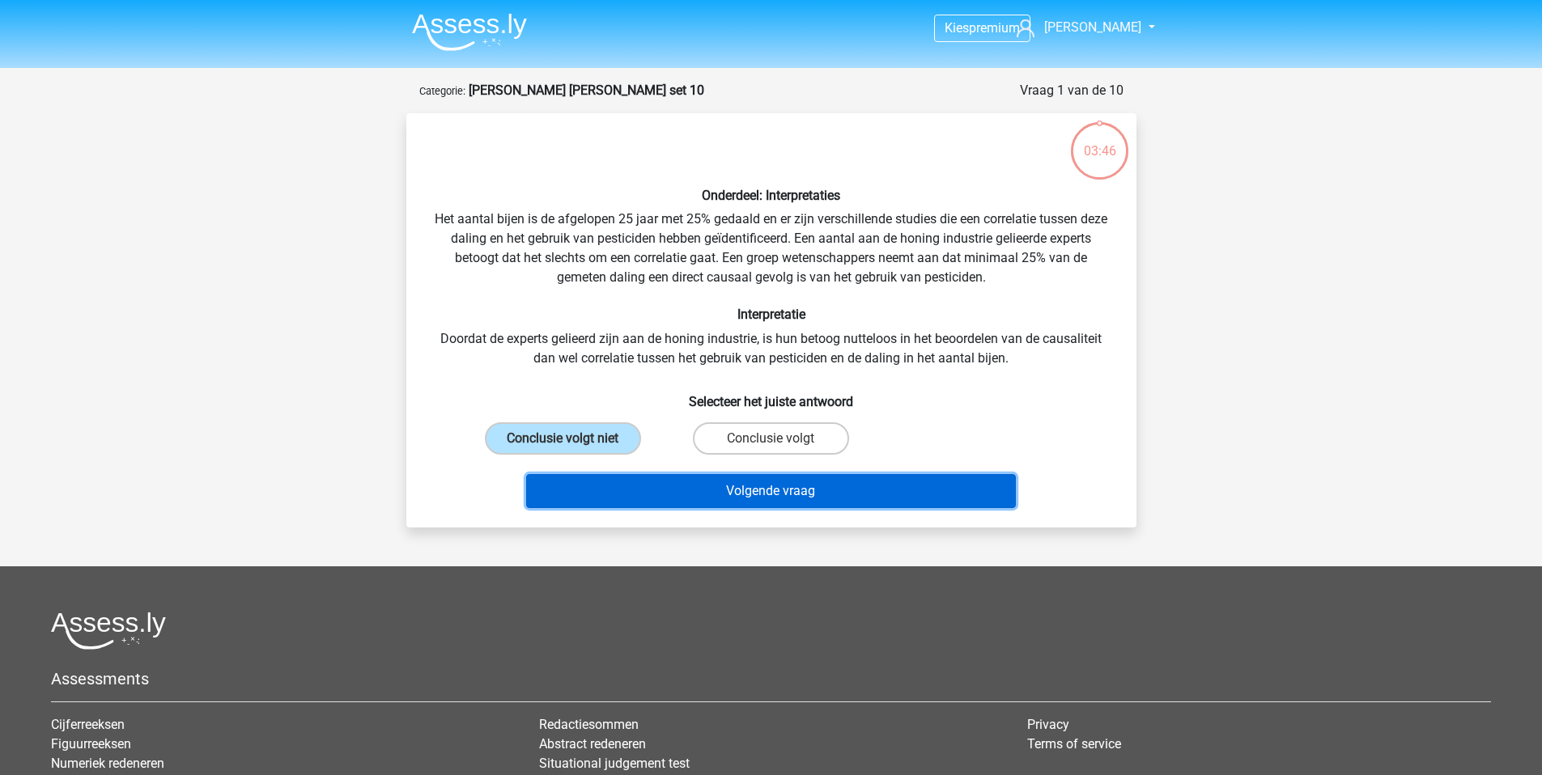
click at [724, 491] on button "Volgende vraag" at bounding box center [771, 491] width 490 height 34
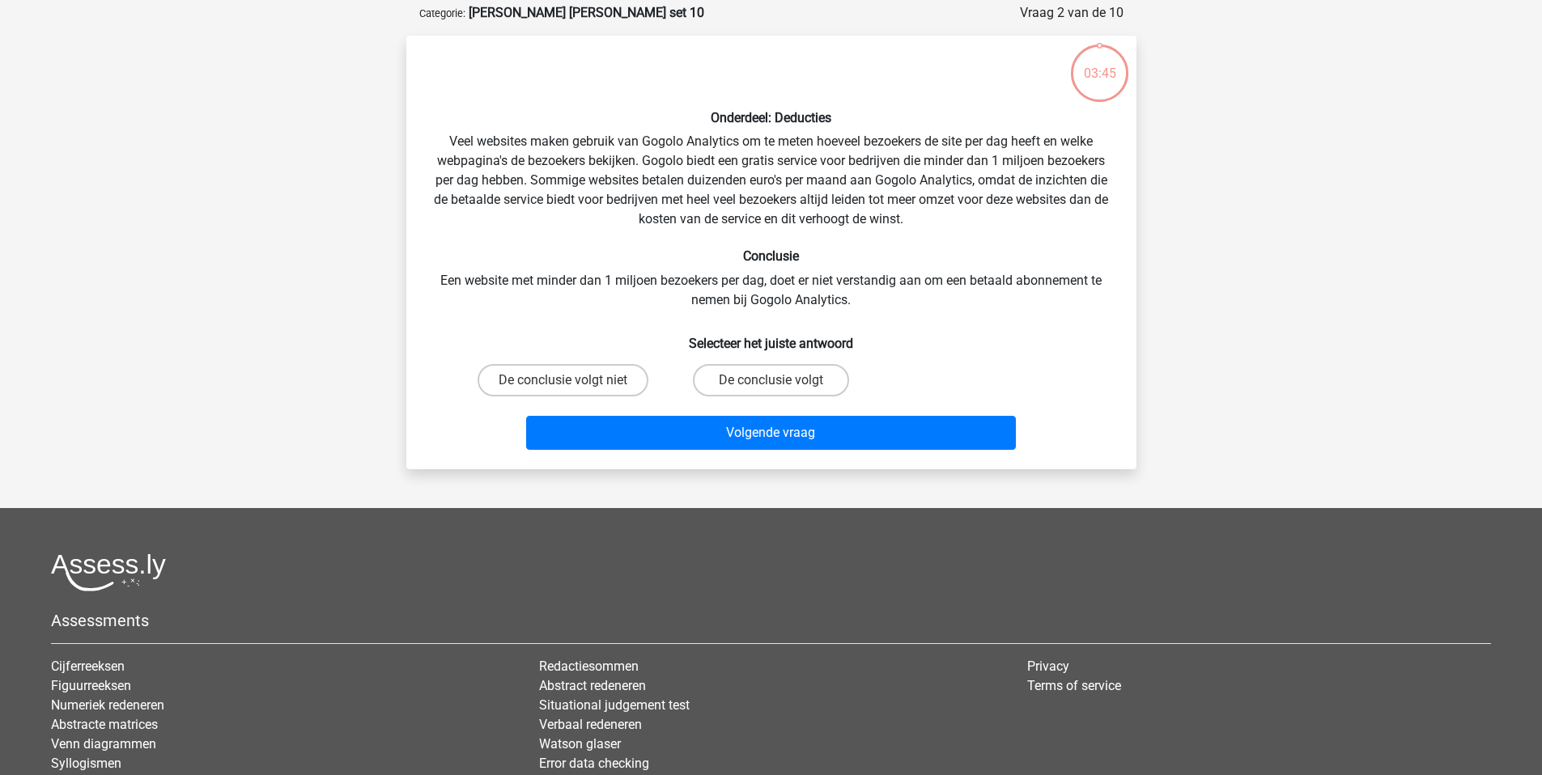
scroll to position [81, 0]
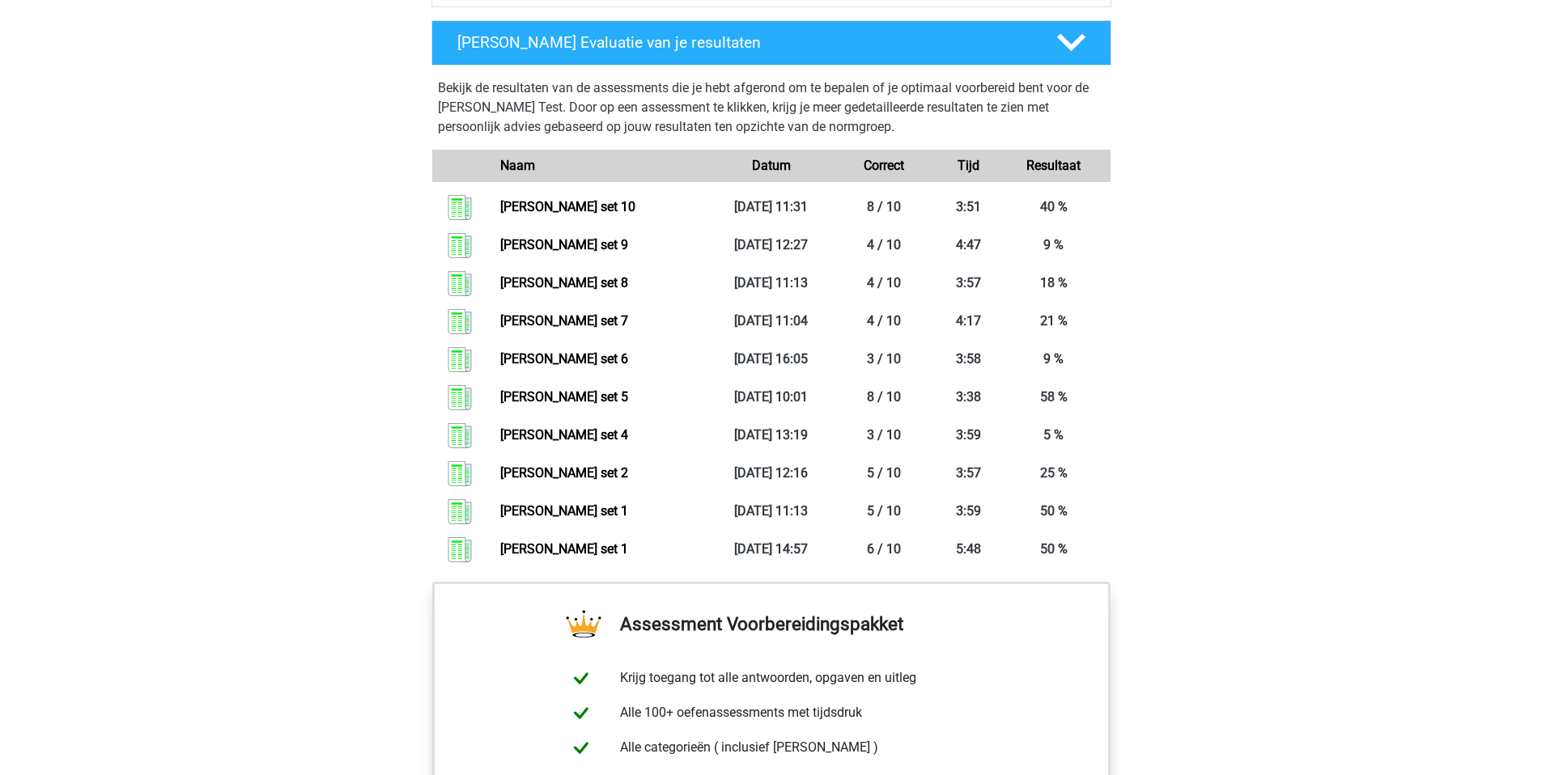
scroll to position [1037, 0]
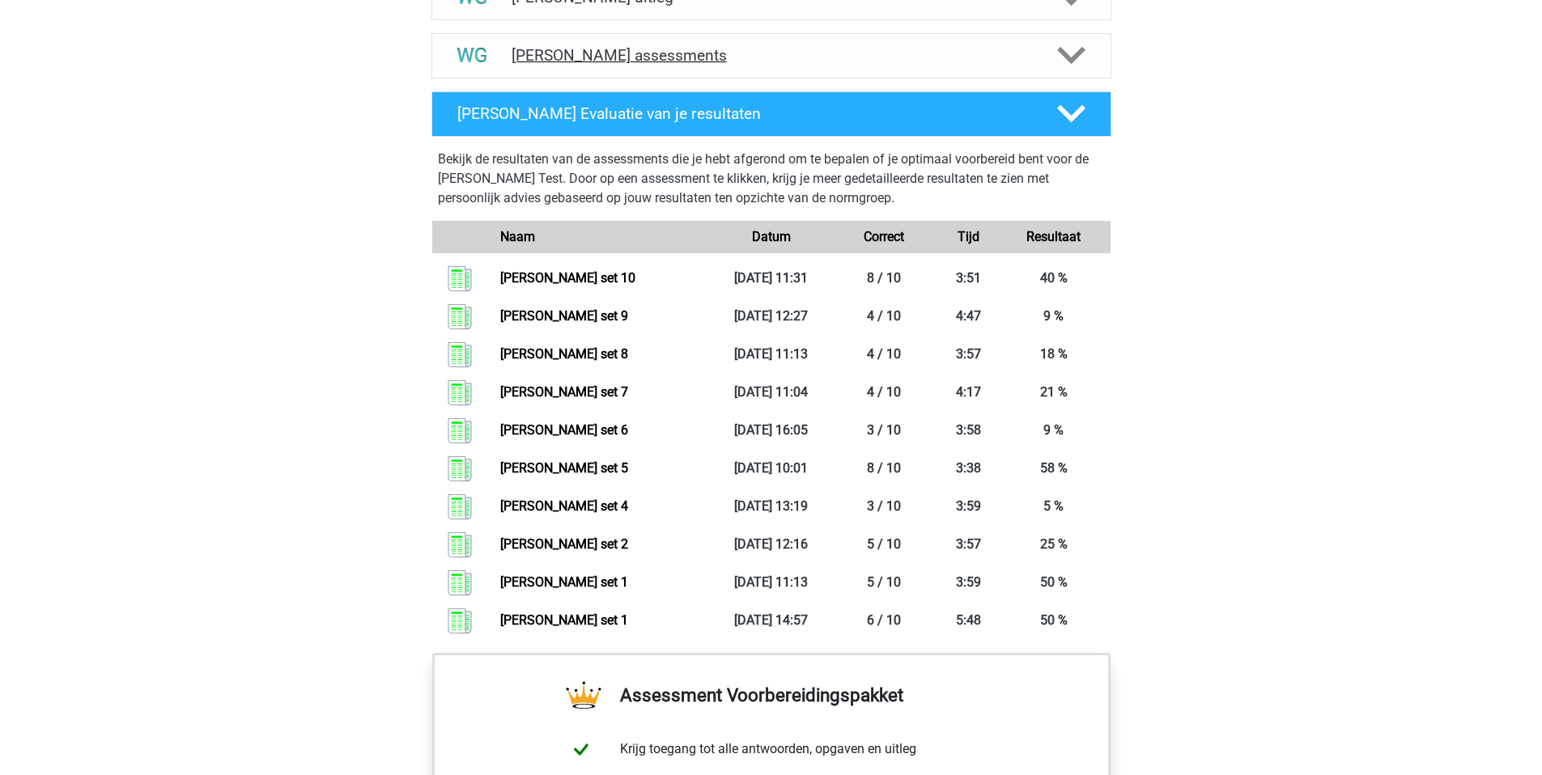
click at [571, 53] on h4 "[PERSON_NAME] assessments" at bounding box center [772, 55] width 520 height 19
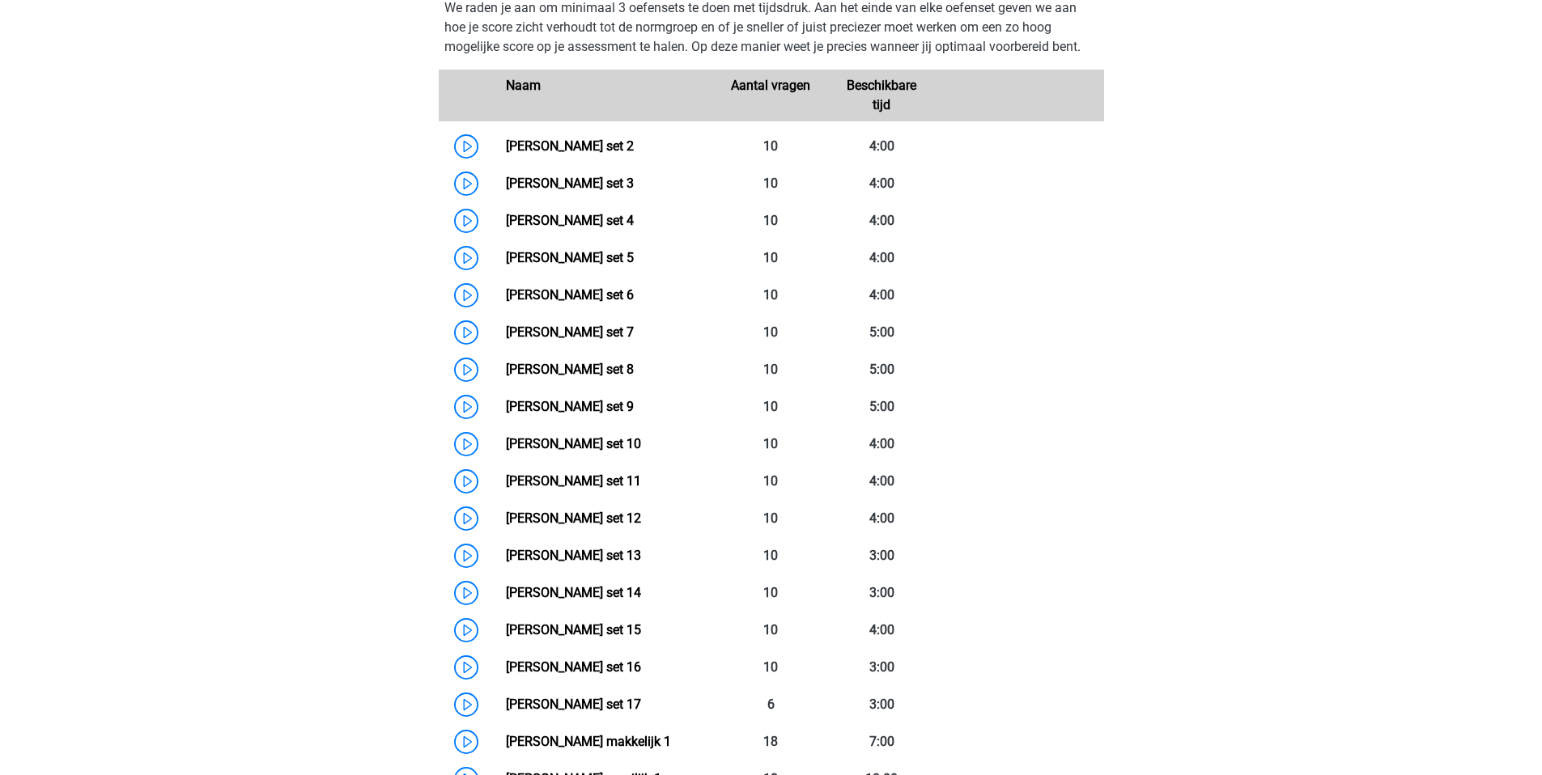
scroll to position [1202, 0]
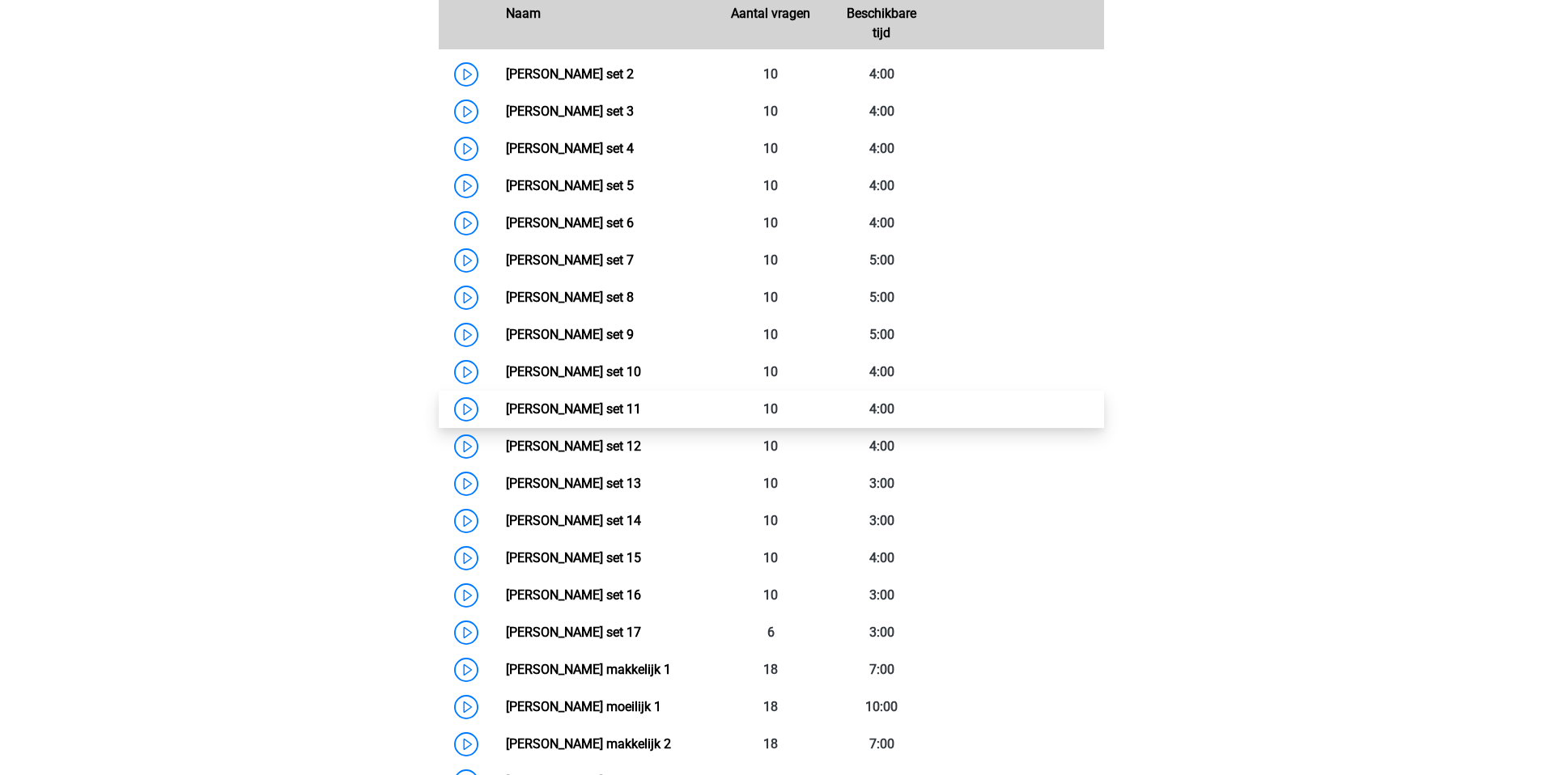
click at [571, 414] on link "Watson Glaser set 11" at bounding box center [573, 408] width 135 height 15
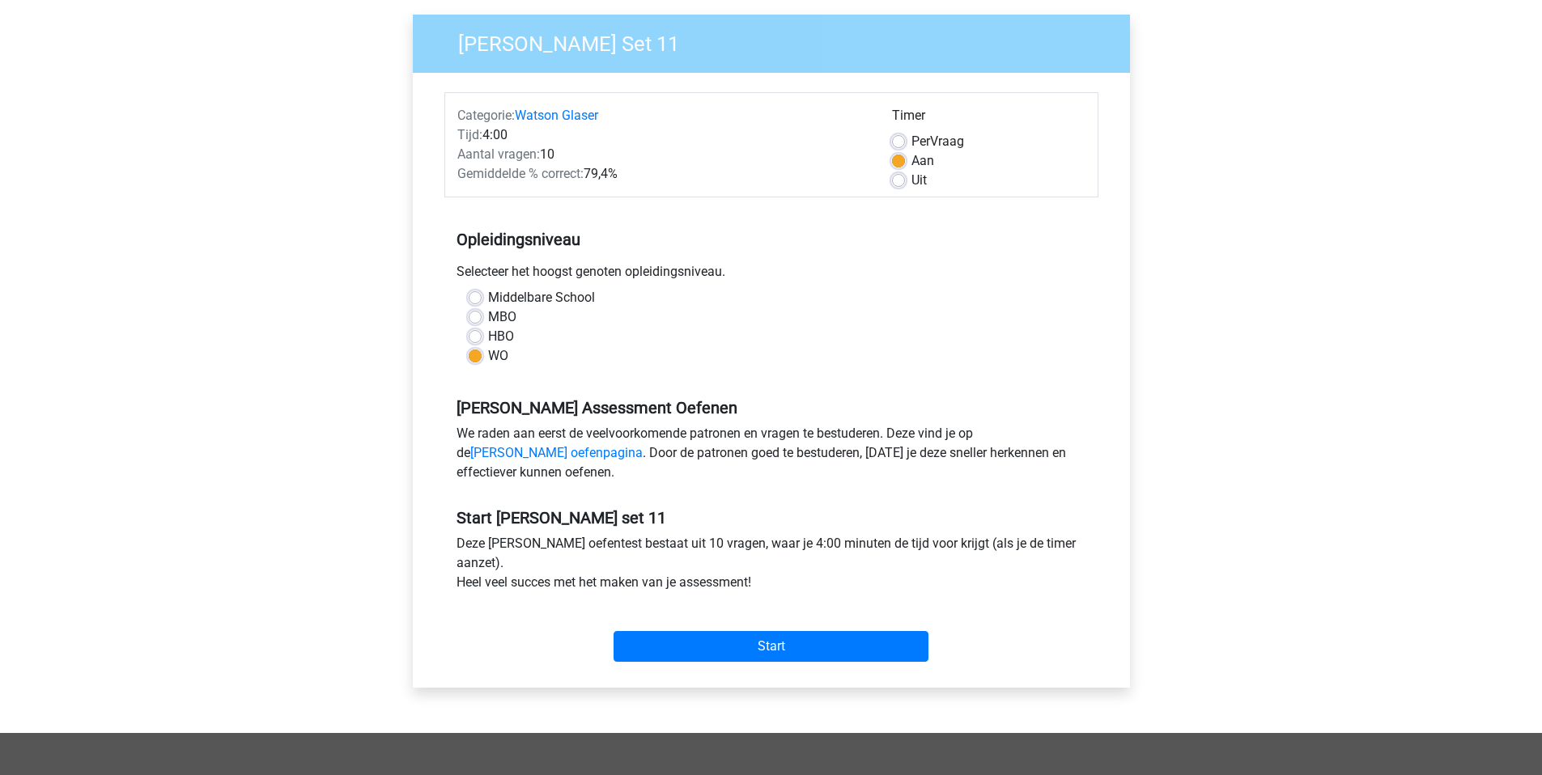
scroll to position [142, 0]
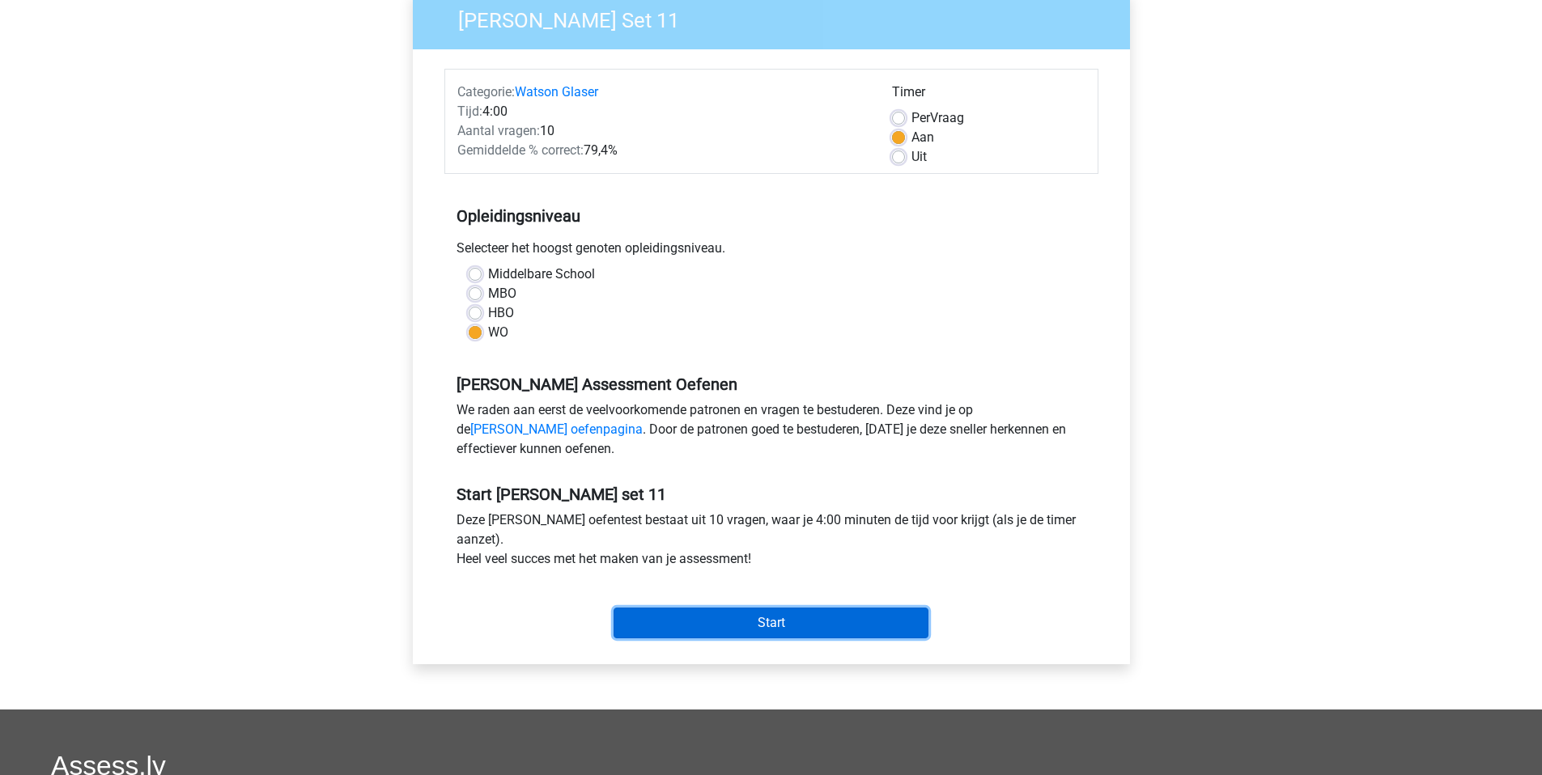
click at [778, 629] on input "Start" at bounding box center [771, 623] width 315 height 31
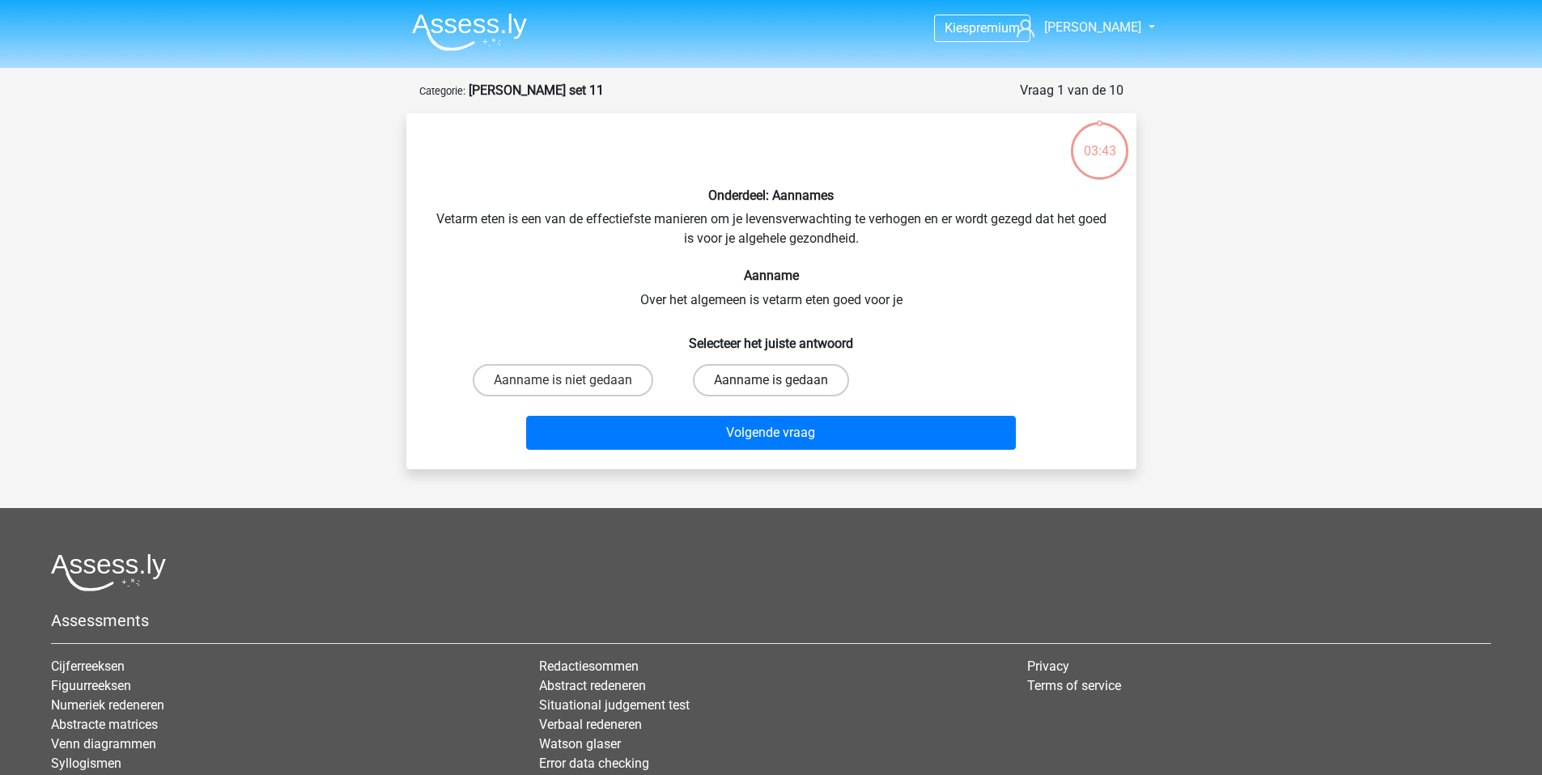
click at [749, 383] on label "Aanname is gedaan" at bounding box center [771, 380] width 156 height 32
click at [771, 383] on input "Aanname is gedaan" at bounding box center [776, 385] width 11 height 11
radio input "true"
click at [582, 380] on label "Aanname is niet gedaan" at bounding box center [563, 380] width 180 height 32
click at [573, 380] on input "Aanname is niet gedaan" at bounding box center [568, 385] width 11 height 11
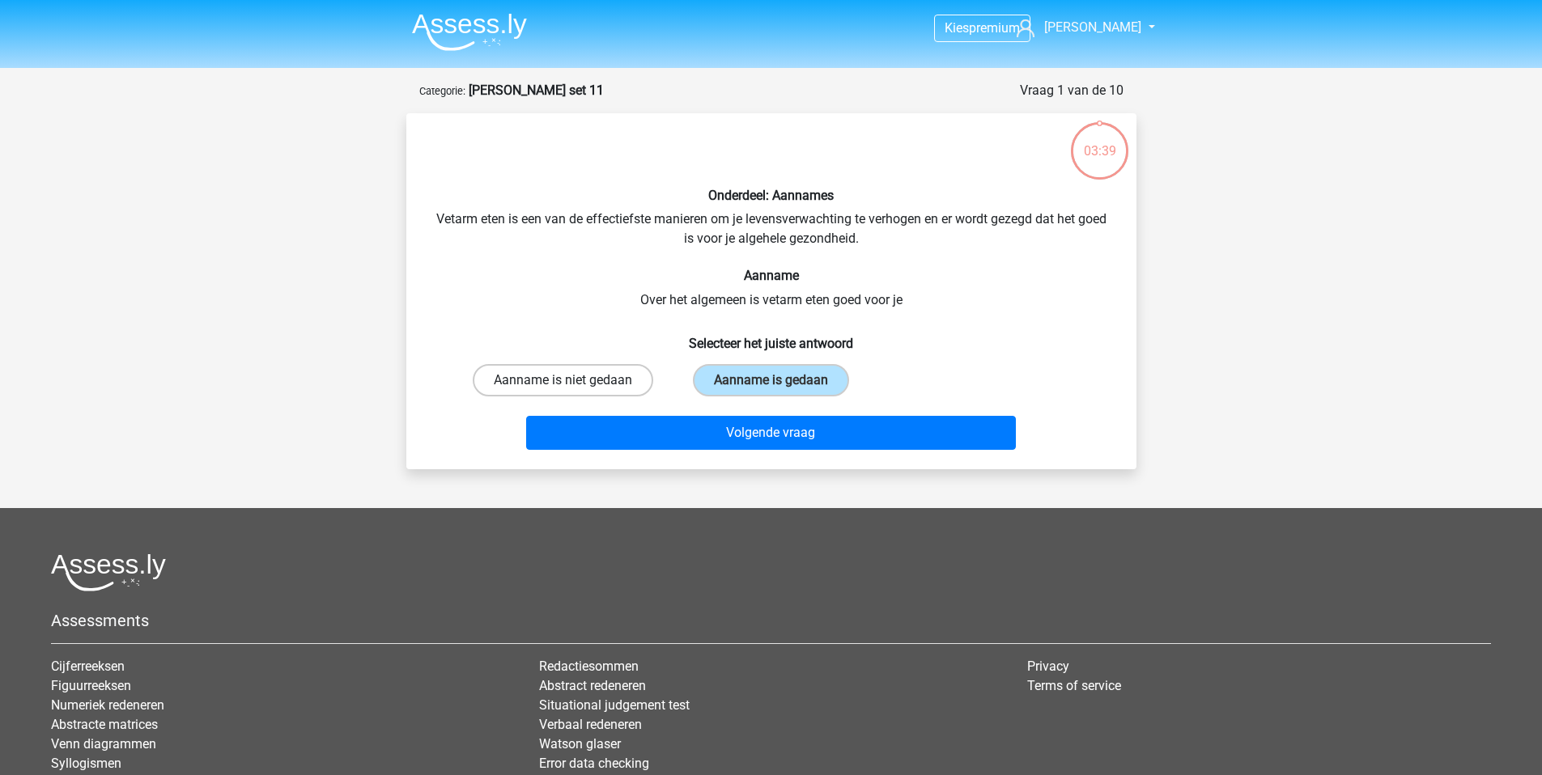
radio input "true"
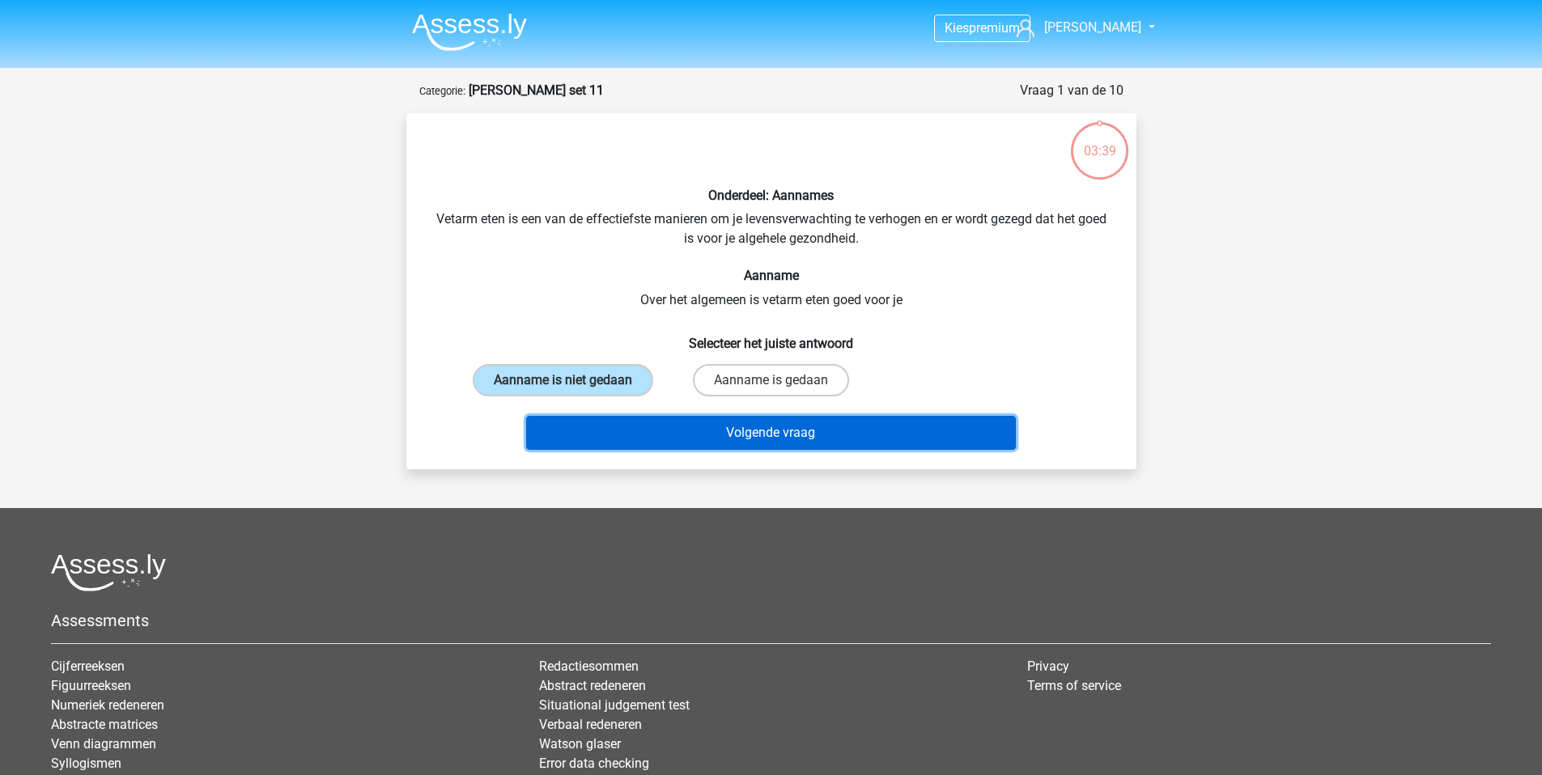
click at [778, 435] on button "Volgende vraag" at bounding box center [771, 433] width 490 height 34
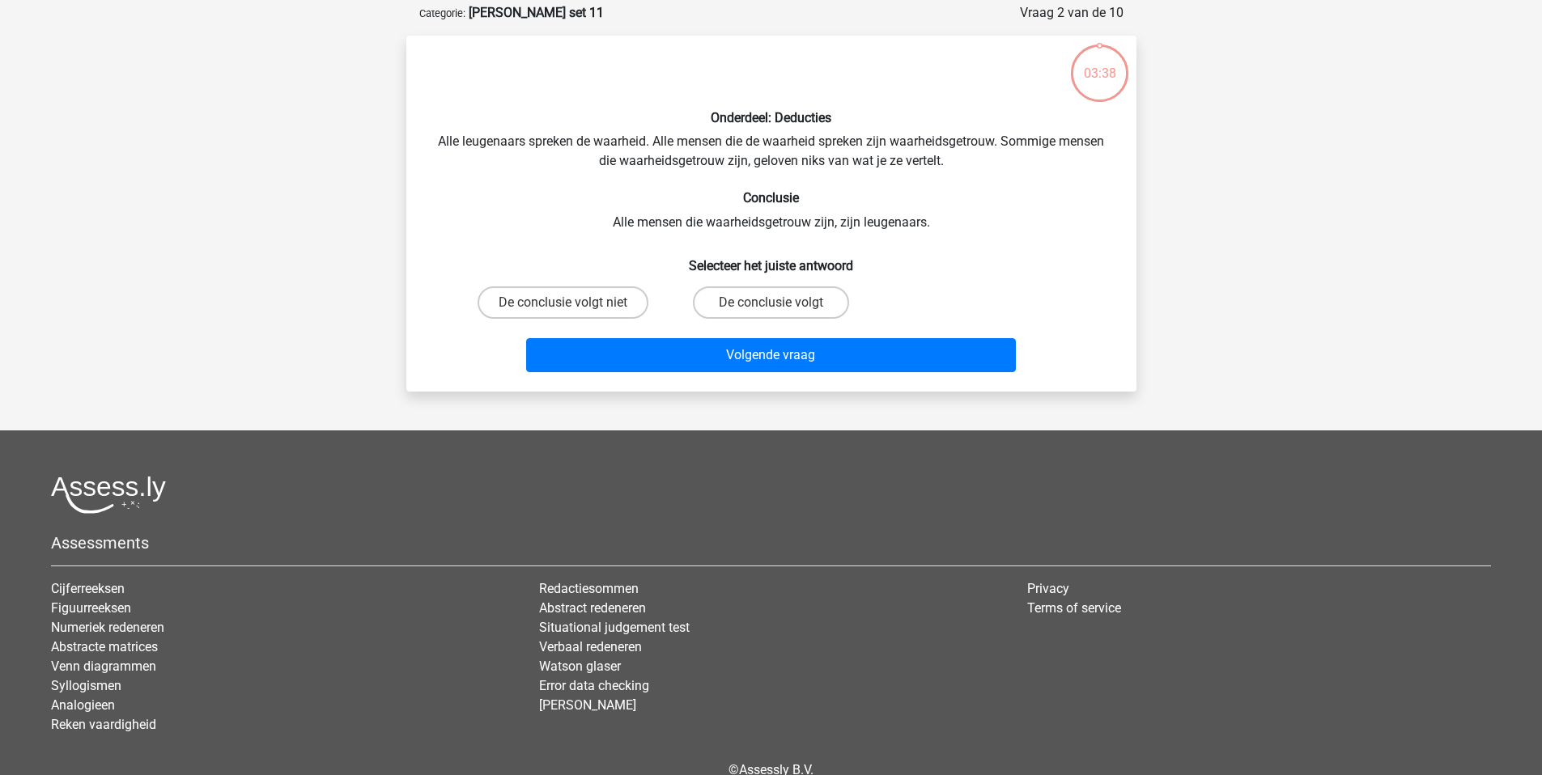
scroll to position [81, 0]
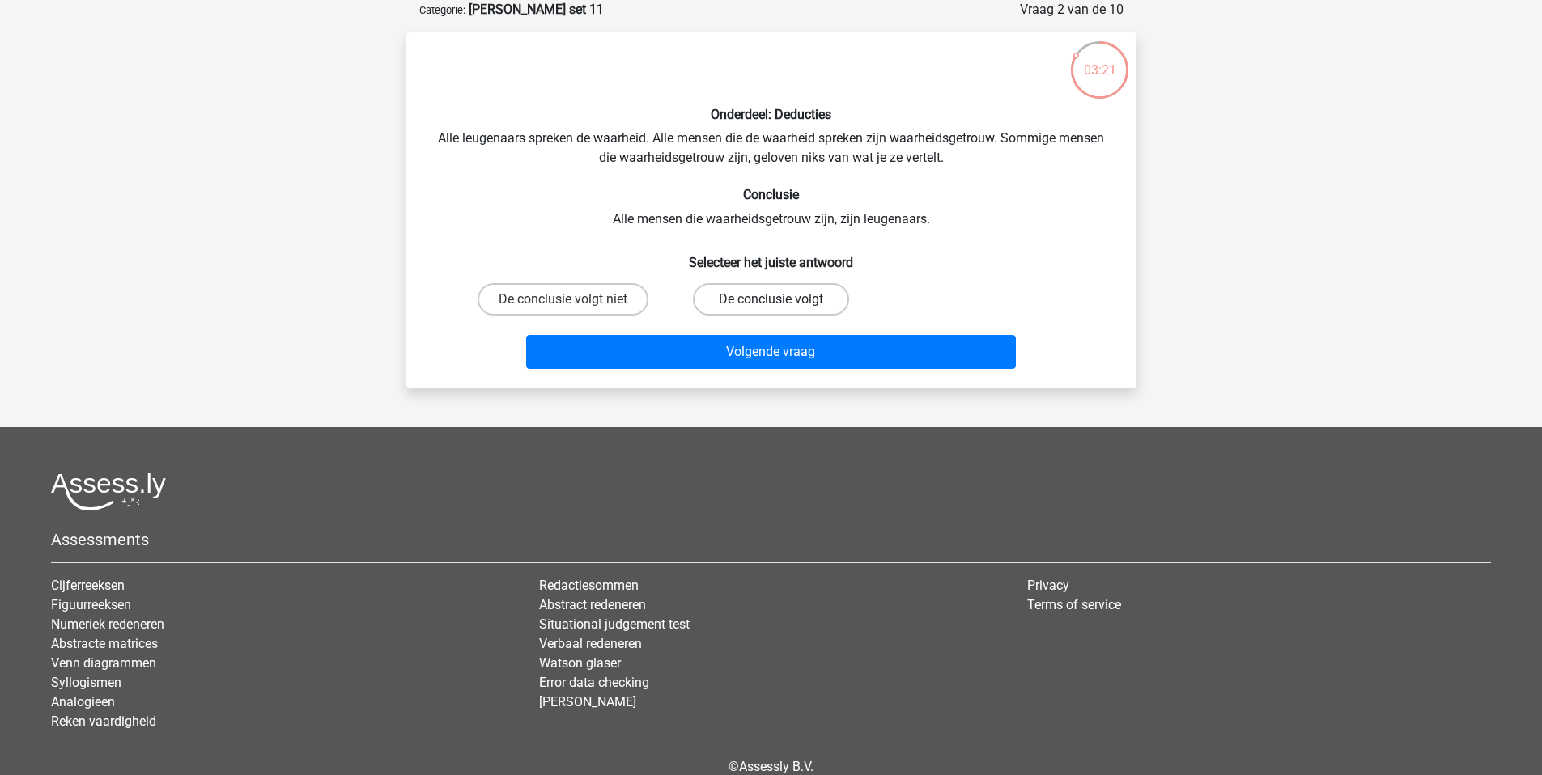
click at [778, 297] on label "De conclusie volgt" at bounding box center [771, 299] width 156 height 32
click at [778, 299] on input "De conclusie volgt" at bounding box center [776, 304] width 11 height 11
radio input "true"
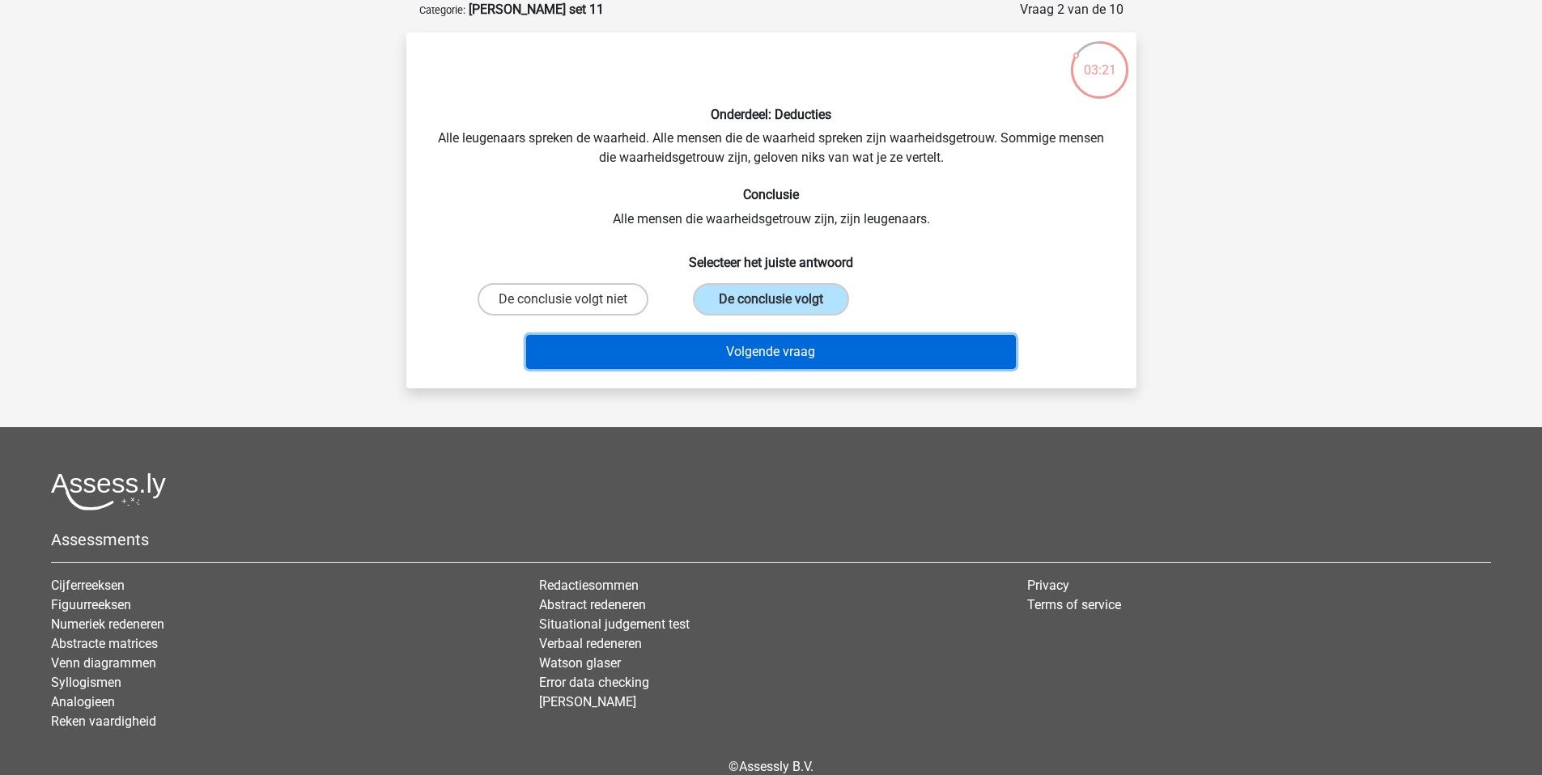
click at [824, 358] on button "Volgende vraag" at bounding box center [771, 352] width 490 height 34
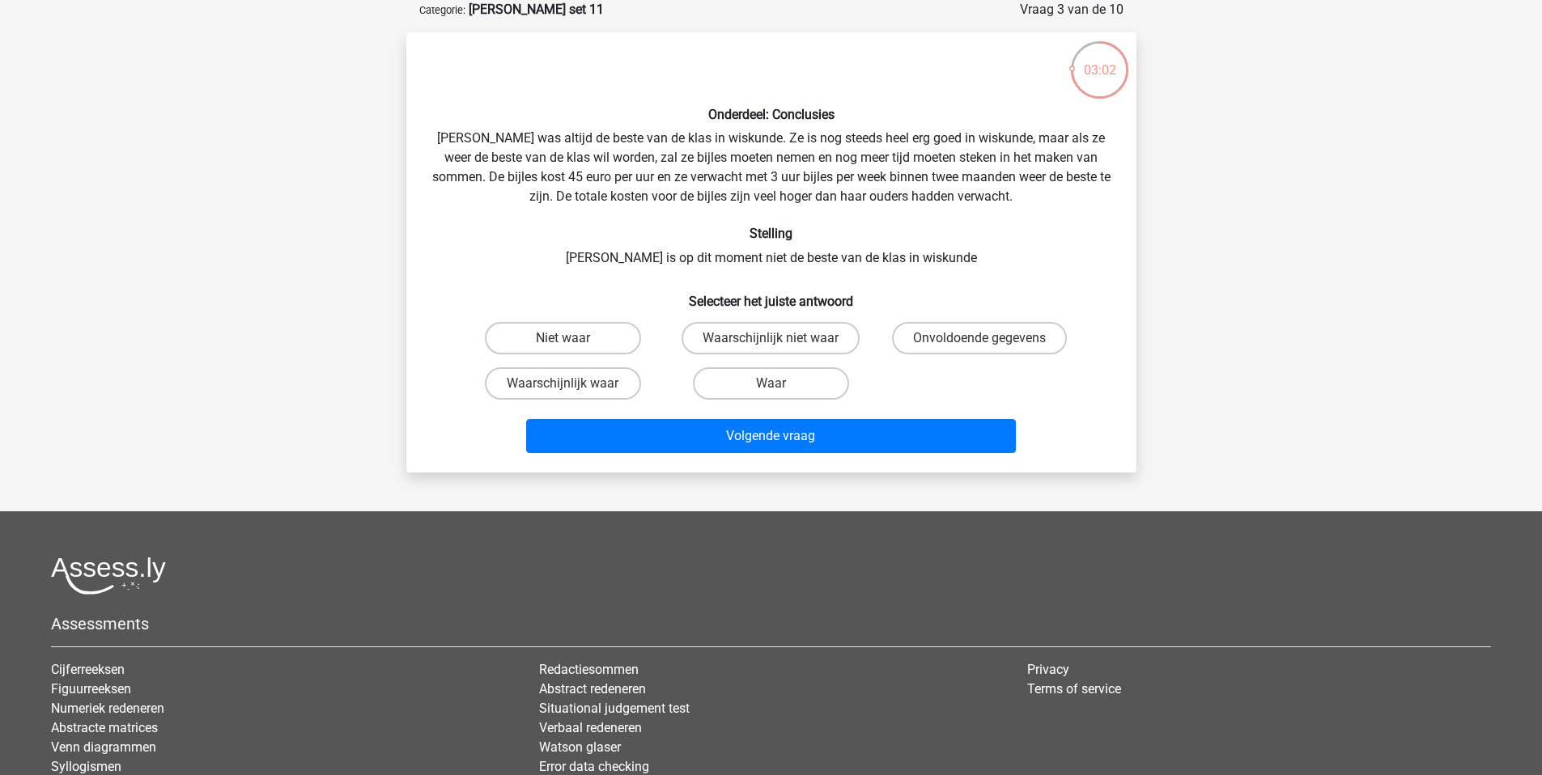
click at [772, 388] on input "Waar" at bounding box center [776, 389] width 11 height 11
radio input "true"
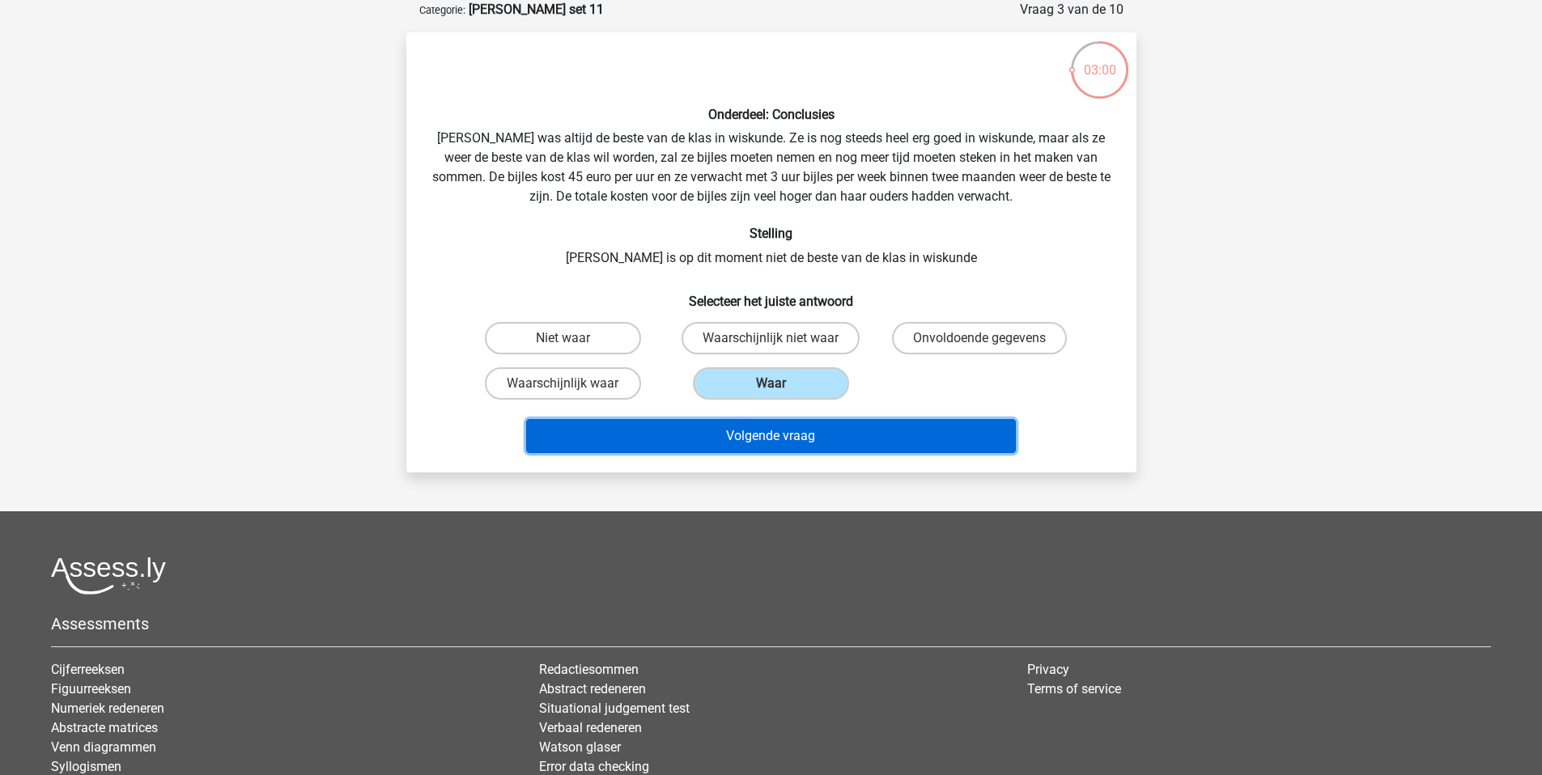
click at [855, 444] on button "Volgende vraag" at bounding box center [771, 436] width 490 height 34
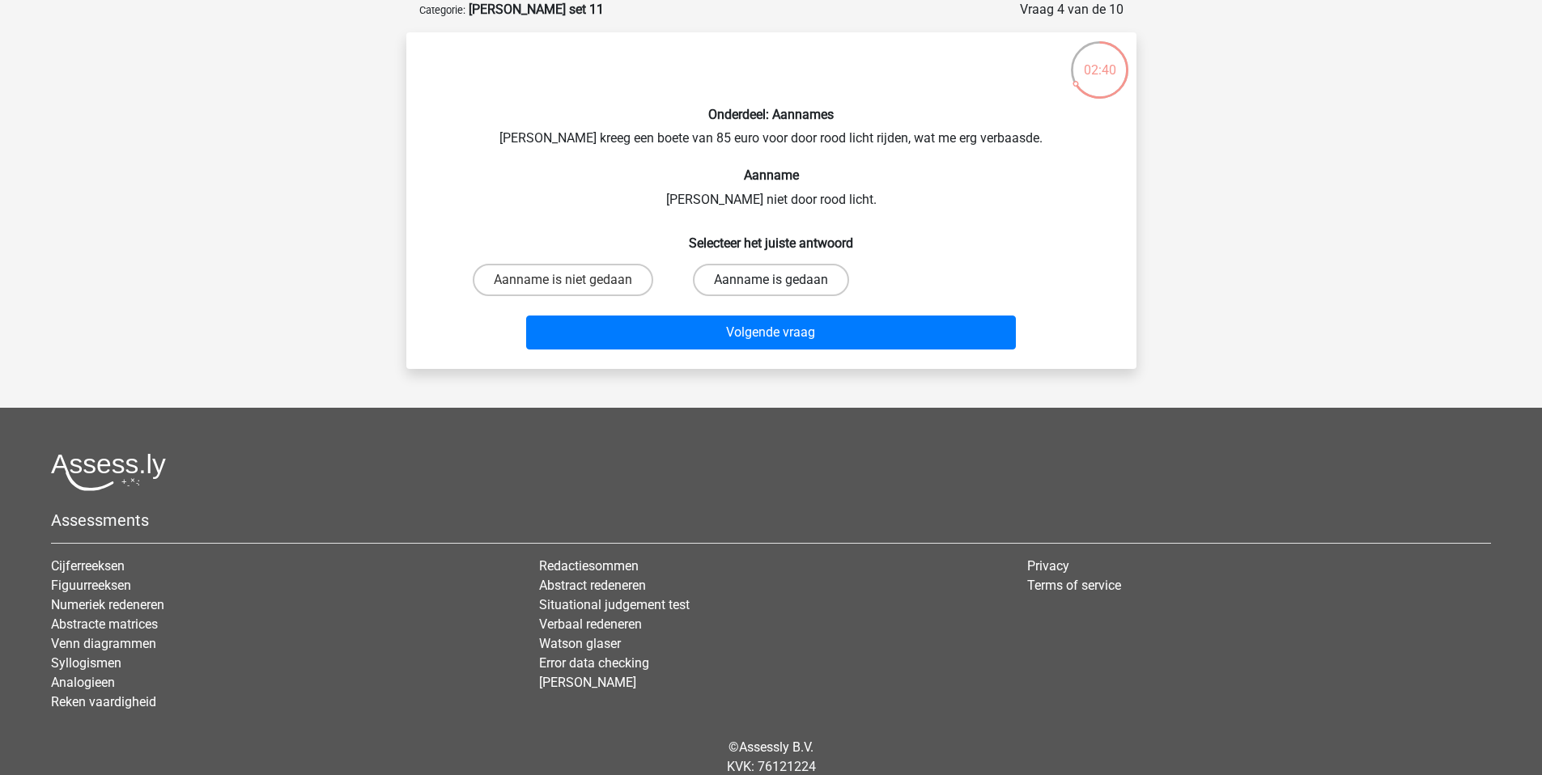
click at [805, 282] on label "Aanname is gedaan" at bounding box center [771, 280] width 156 height 32
click at [781, 282] on input "Aanname is gedaan" at bounding box center [776, 285] width 11 height 11
radio input "true"
click at [593, 283] on label "Aanname is niet gedaan" at bounding box center [563, 280] width 180 height 32
click at [573, 283] on input "Aanname is niet gedaan" at bounding box center [568, 285] width 11 height 11
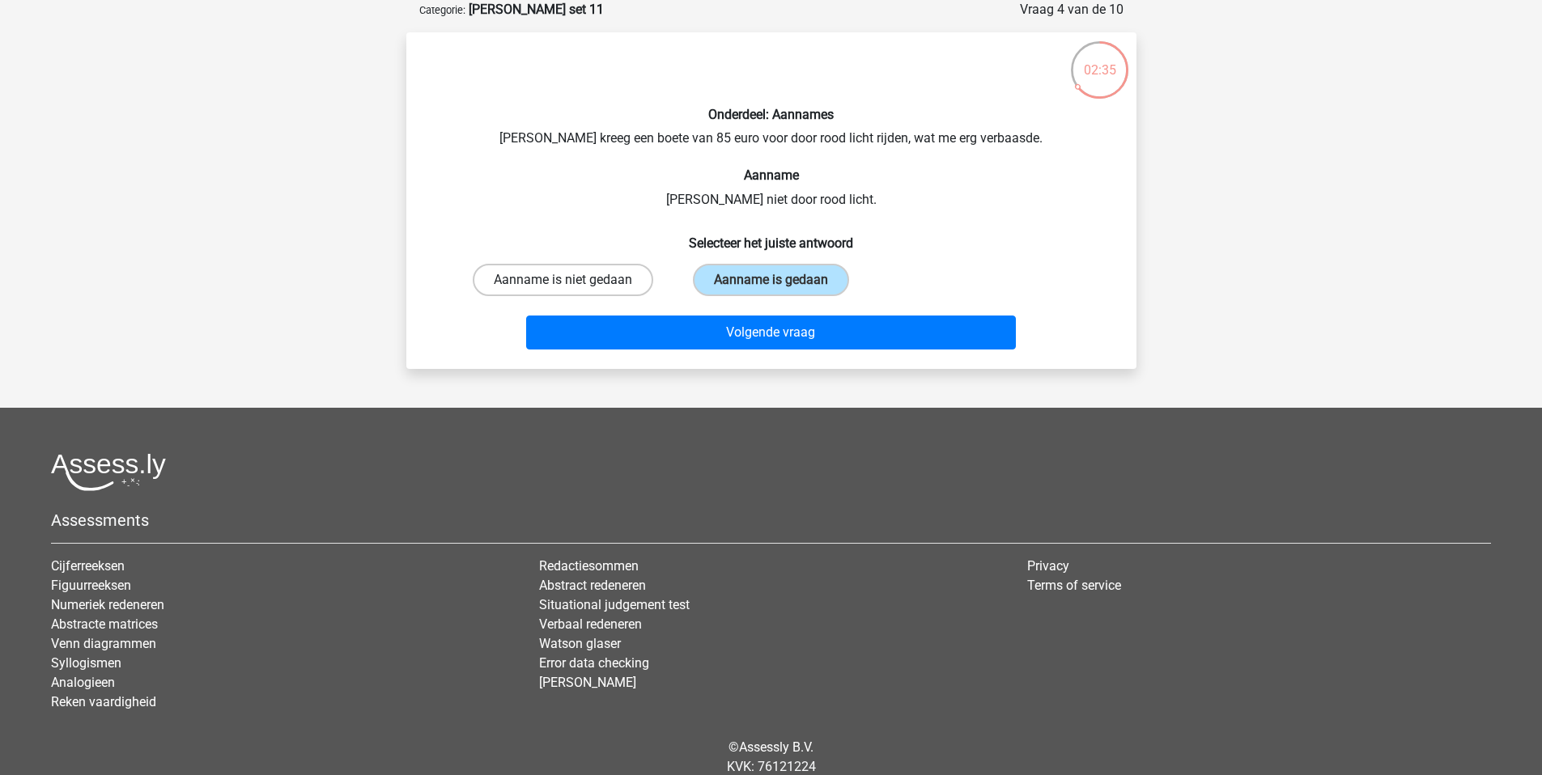
radio input "true"
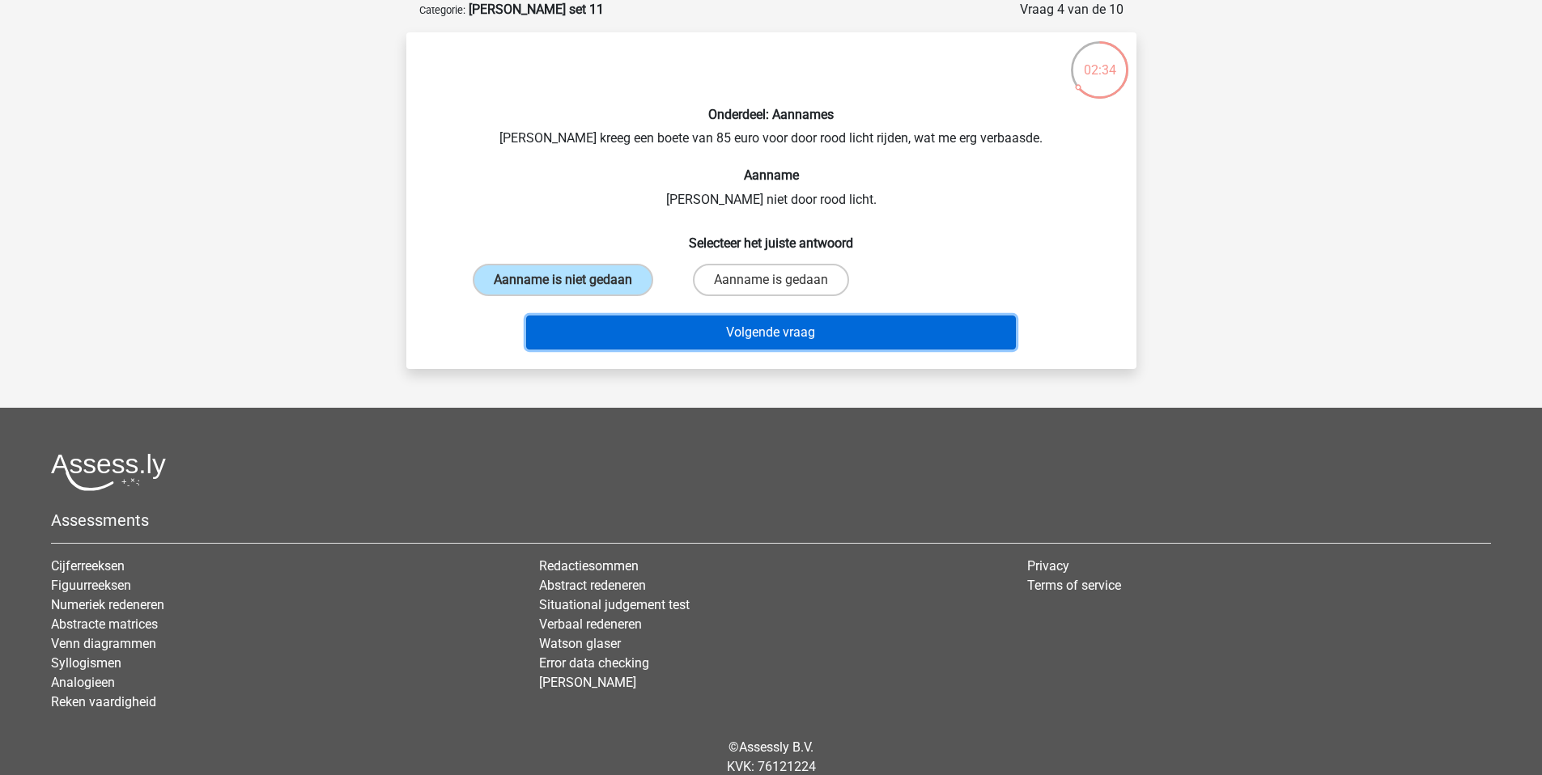
click at [796, 336] on button "Volgende vraag" at bounding box center [771, 333] width 490 height 34
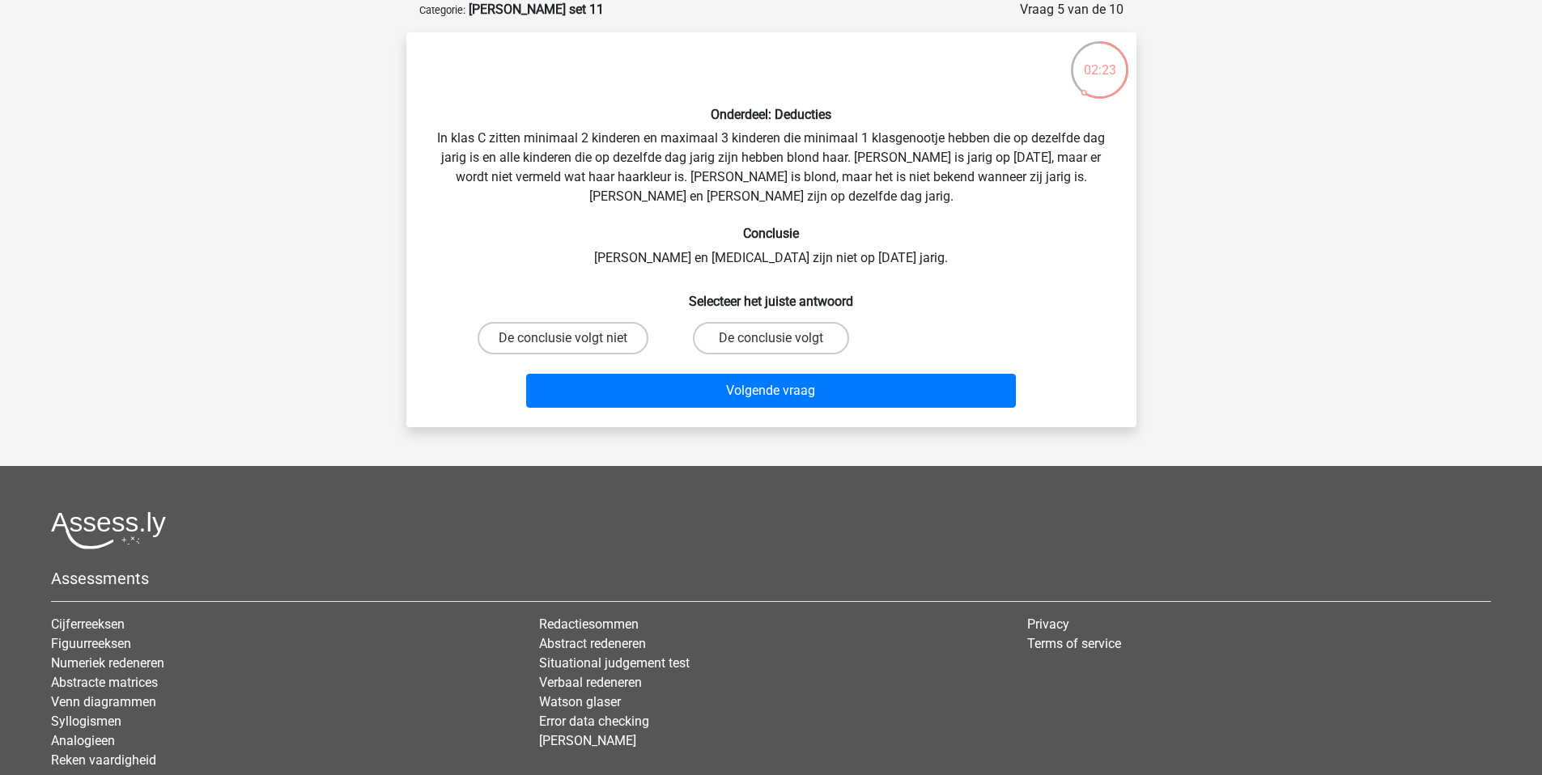
click at [774, 346] on input "De conclusie volgt" at bounding box center [776, 343] width 11 height 11
radio input "true"
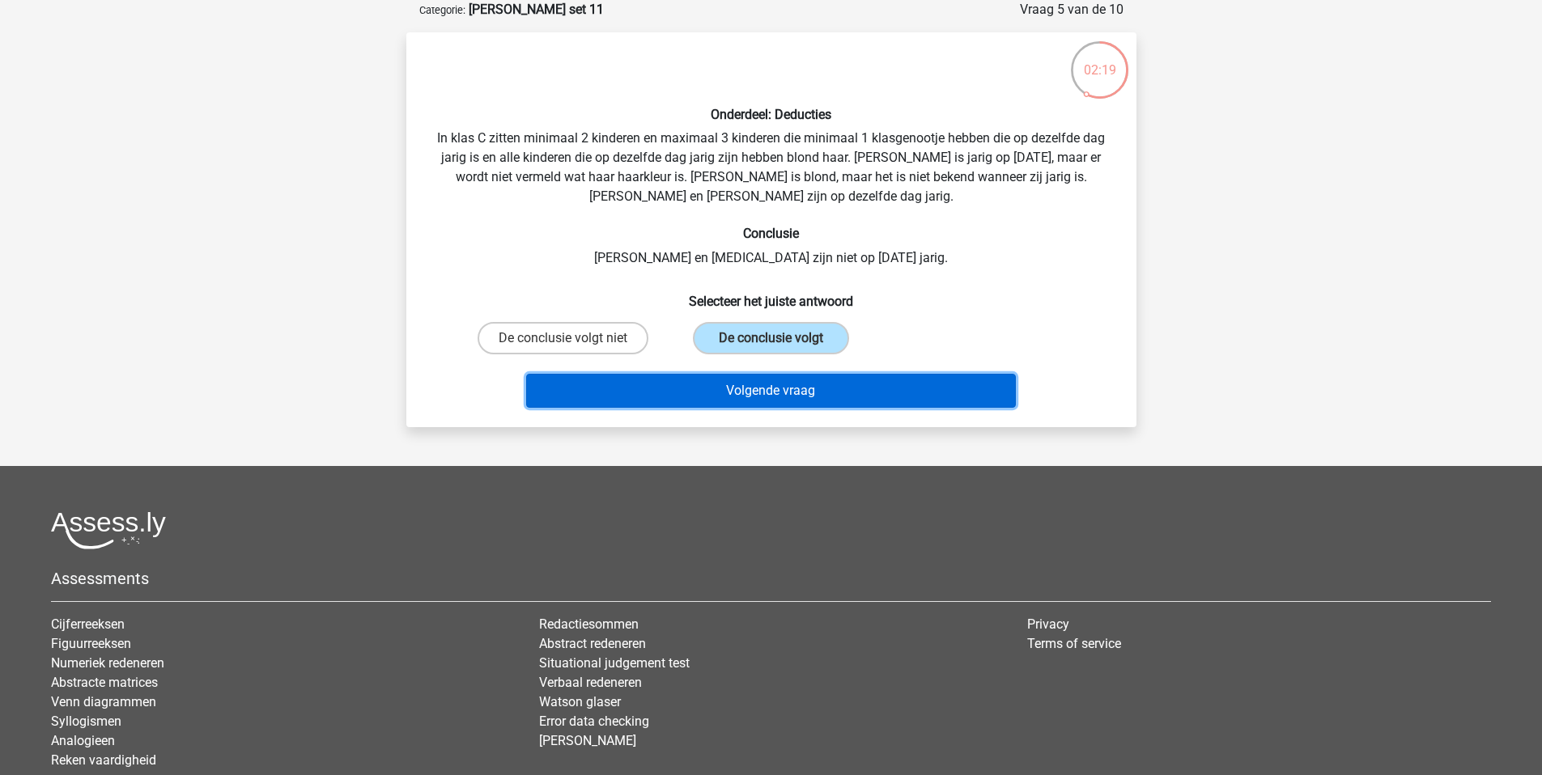
click at [877, 399] on button "Volgende vraag" at bounding box center [771, 391] width 490 height 34
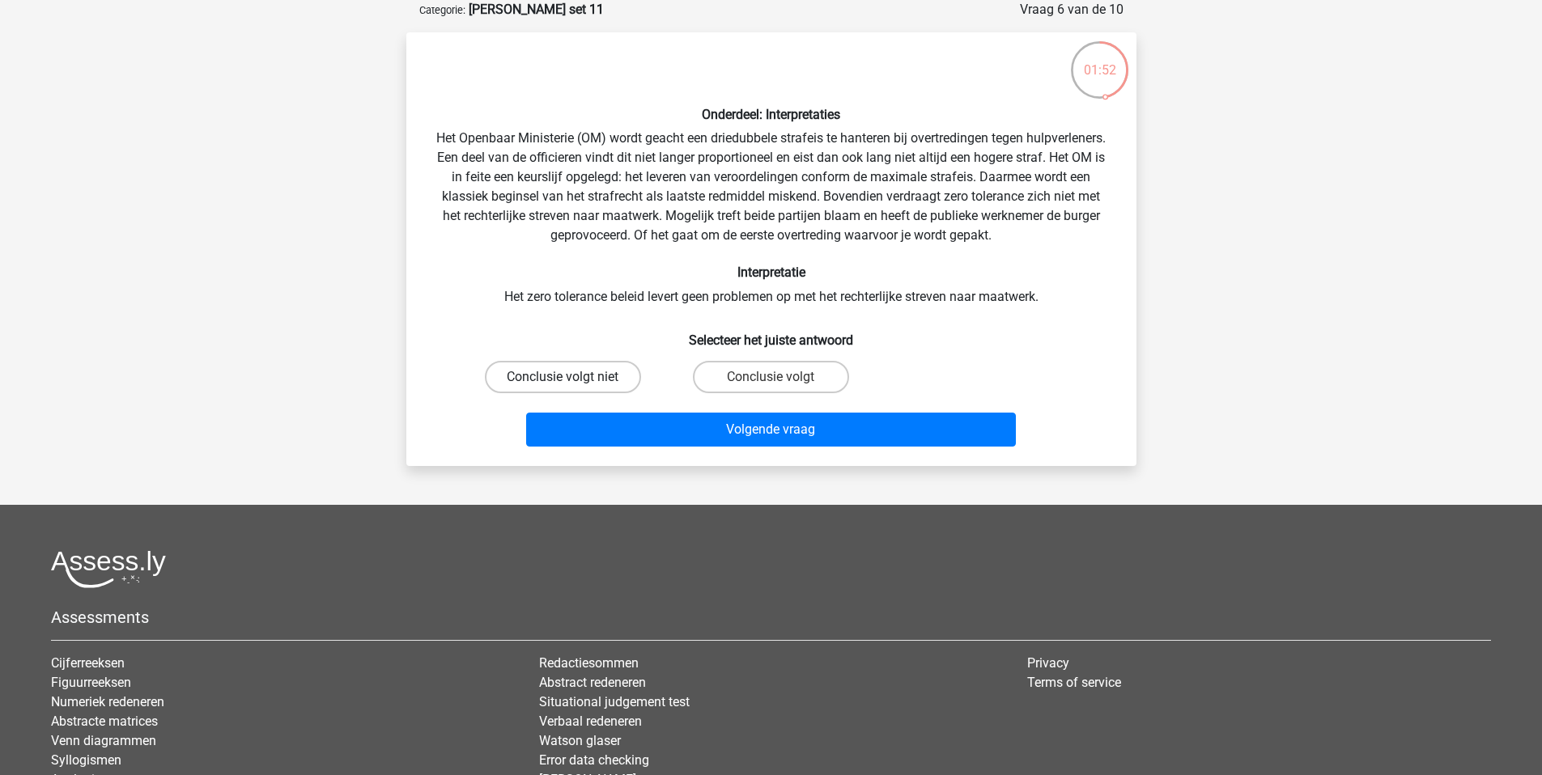
click at [588, 385] on label "Conclusie volgt niet" at bounding box center [563, 377] width 156 height 32
click at [573, 385] on input "Conclusie volgt niet" at bounding box center [568, 382] width 11 height 11
radio input "true"
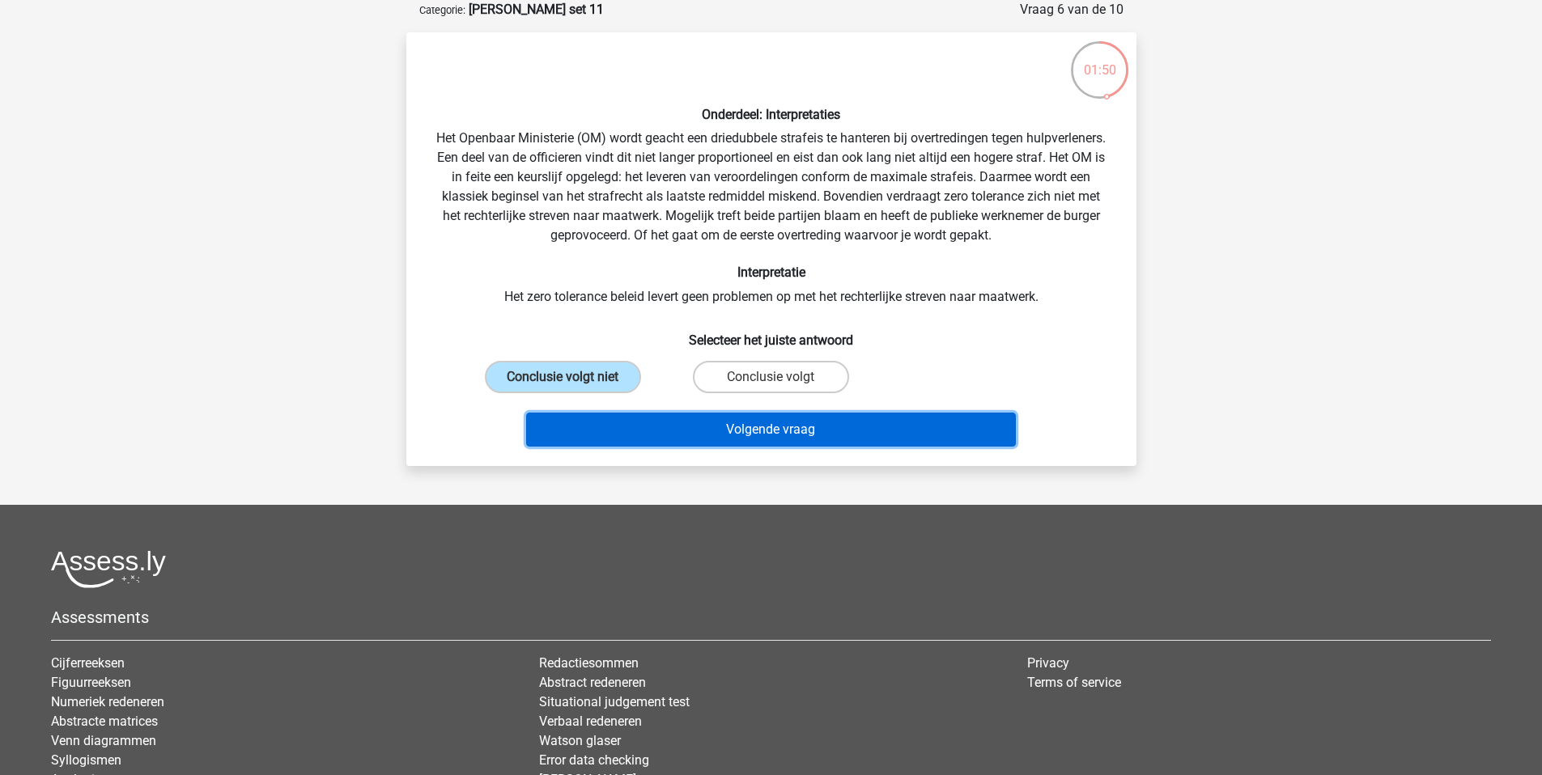
click at [833, 438] on button "Volgende vraag" at bounding box center [771, 430] width 490 height 34
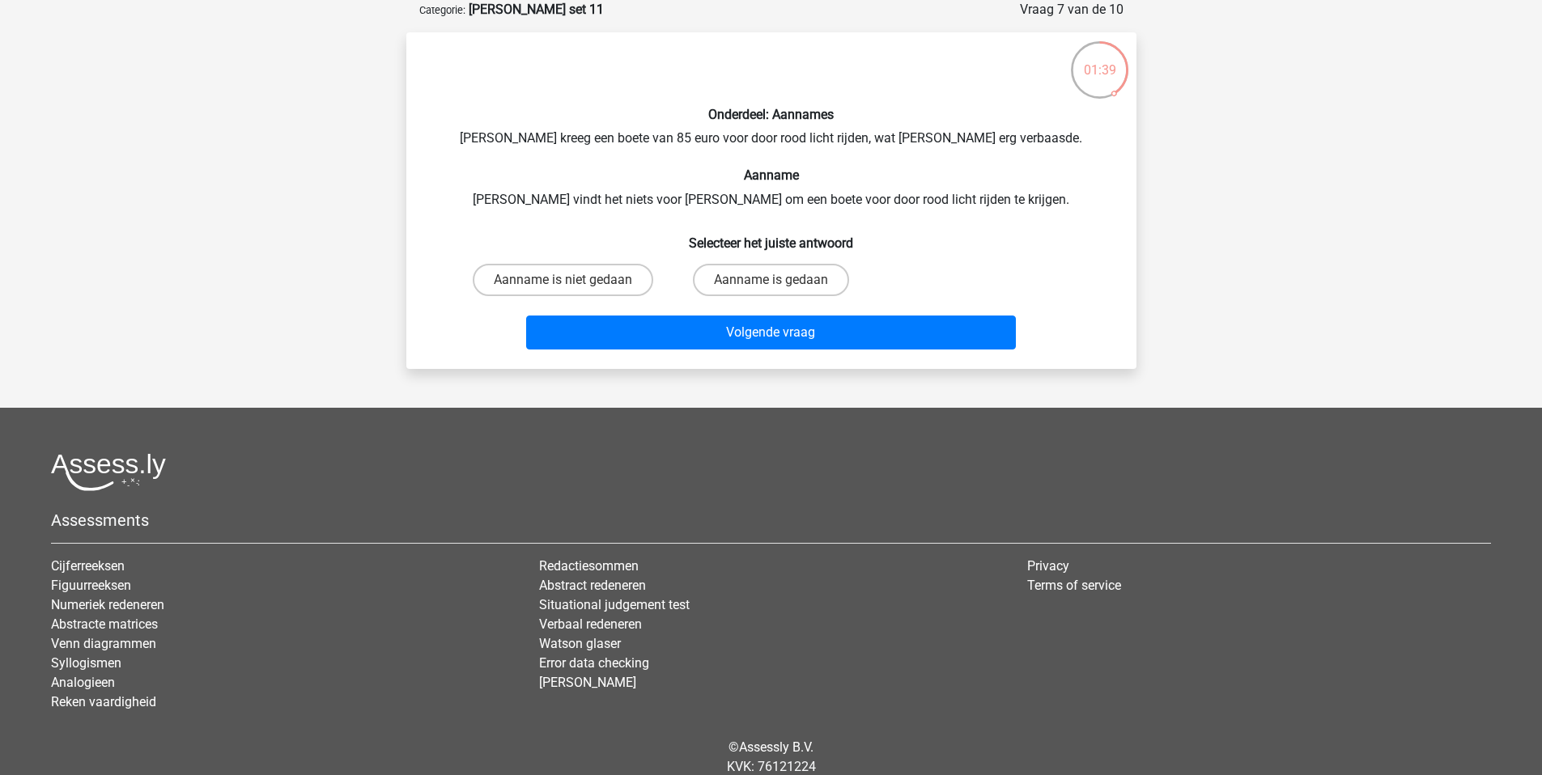
click at [780, 286] on input "Aanname is gedaan" at bounding box center [776, 285] width 11 height 11
radio input "true"
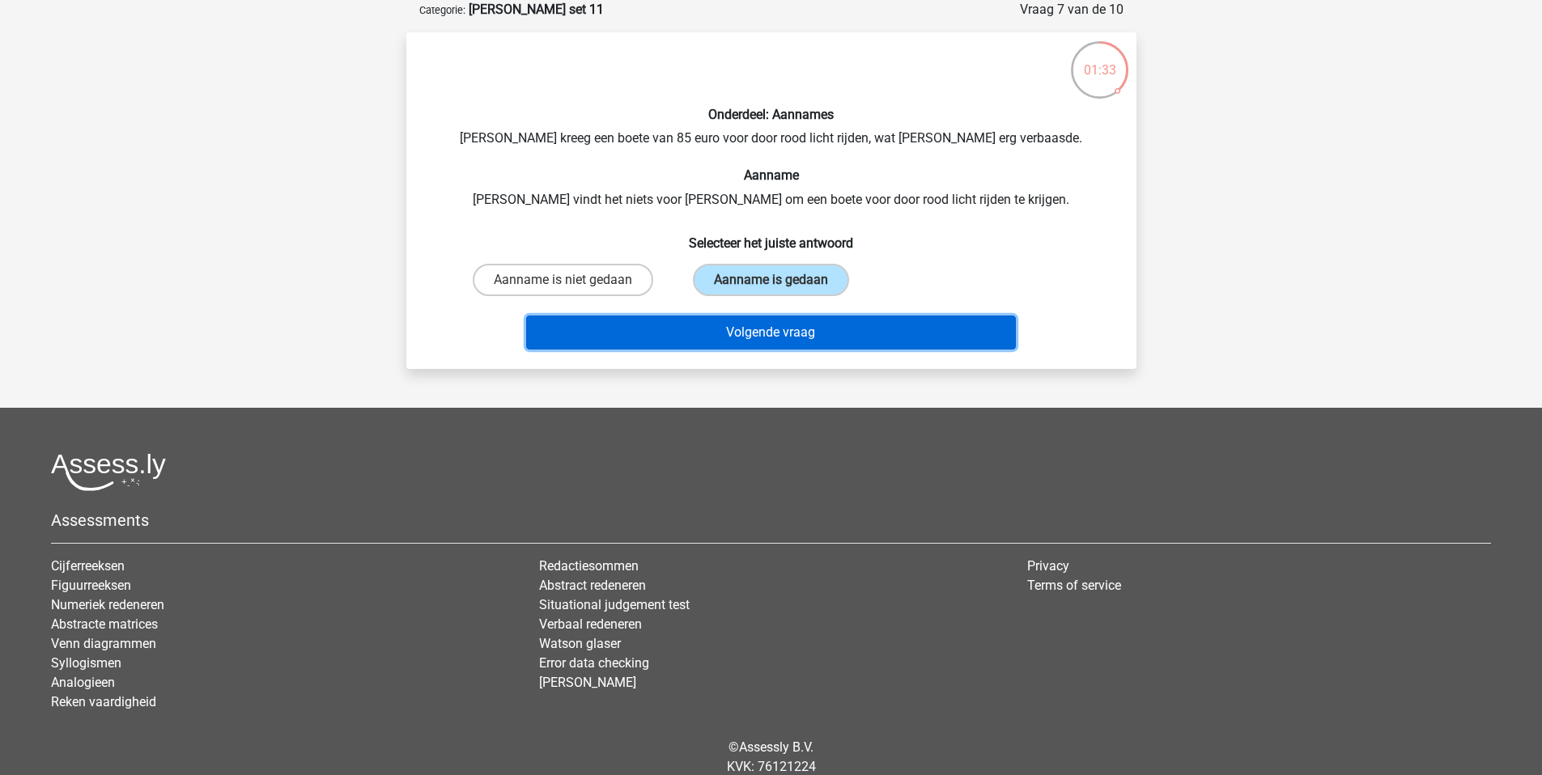
click at [866, 336] on button "Volgende vraag" at bounding box center [771, 333] width 490 height 34
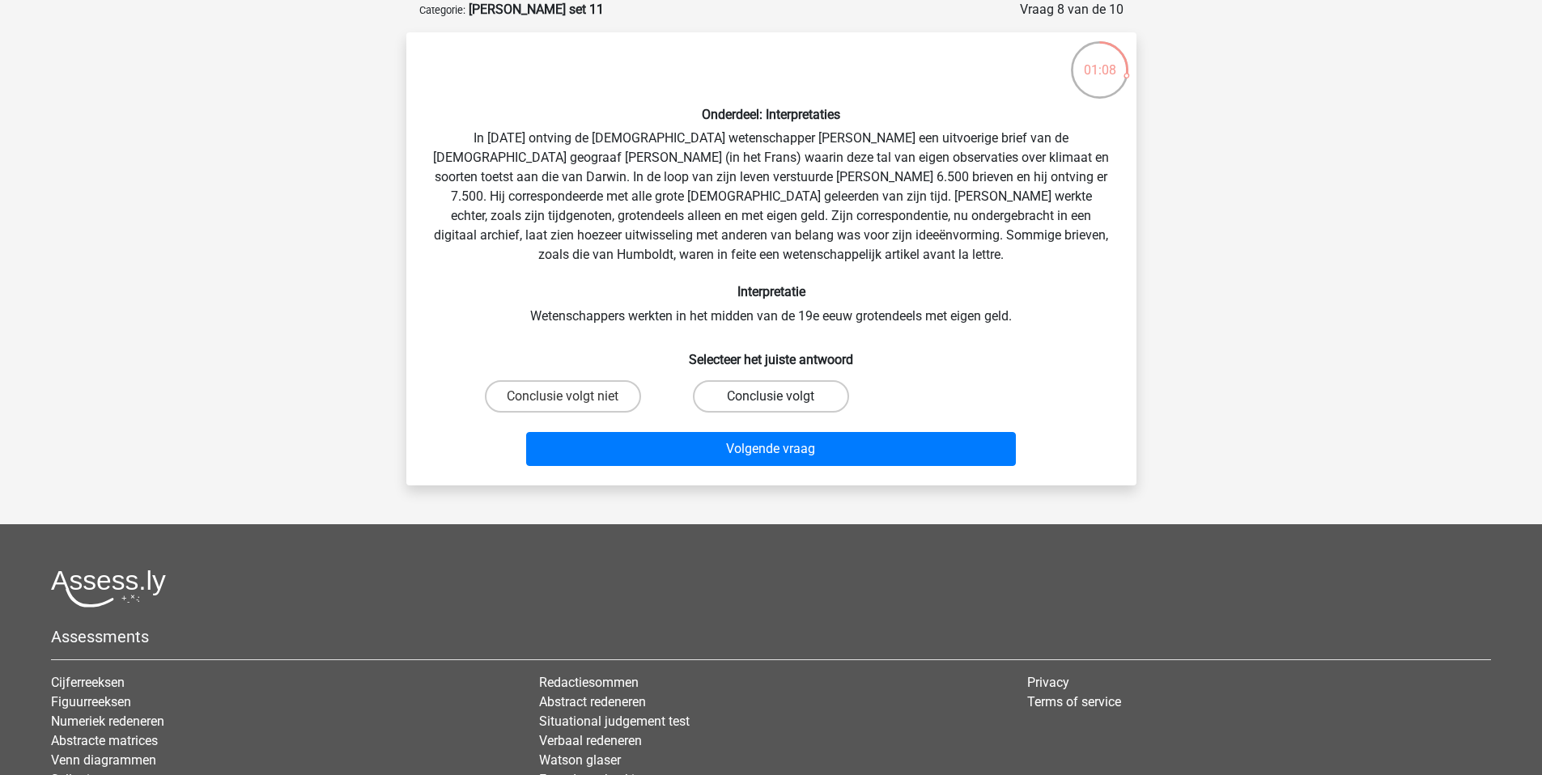
click at [813, 398] on label "Conclusie volgt" at bounding box center [771, 396] width 156 height 32
click at [781, 398] on input "Conclusie volgt" at bounding box center [776, 402] width 11 height 11
radio input "true"
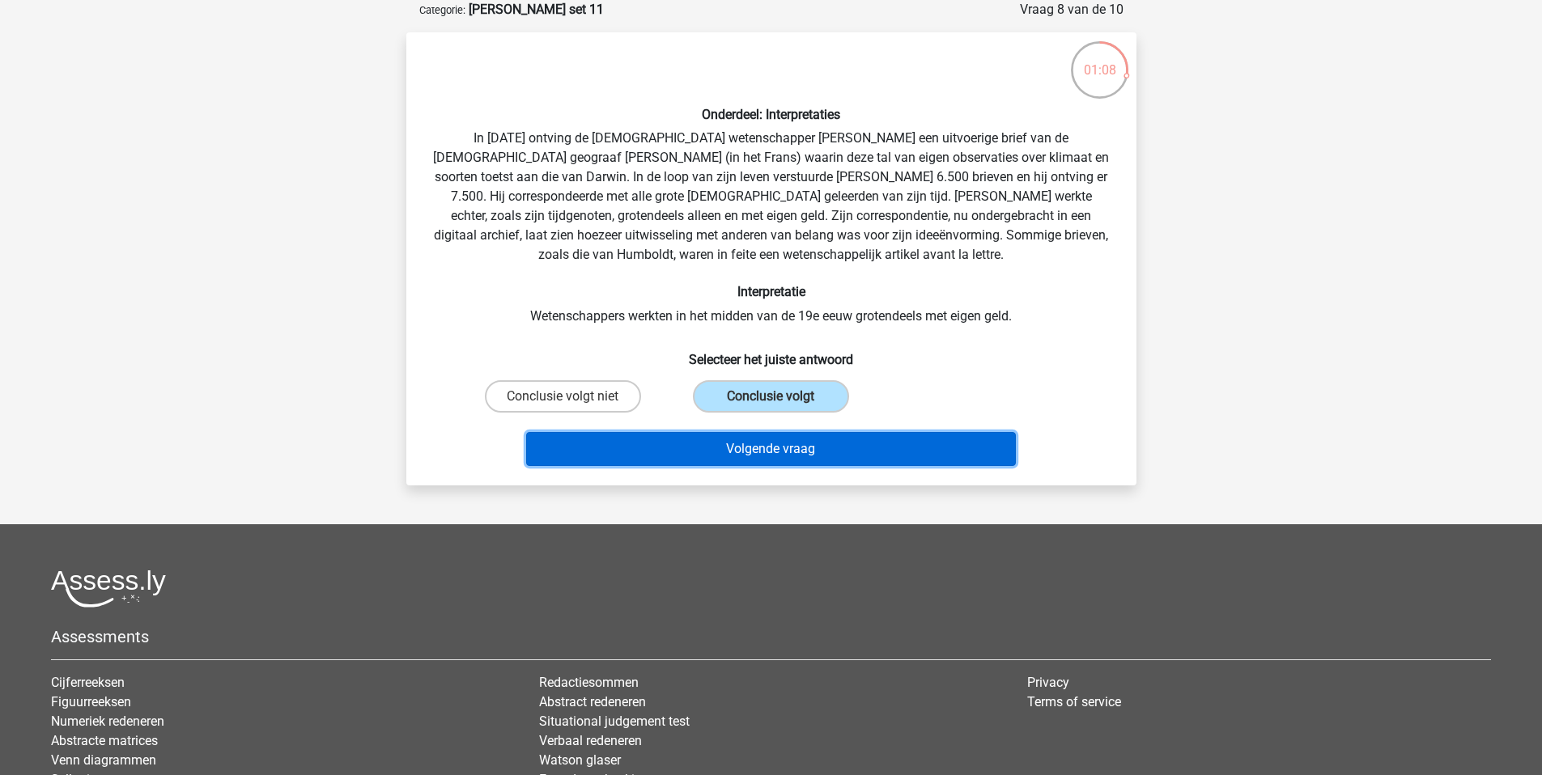
click at [836, 461] on button "Volgende vraag" at bounding box center [771, 449] width 490 height 34
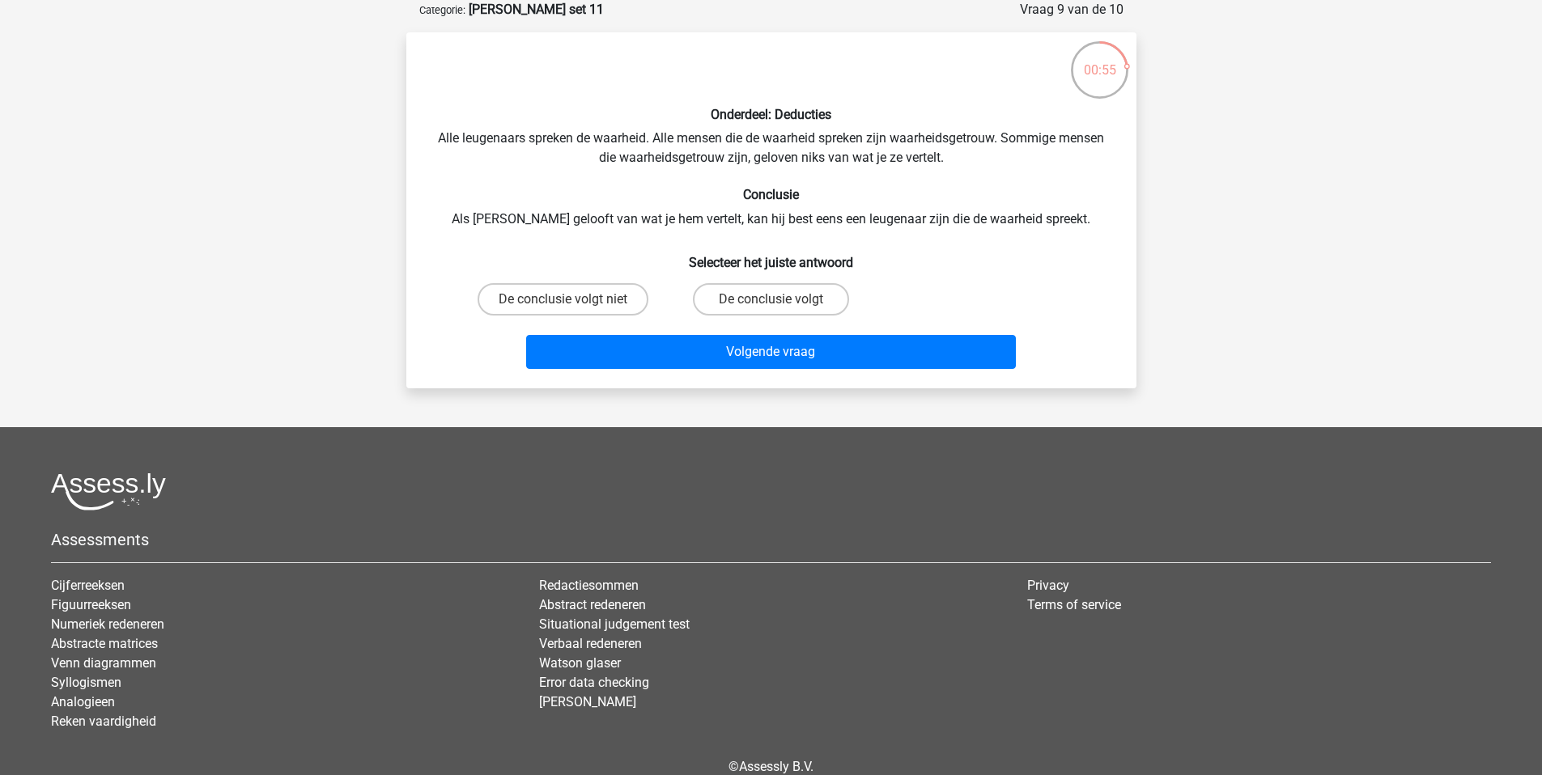
click at [771, 302] on input "De conclusie volgt" at bounding box center [776, 304] width 11 height 11
radio input "true"
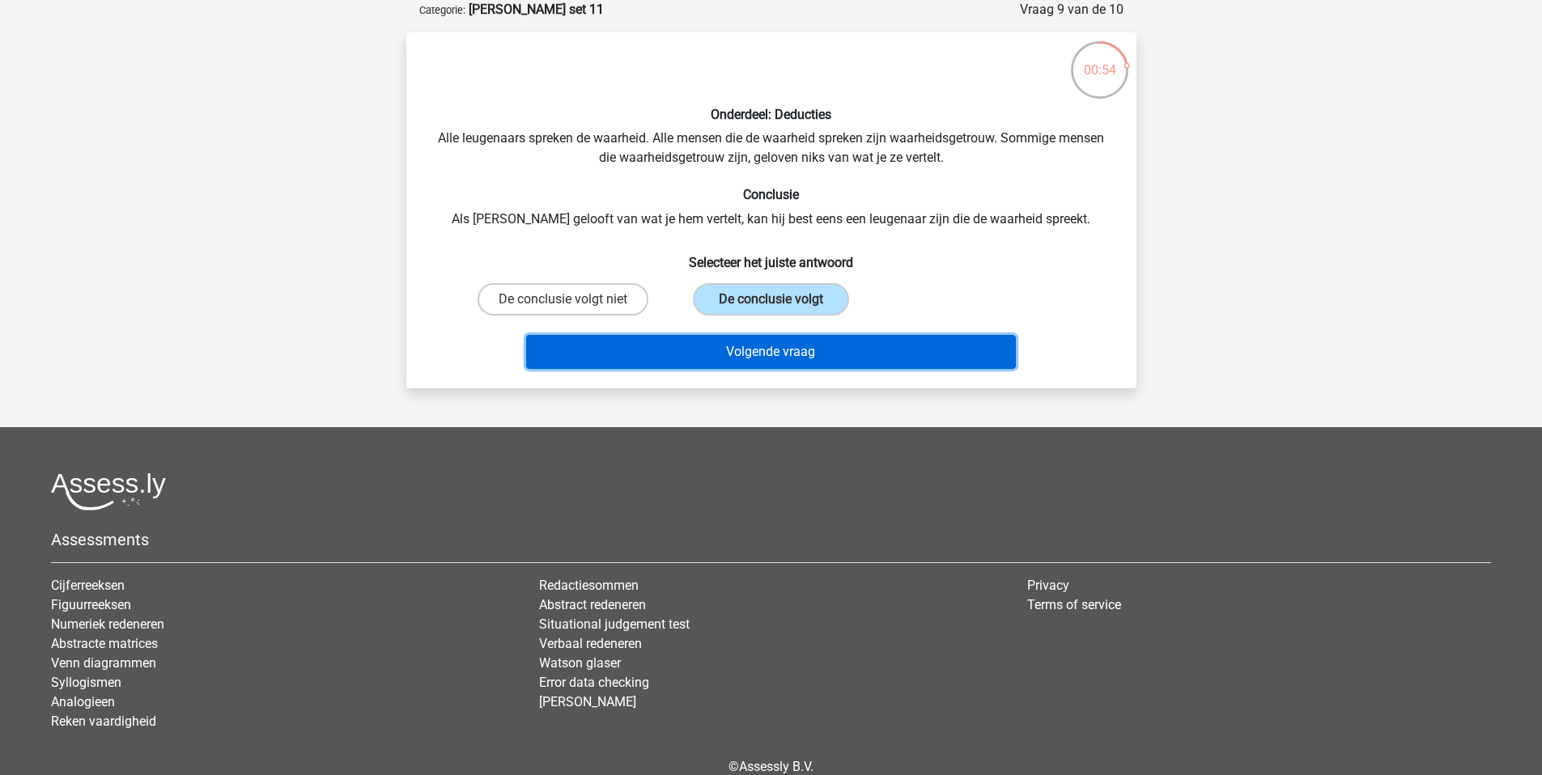
click at [867, 362] on button "Volgende vraag" at bounding box center [771, 352] width 490 height 34
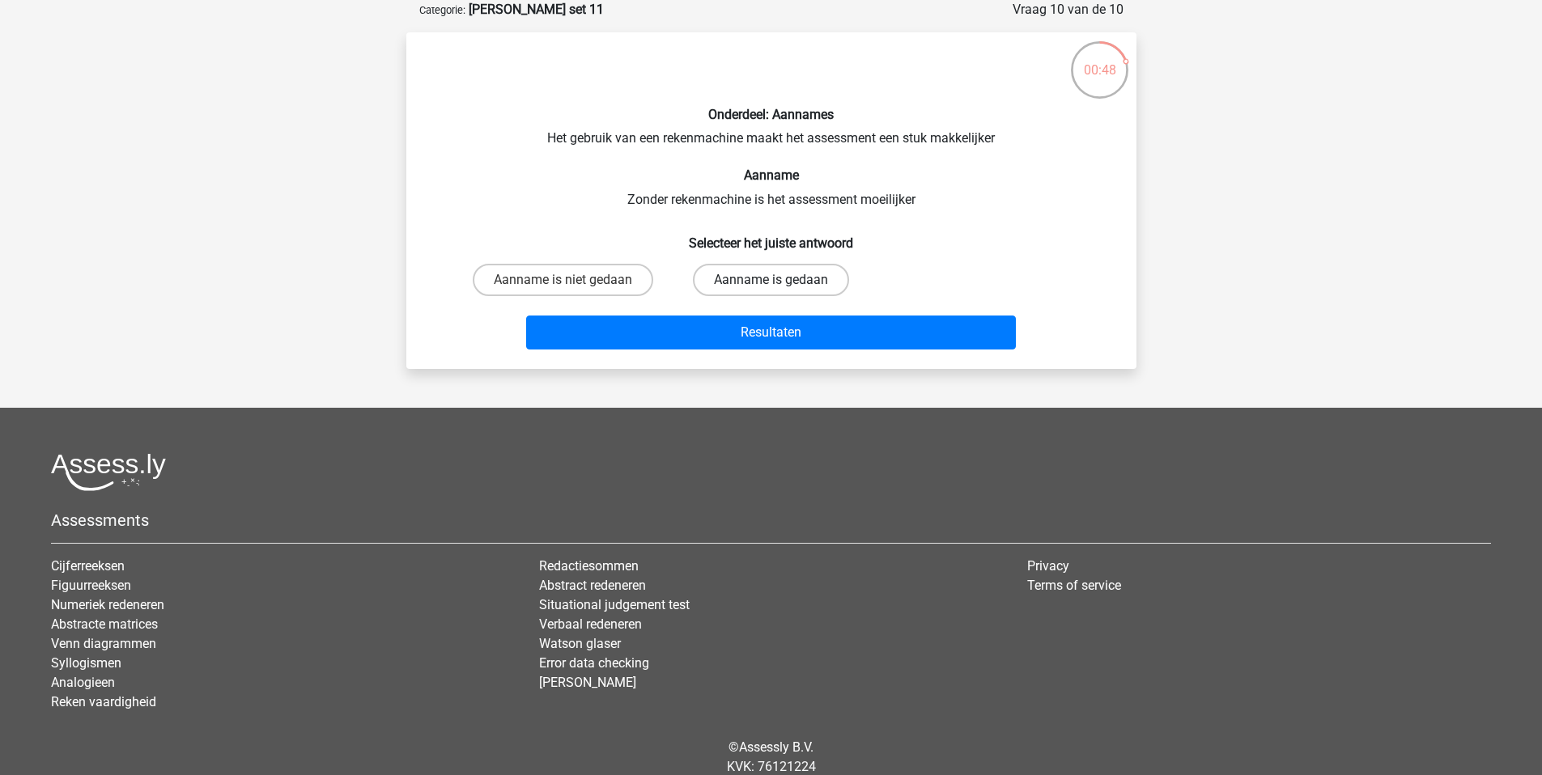
click at [754, 287] on label "Aanname is gedaan" at bounding box center [771, 280] width 156 height 32
click at [771, 287] on input "Aanname is gedaan" at bounding box center [776, 285] width 11 height 11
radio input "true"
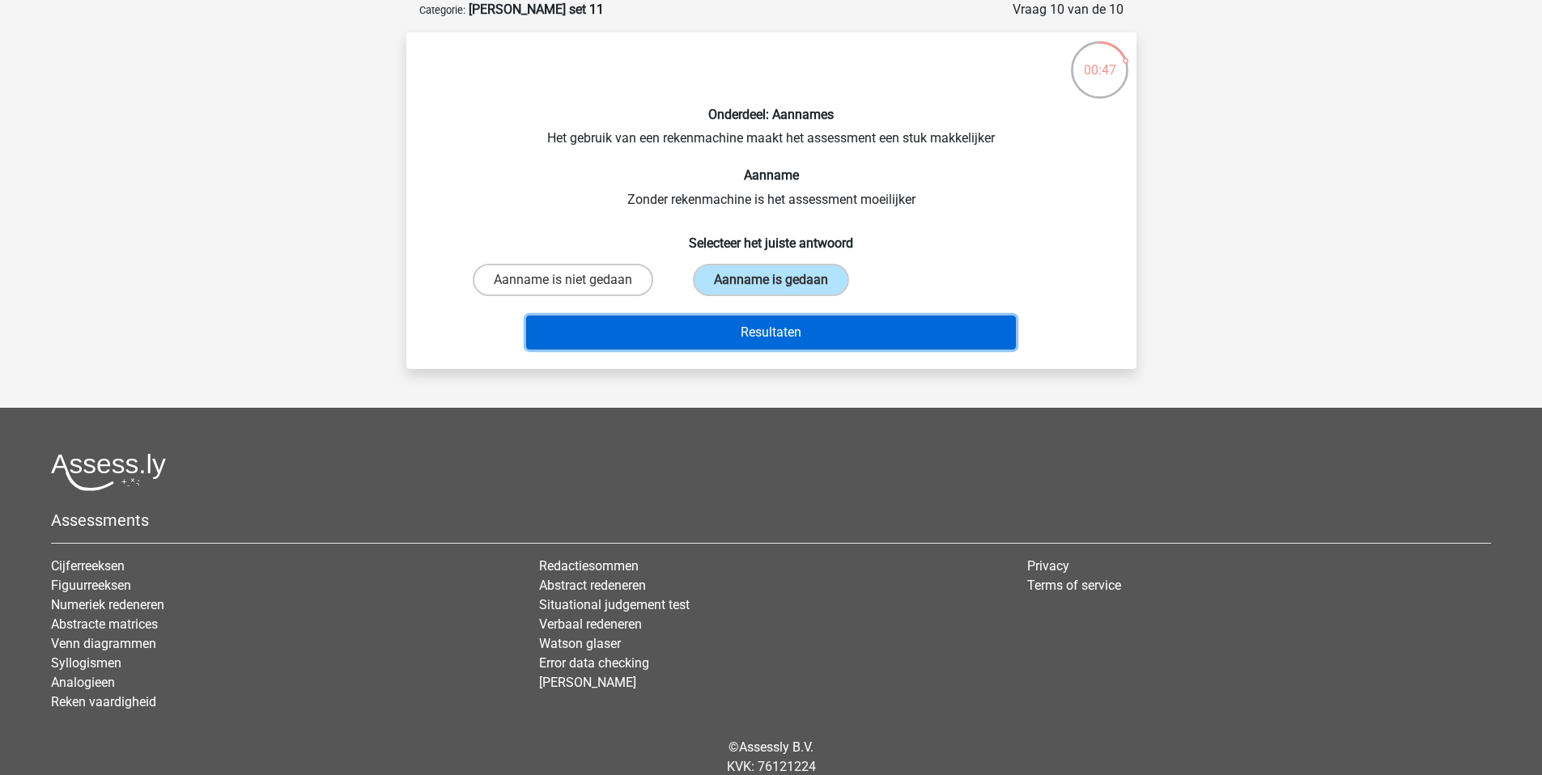
click at [817, 334] on button "Resultaten" at bounding box center [771, 333] width 490 height 34
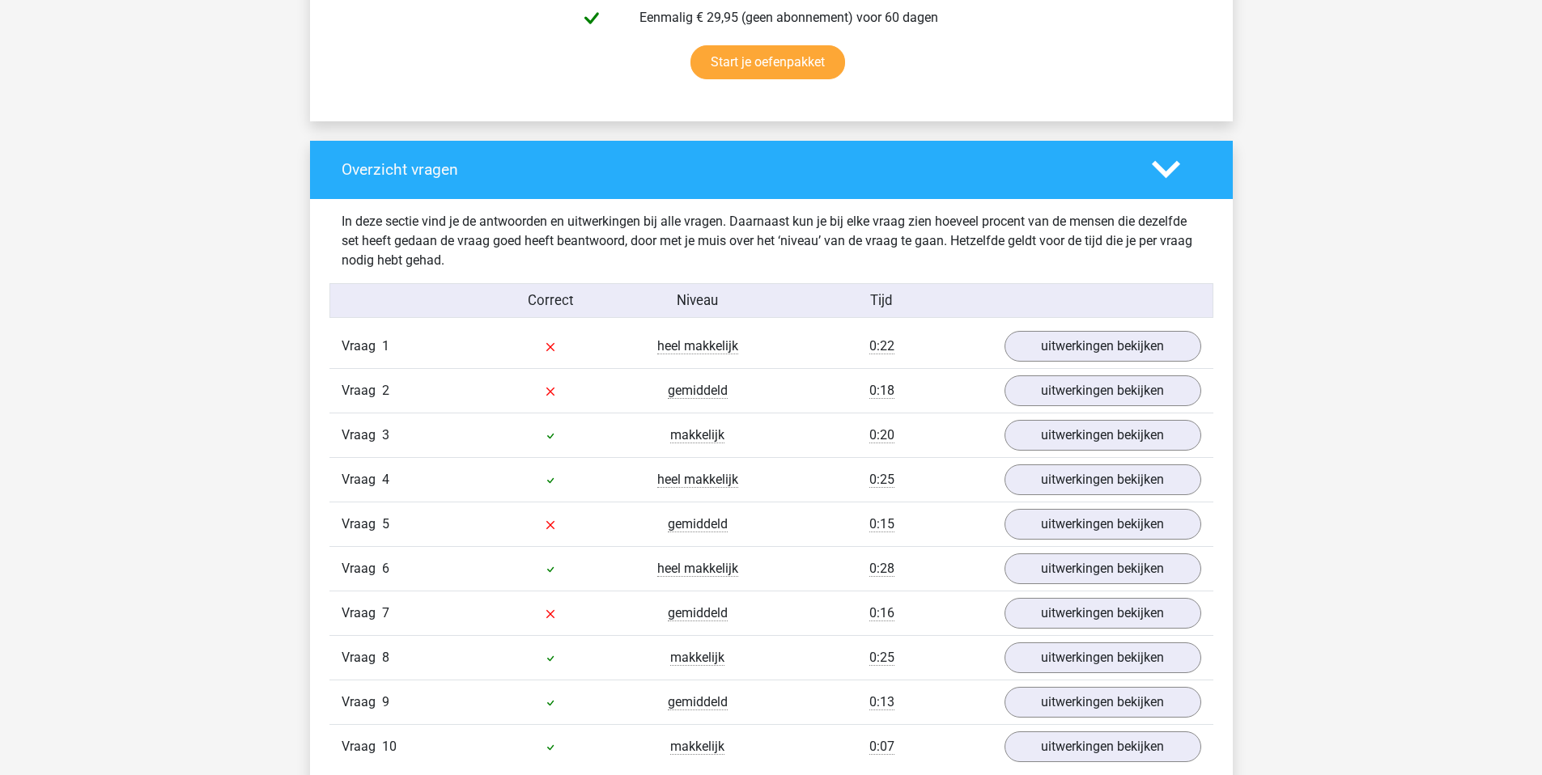
scroll to position [1075, 0]
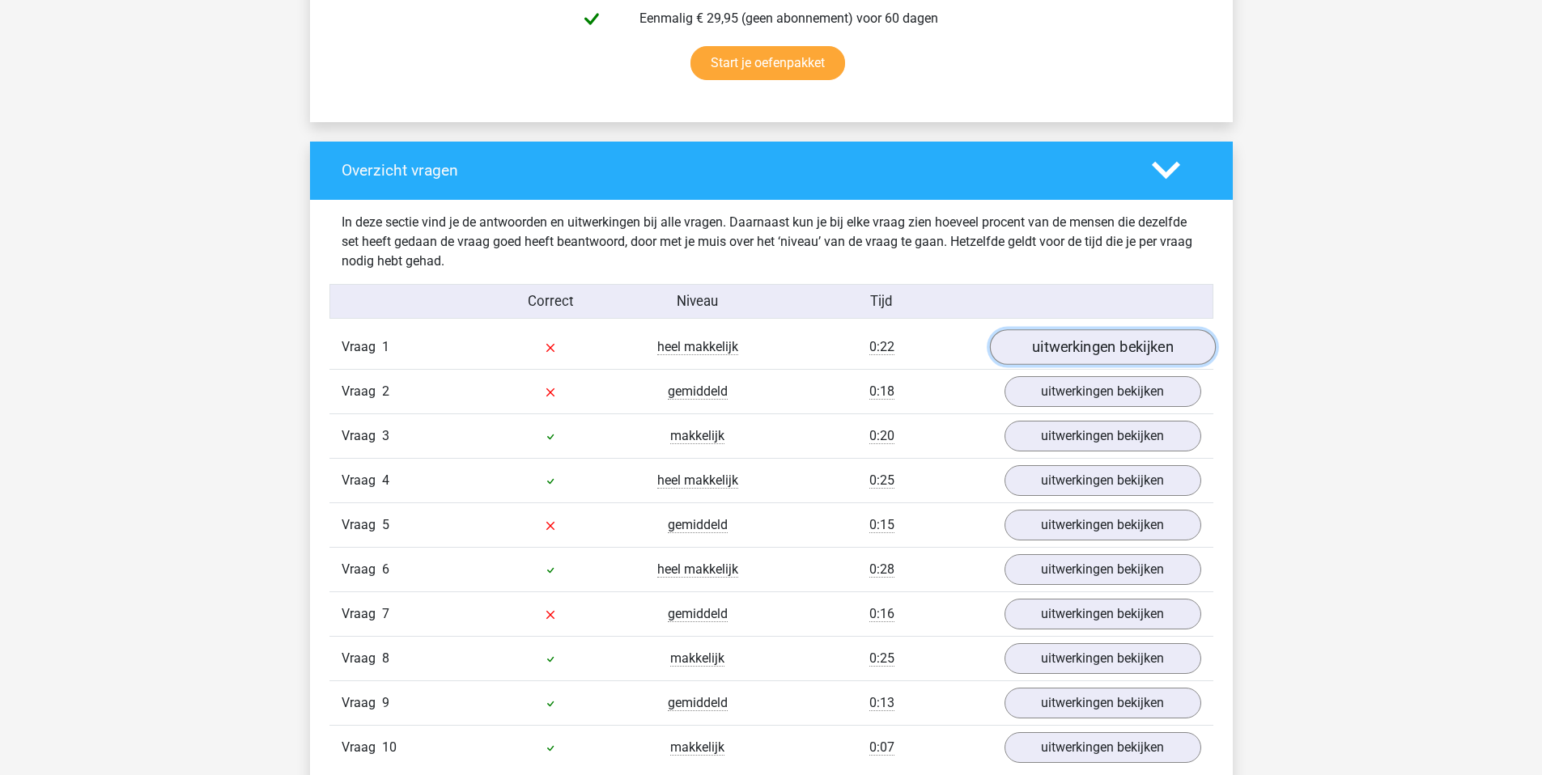
click at [1136, 350] on link "uitwerkingen bekijken" at bounding box center [1102, 347] width 226 height 36
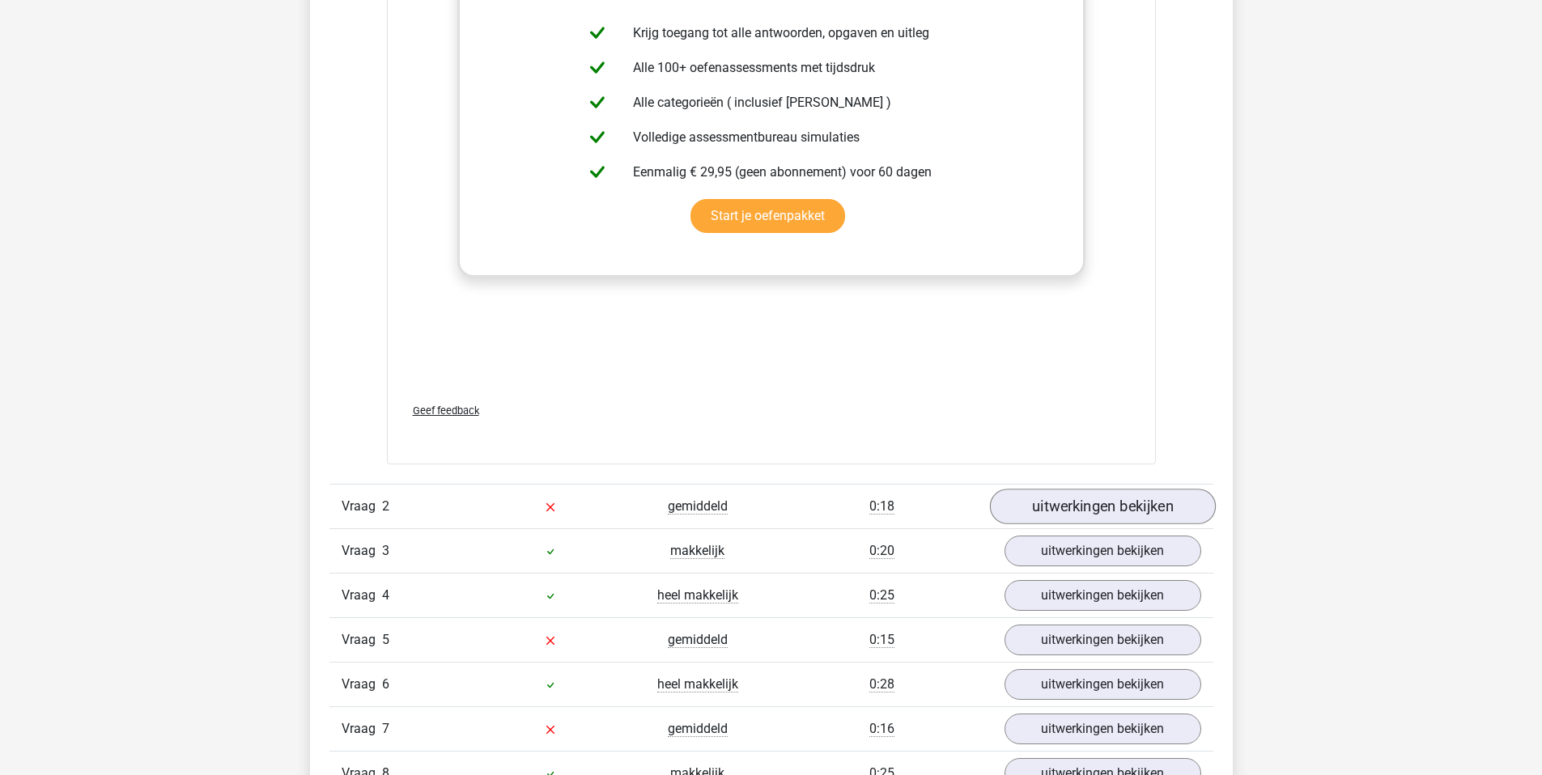
scroll to position [1804, 0]
click at [1106, 492] on link "uitwerkingen bekijken" at bounding box center [1102, 507] width 226 height 36
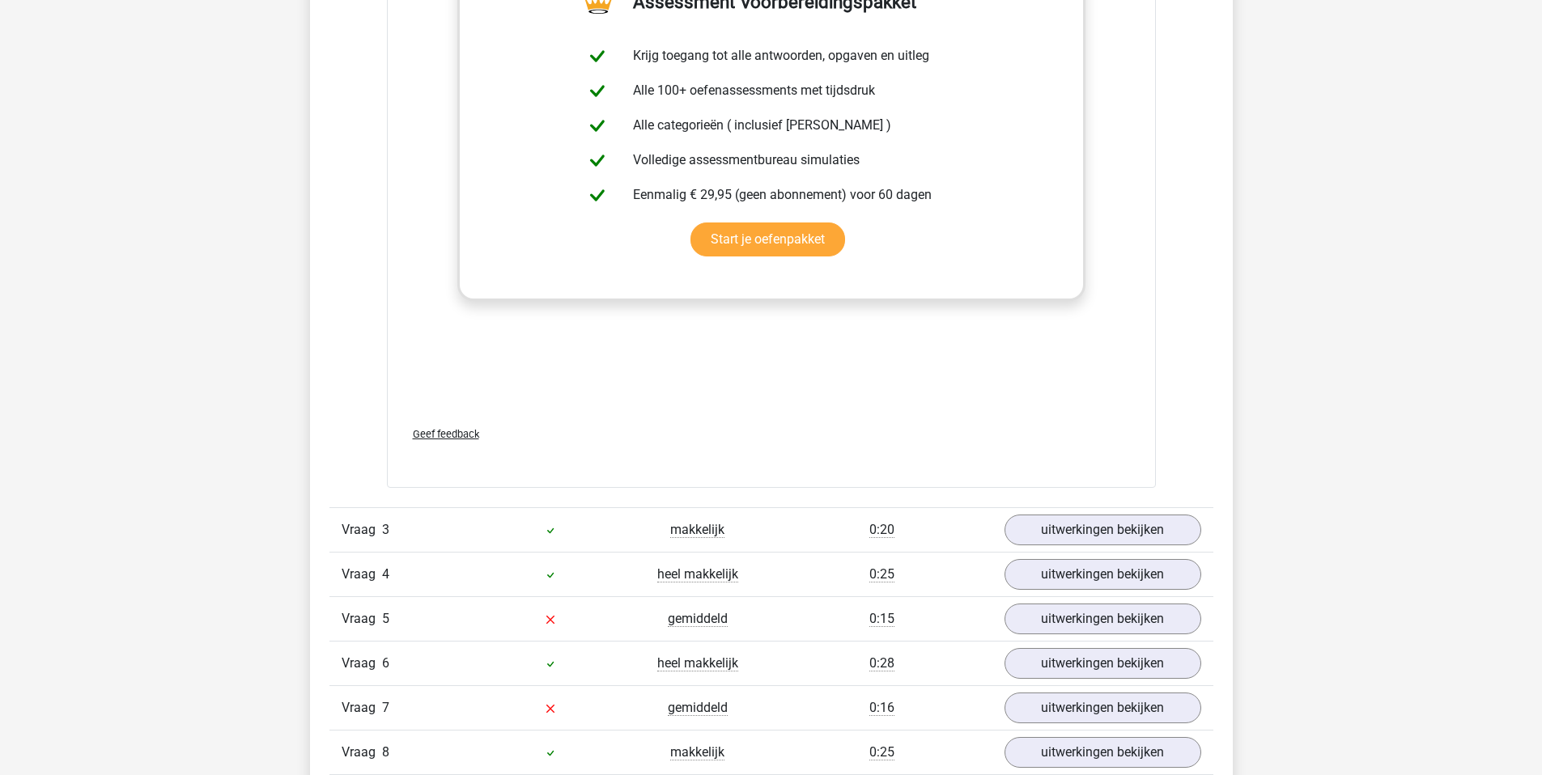
scroll to position [2675, 0]
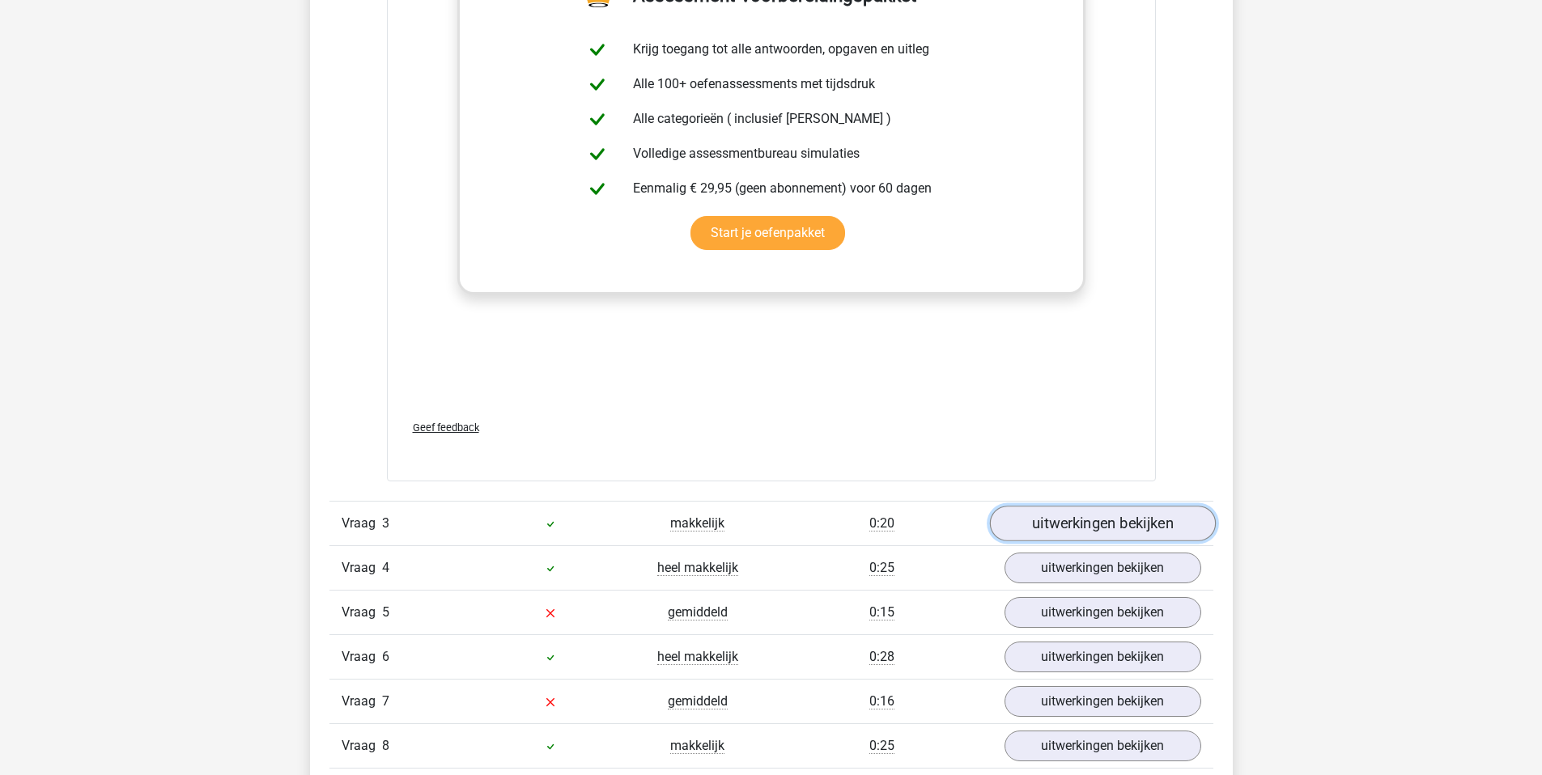
click at [1093, 530] on link "uitwerkingen bekijken" at bounding box center [1102, 524] width 226 height 36
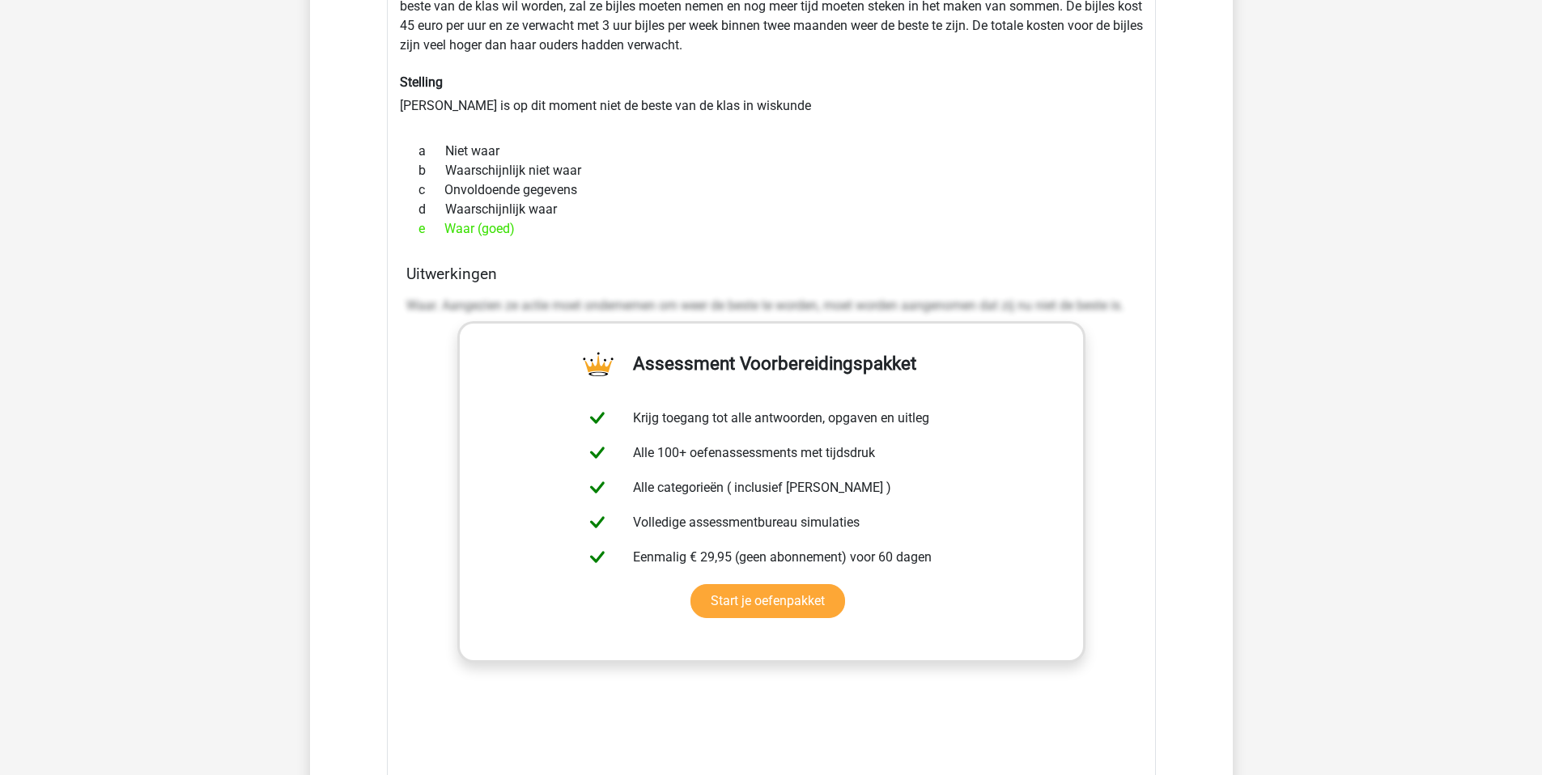
scroll to position [3685, 0]
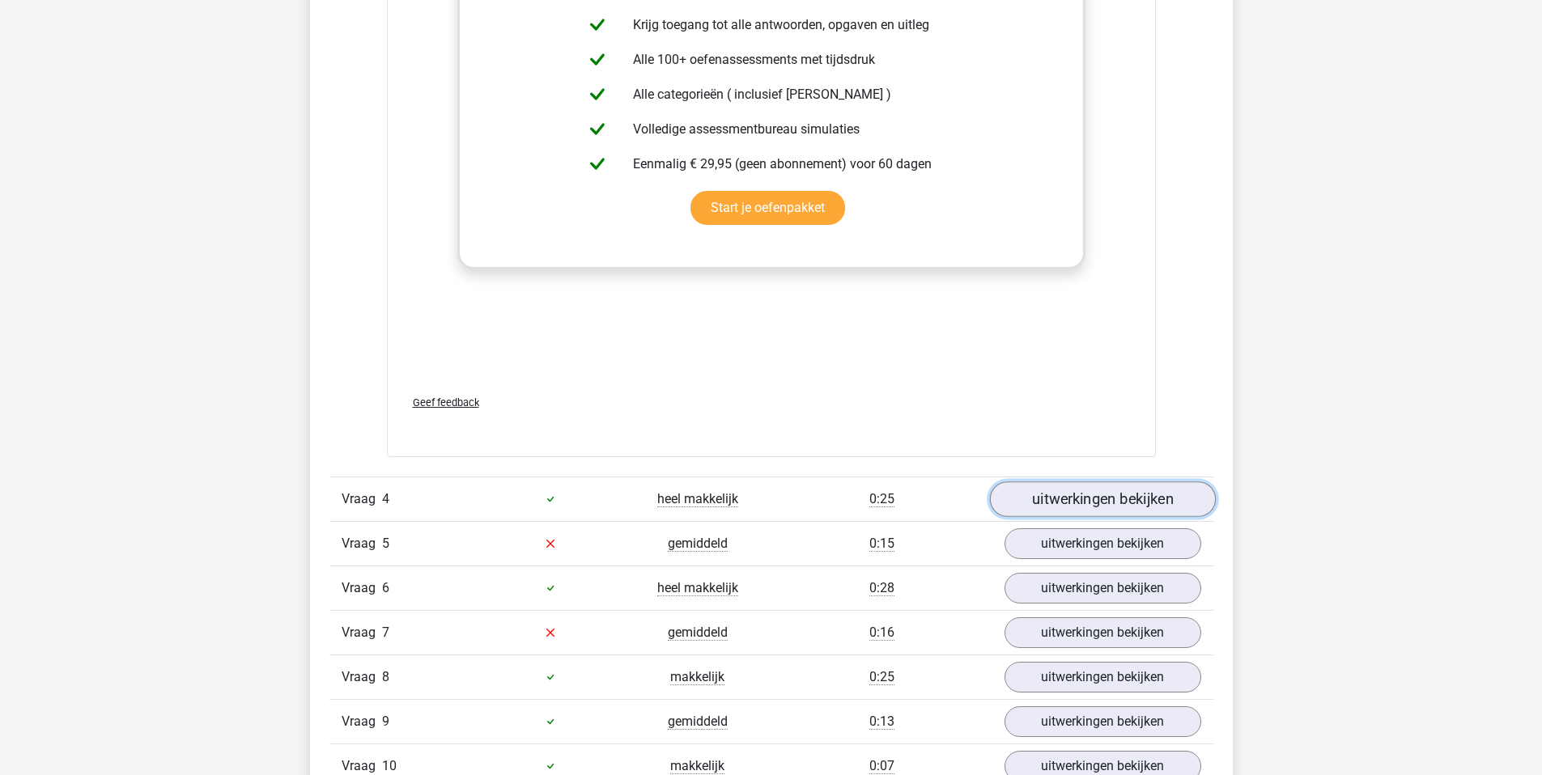
click at [1096, 504] on link "uitwerkingen bekijken" at bounding box center [1102, 500] width 226 height 36
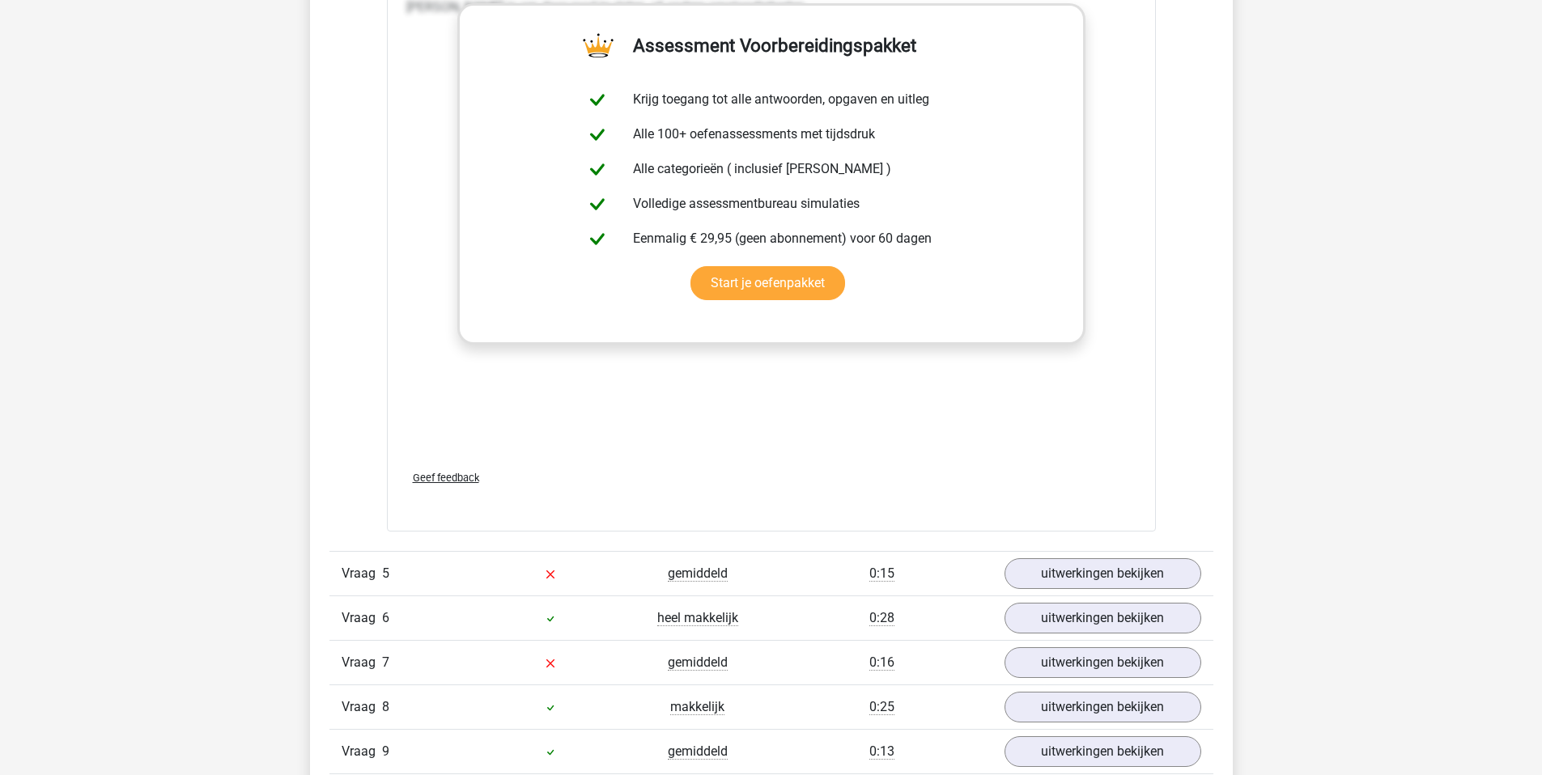
scroll to position [4494, 0]
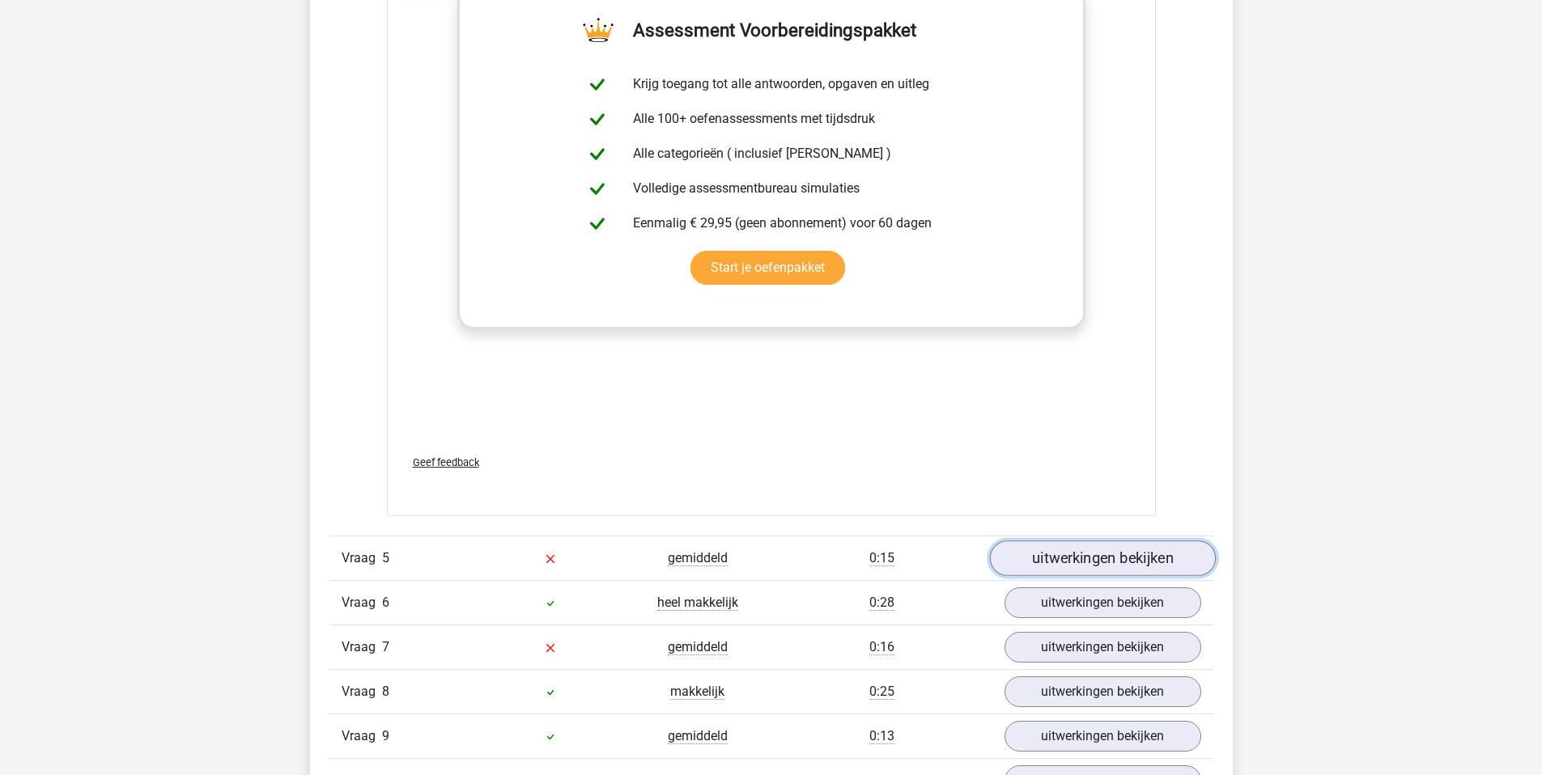
click at [1093, 550] on link "uitwerkingen bekijken" at bounding box center [1102, 559] width 226 height 36
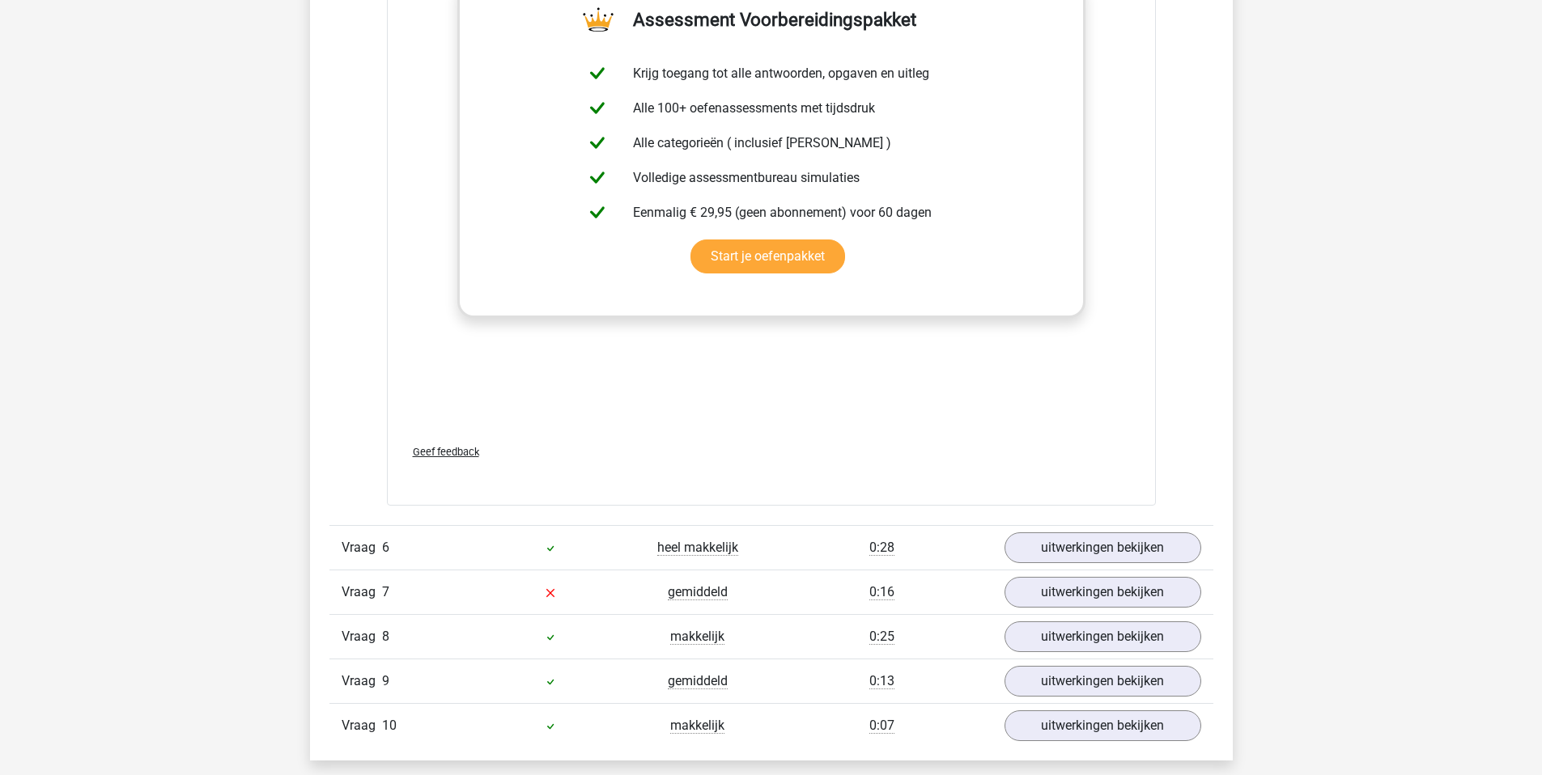
scroll to position [5443, 0]
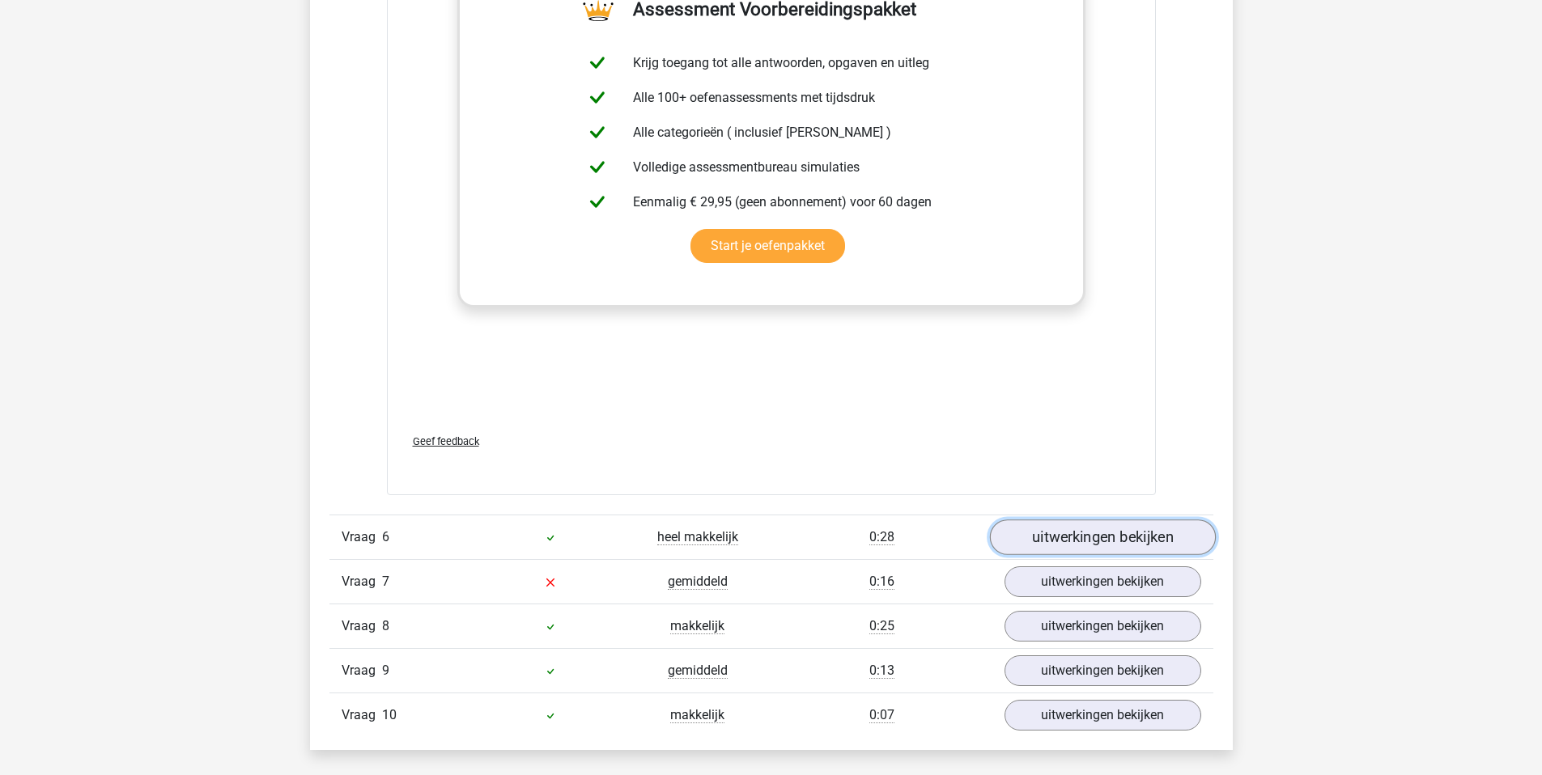
click at [1093, 520] on link "uitwerkingen bekijken" at bounding box center [1102, 538] width 226 height 36
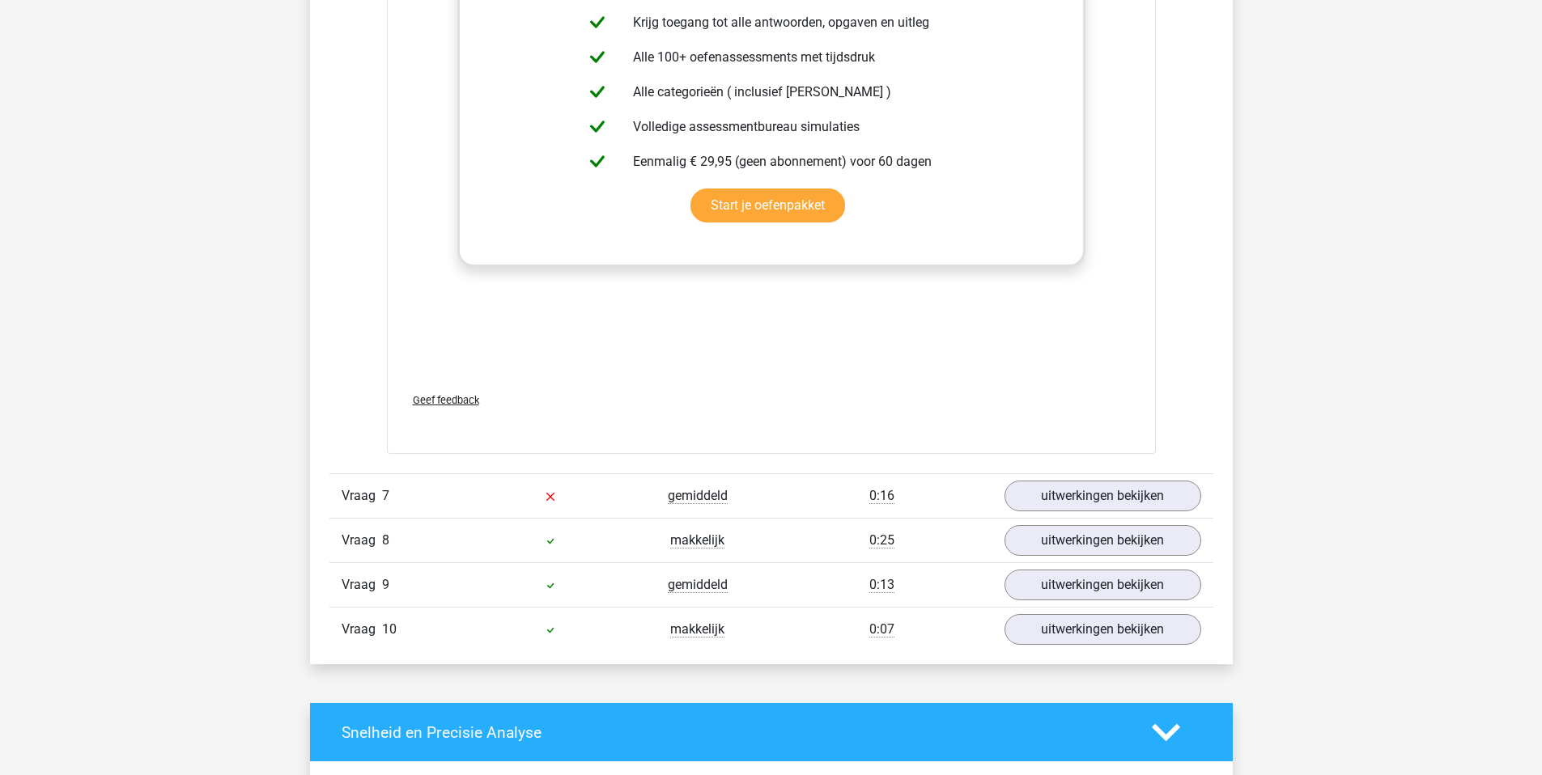
scroll to position [6451, 0]
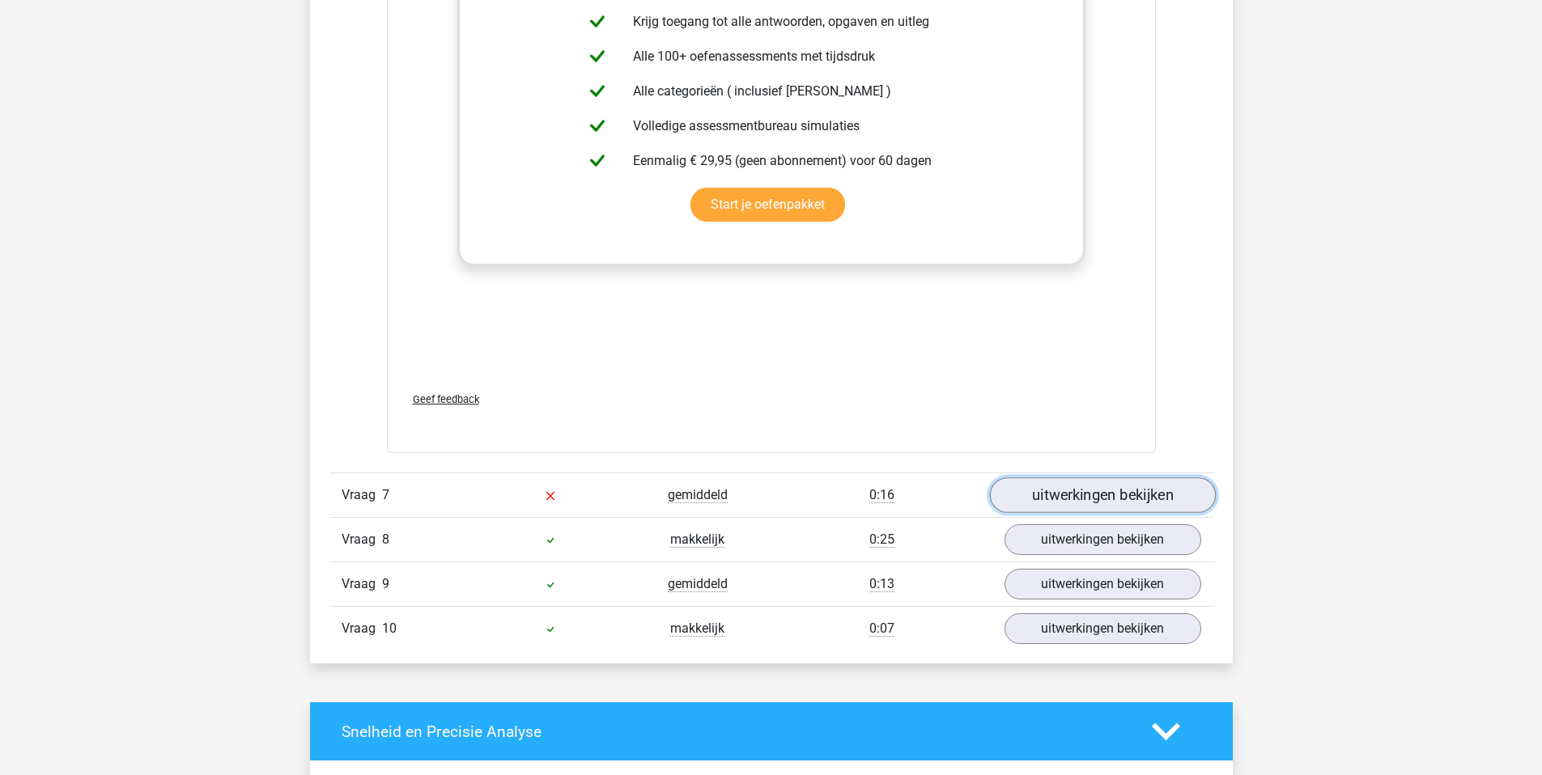
click at [1105, 482] on link "uitwerkingen bekijken" at bounding box center [1102, 496] width 226 height 36
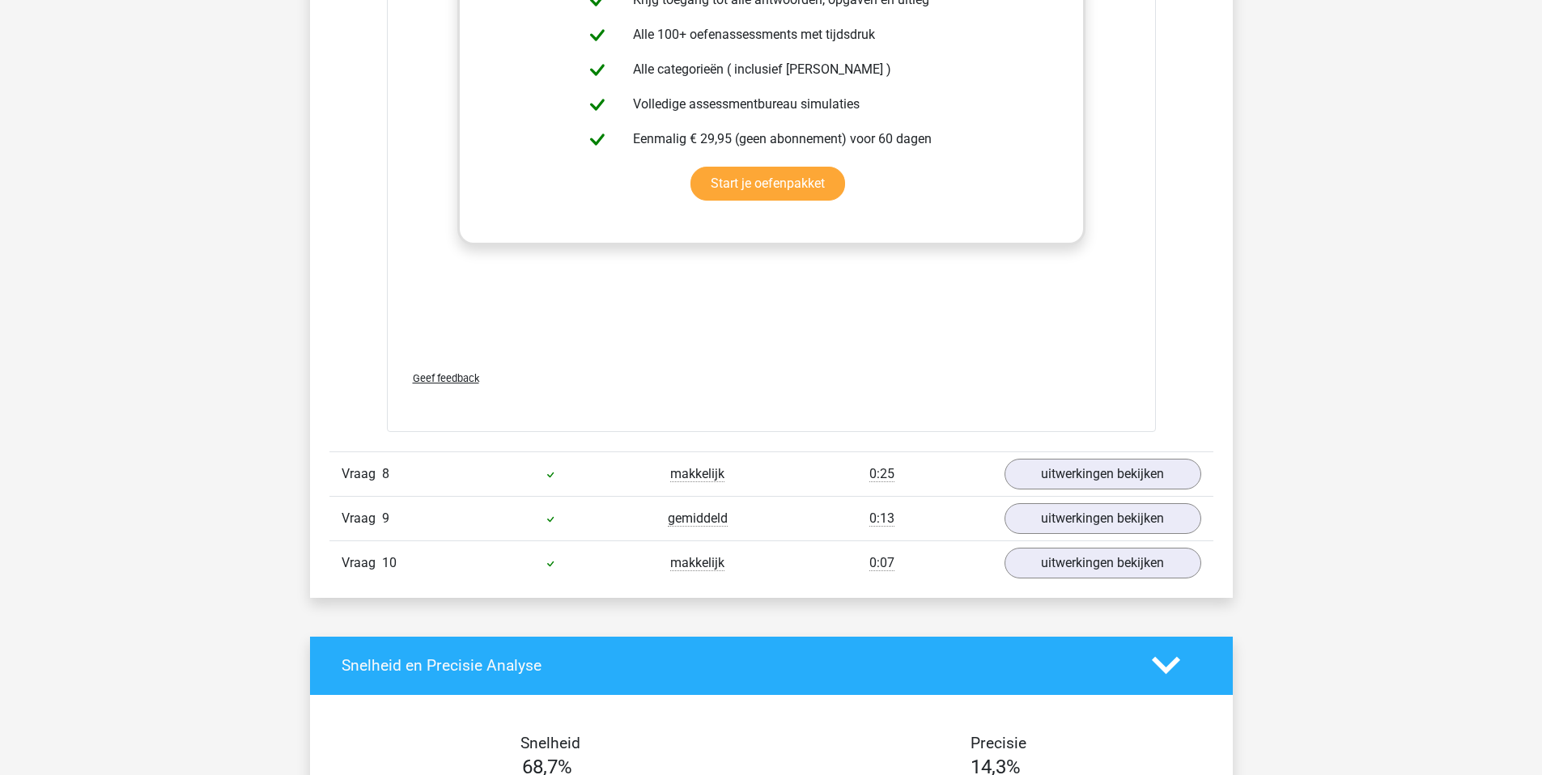
scroll to position [7346, 0]
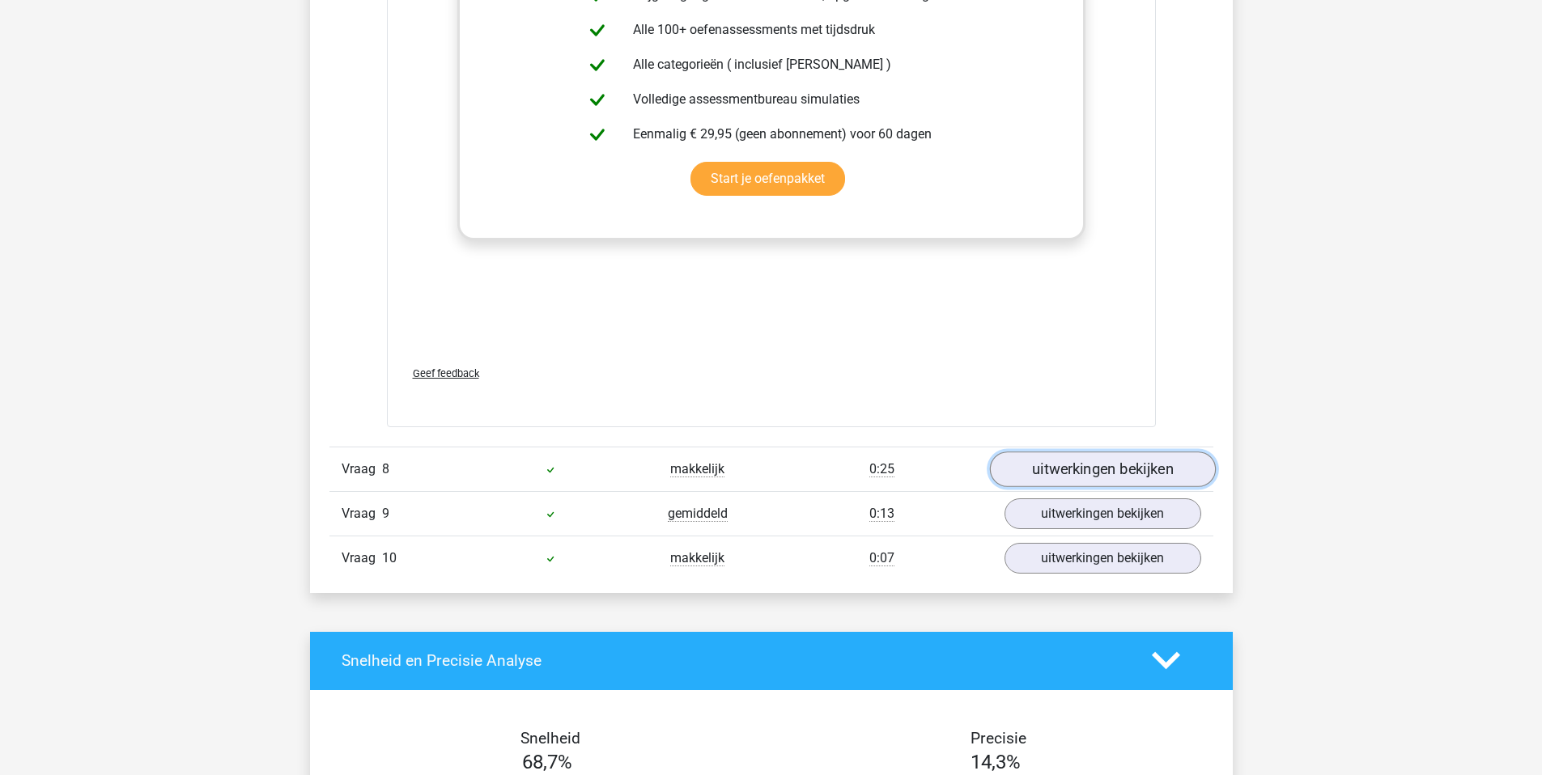
click at [1090, 455] on link "uitwerkingen bekijken" at bounding box center [1102, 470] width 226 height 36
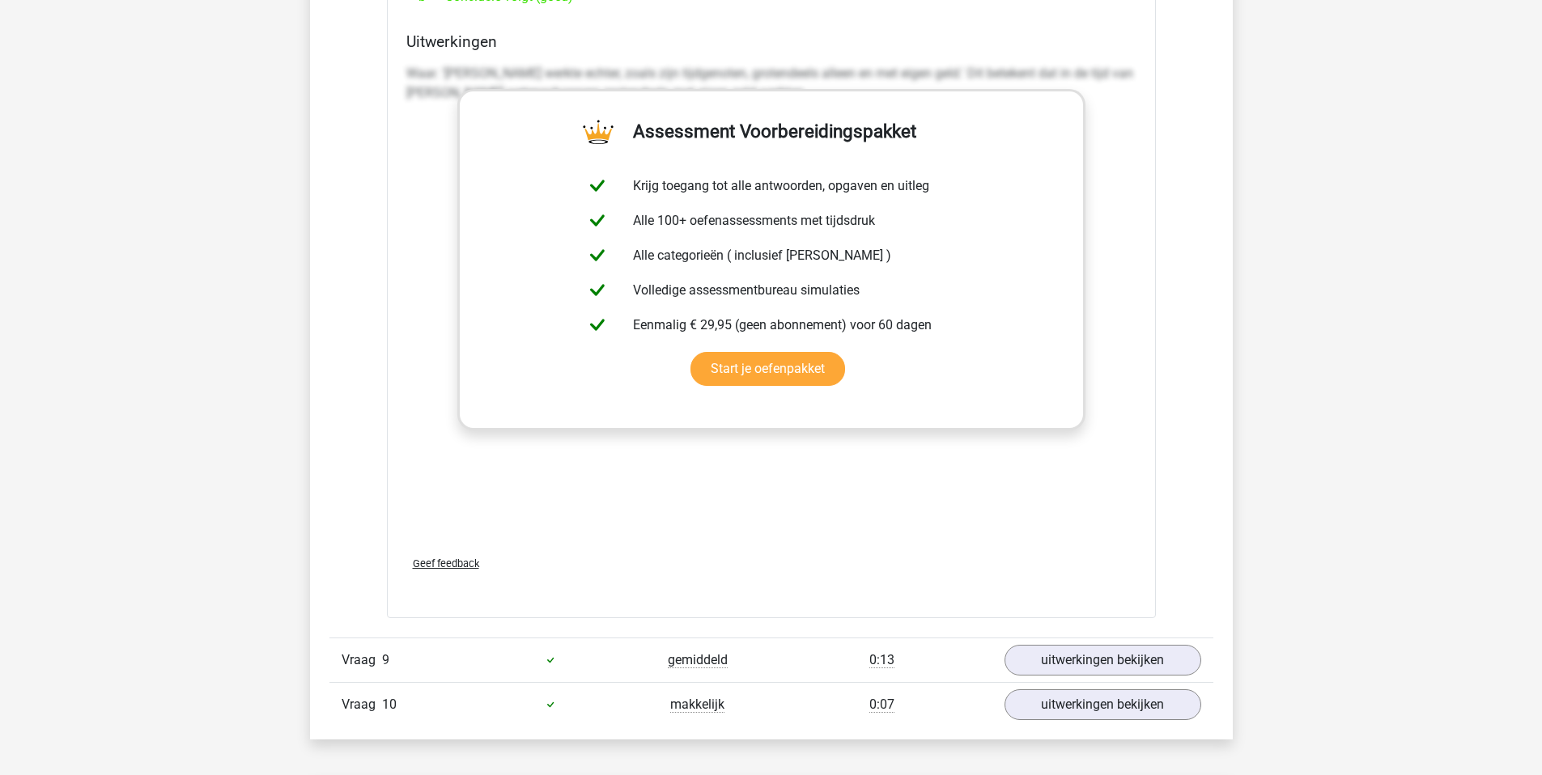
scroll to position [8365, 0]
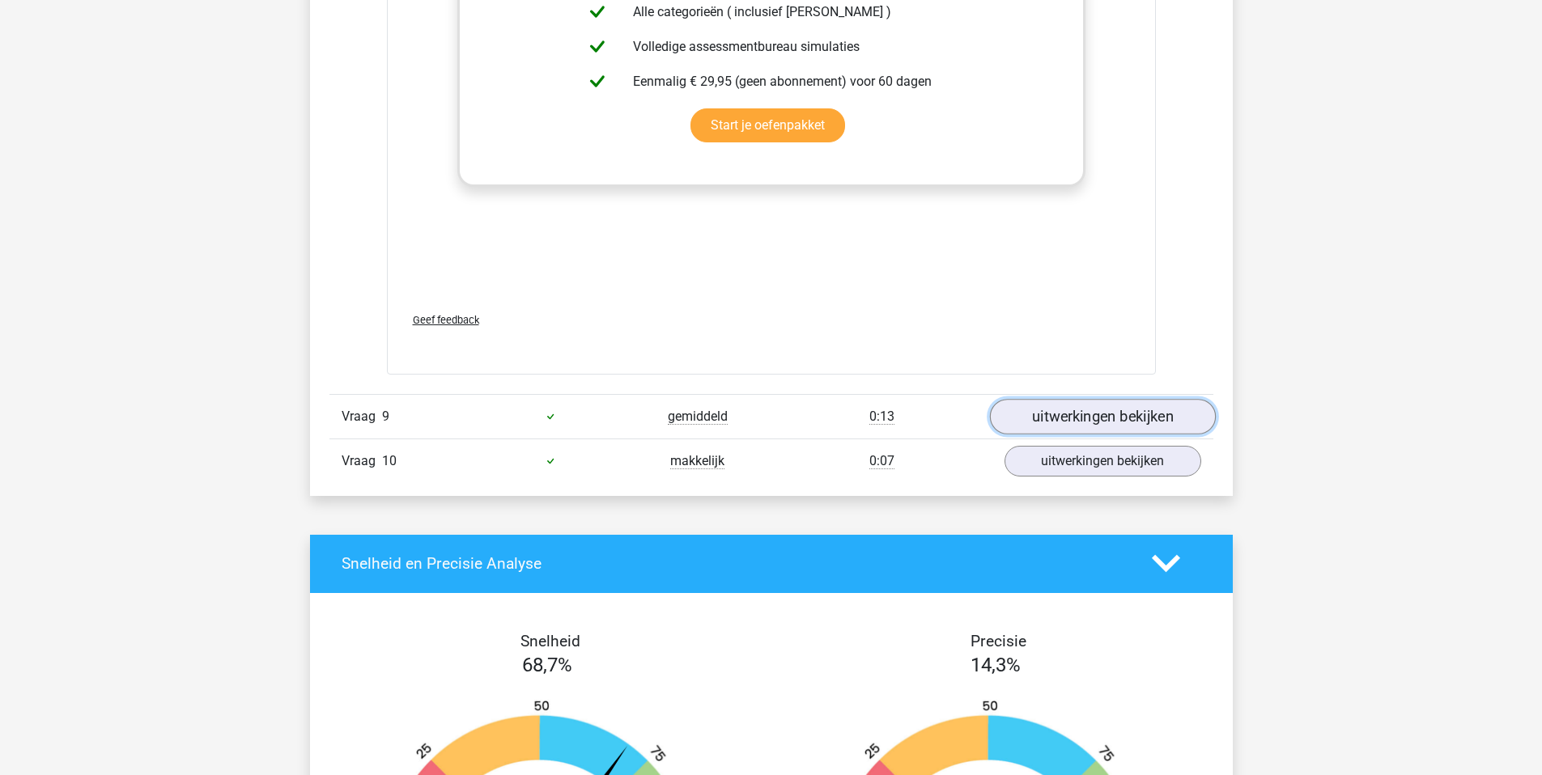
click at [1104, 406] on link "uitwerkingen bekijken" at bounding box center [1102, 417] width 226 height 36
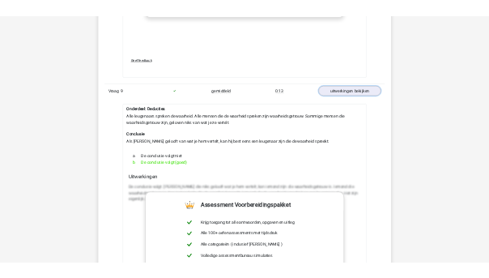
scroll to position [8560, 0]
